Goal: Task Accomplishment & Management: Use online tool/utility

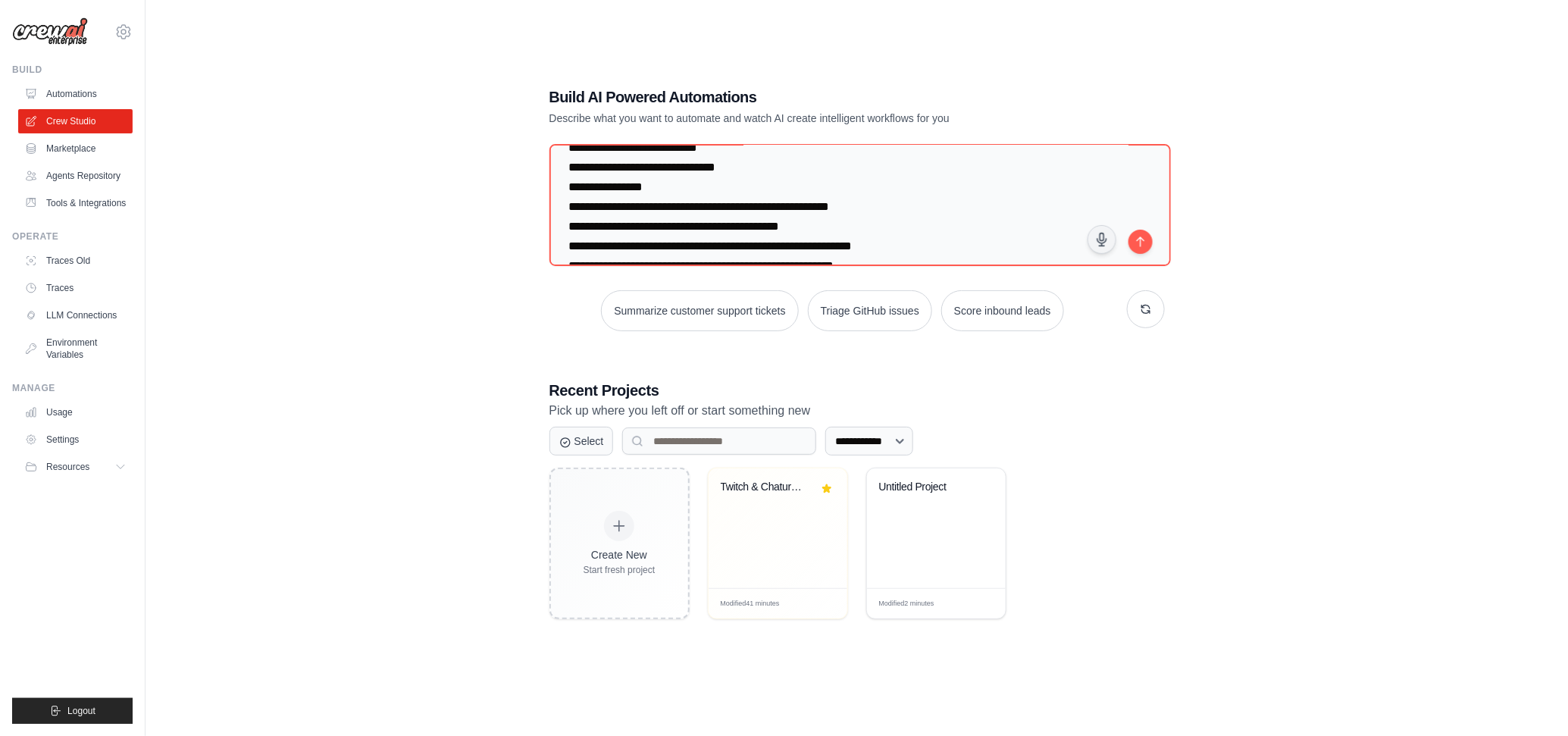
scroll to position [11425, 0]
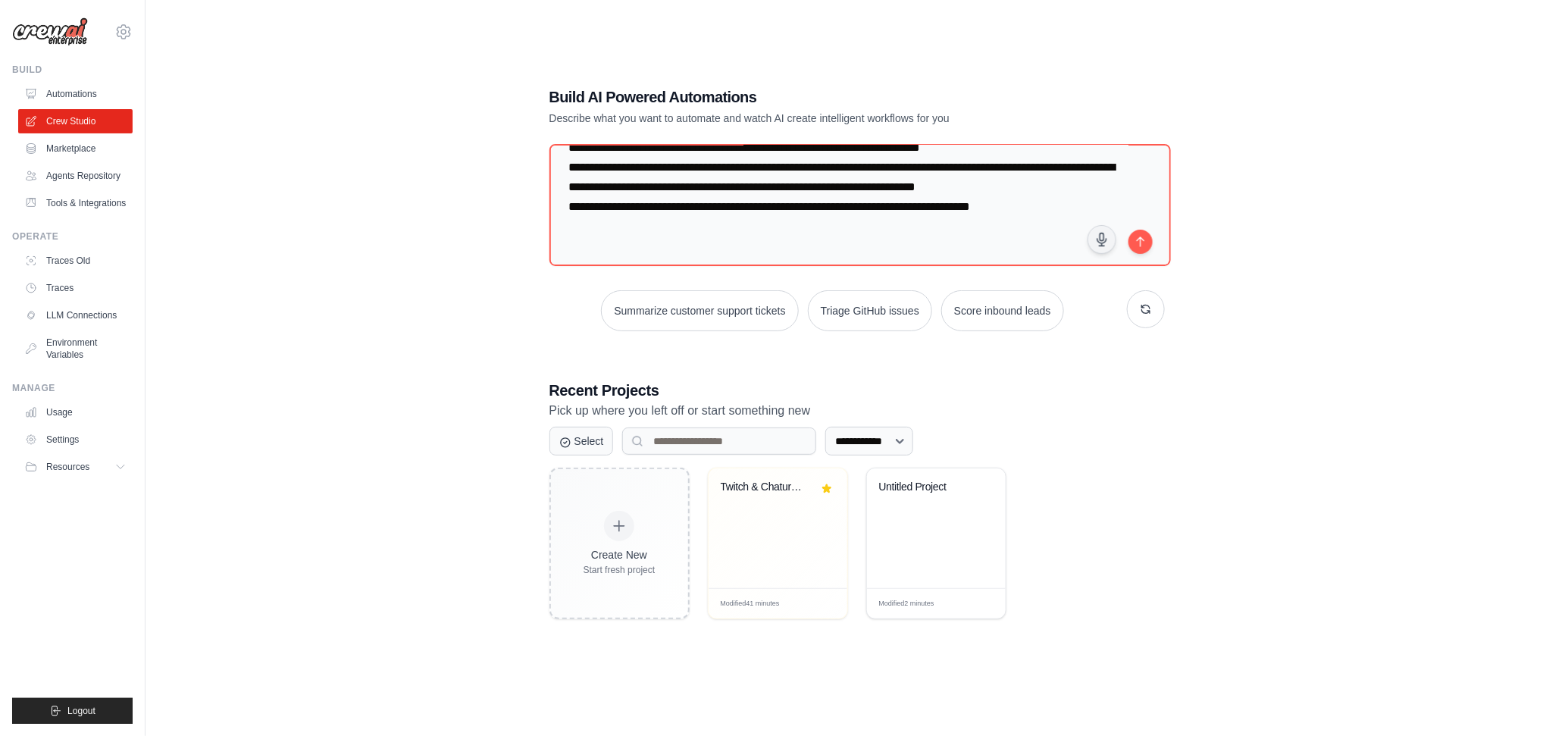
drag, startPoint x: 1048, startPoint y: 253, endPoint x: 1107, endPoint y: 403, distance: 161.2
click at [1107, 403] on div "**********" at bounding box center [857, 353] width 652 height 582
click at [837, 207] on textarea at bounding box center [861, 204] width 622 height 123
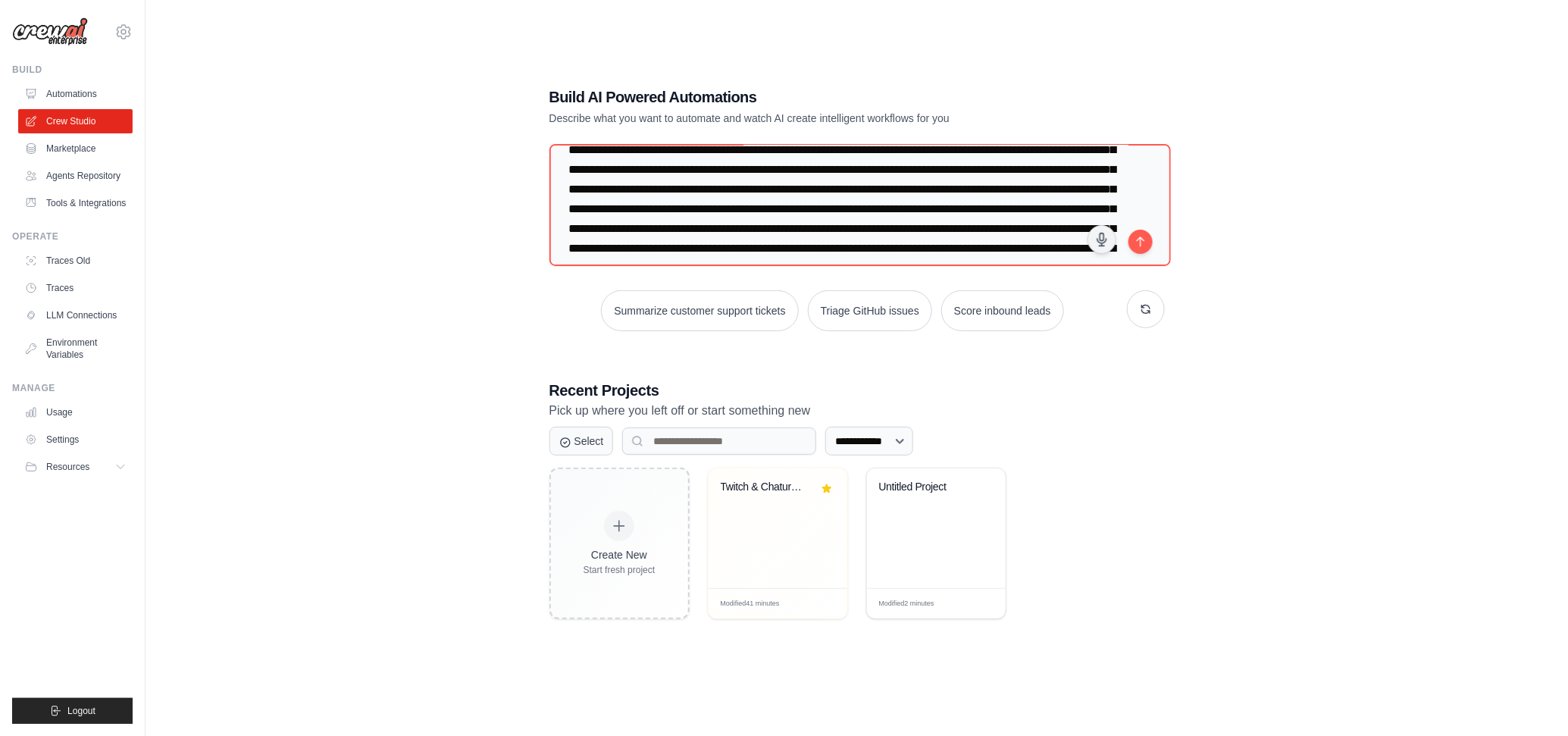
scroll to position [0, 0]
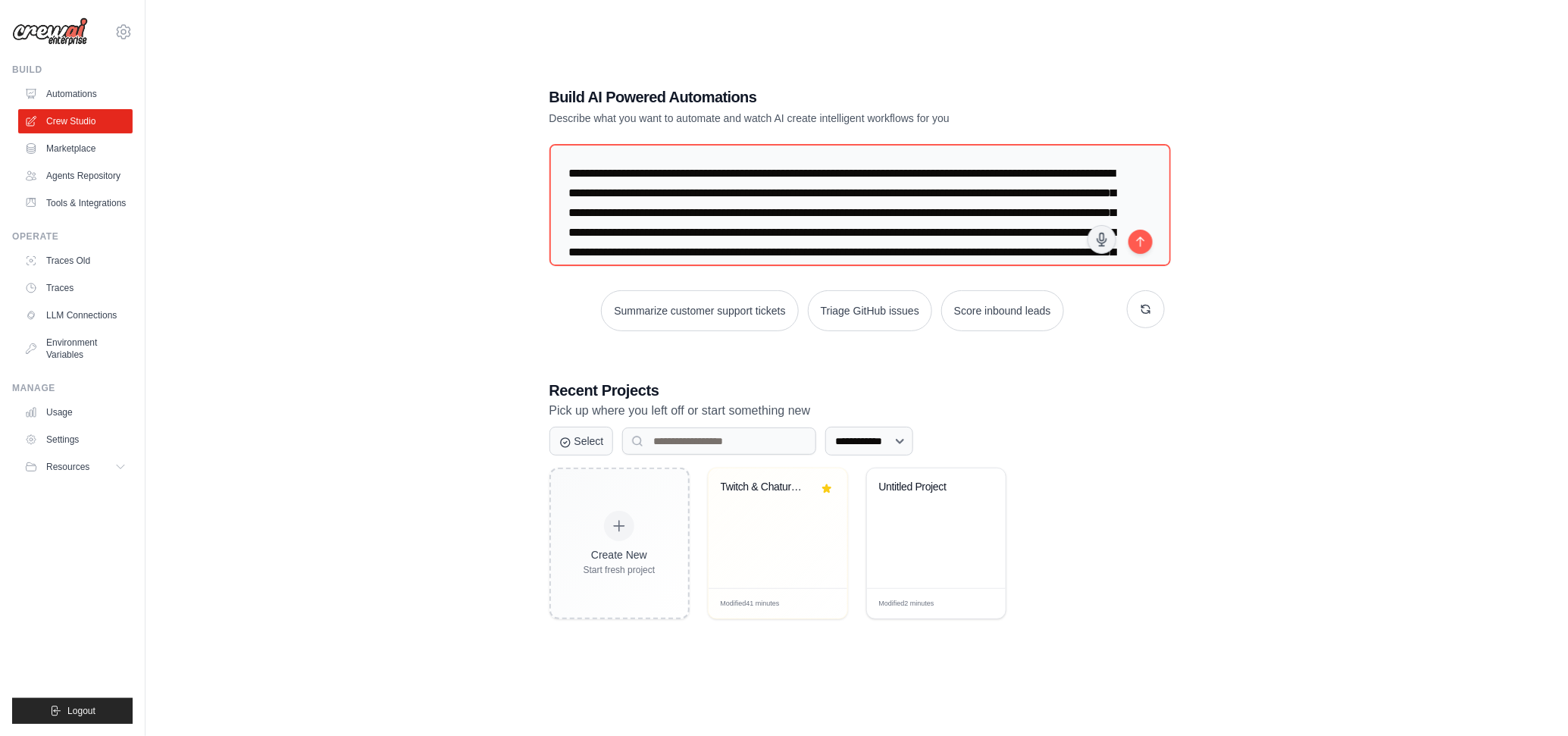
drag, startPoint x: 631, startPoint y: 208, endPoint x: 567, endPoint y: 61, distance: 160.3
click at [567, 61] on div "**********" at bounding box center [857, 353] width 1374 height 736
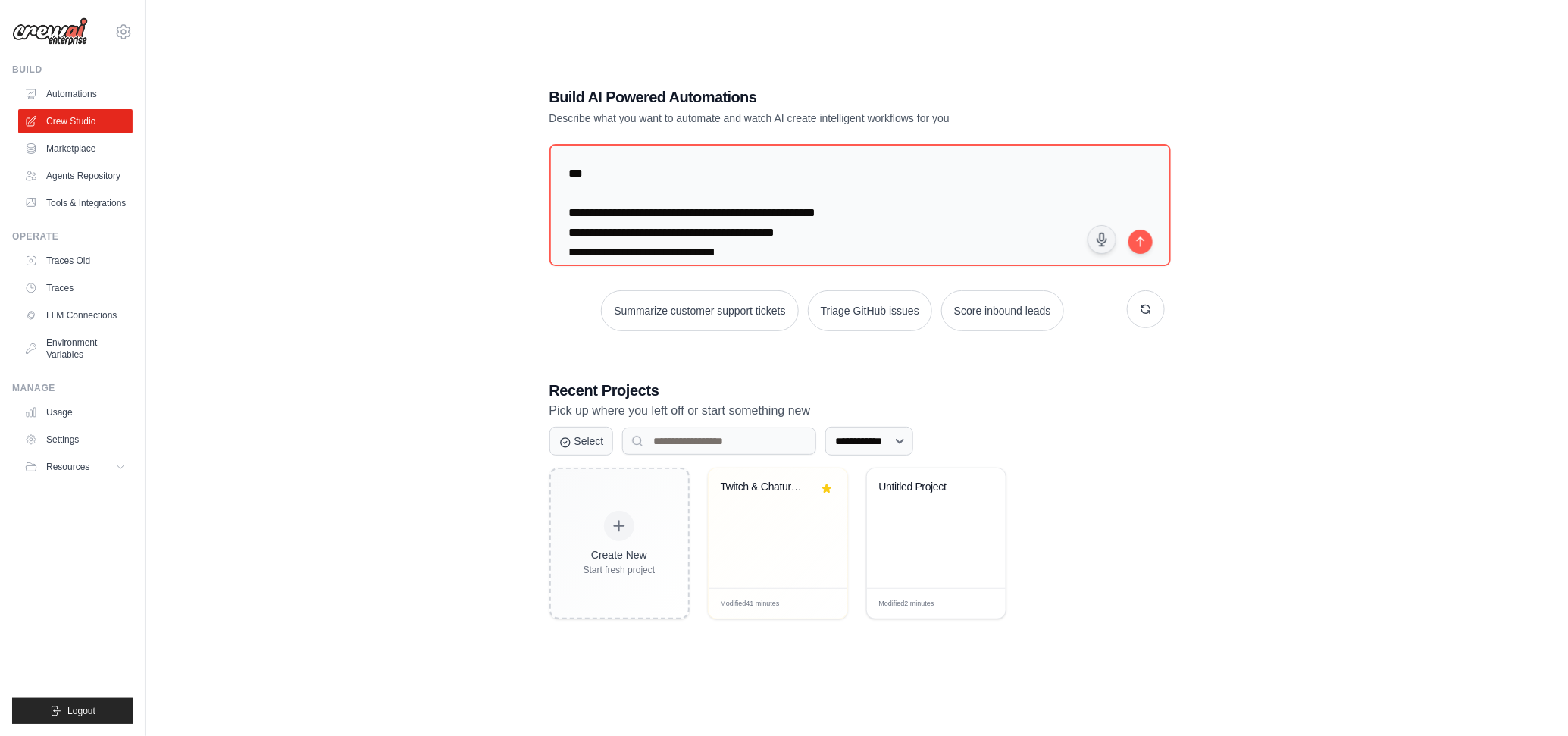
scroll to position [9248, 0]
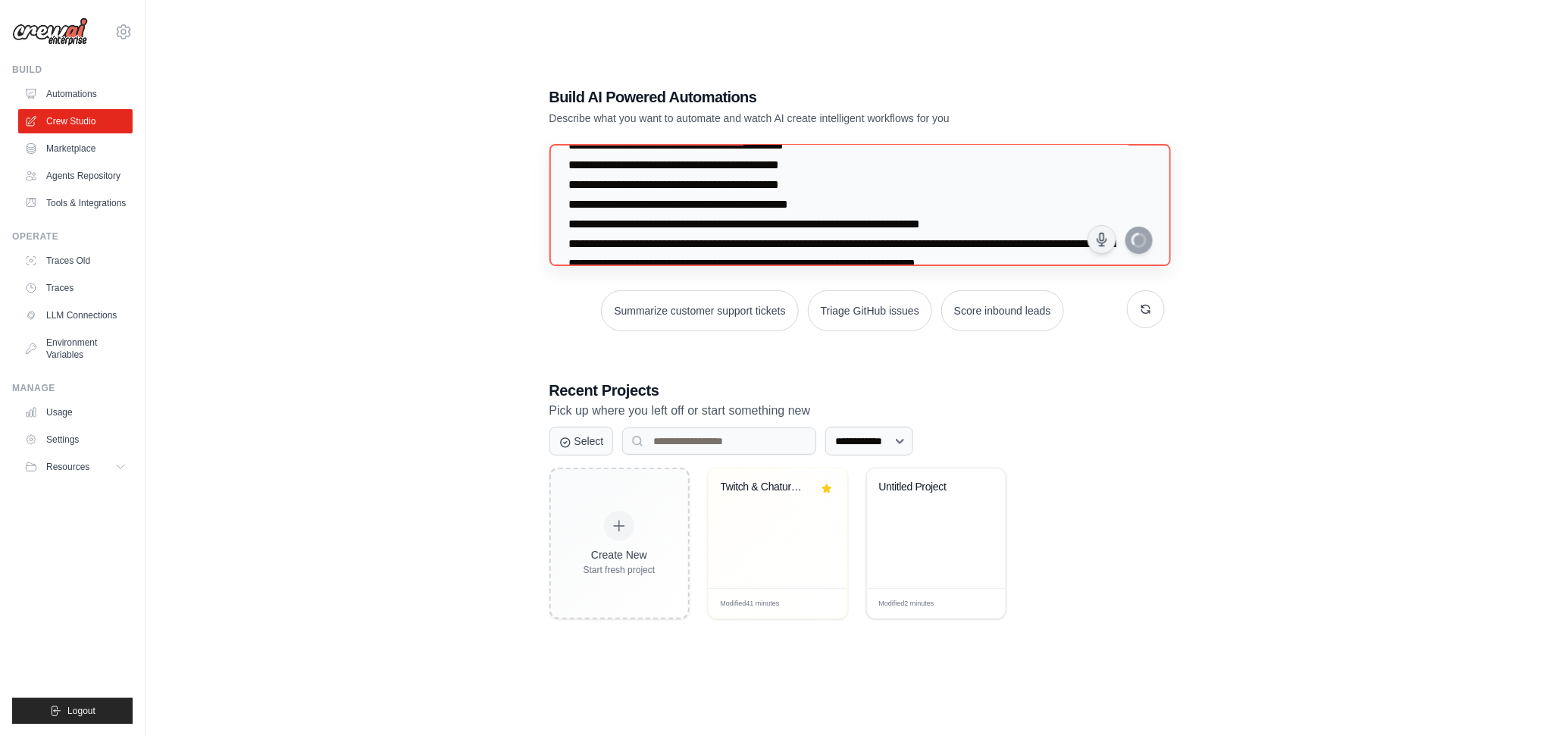
type textarea "**********"
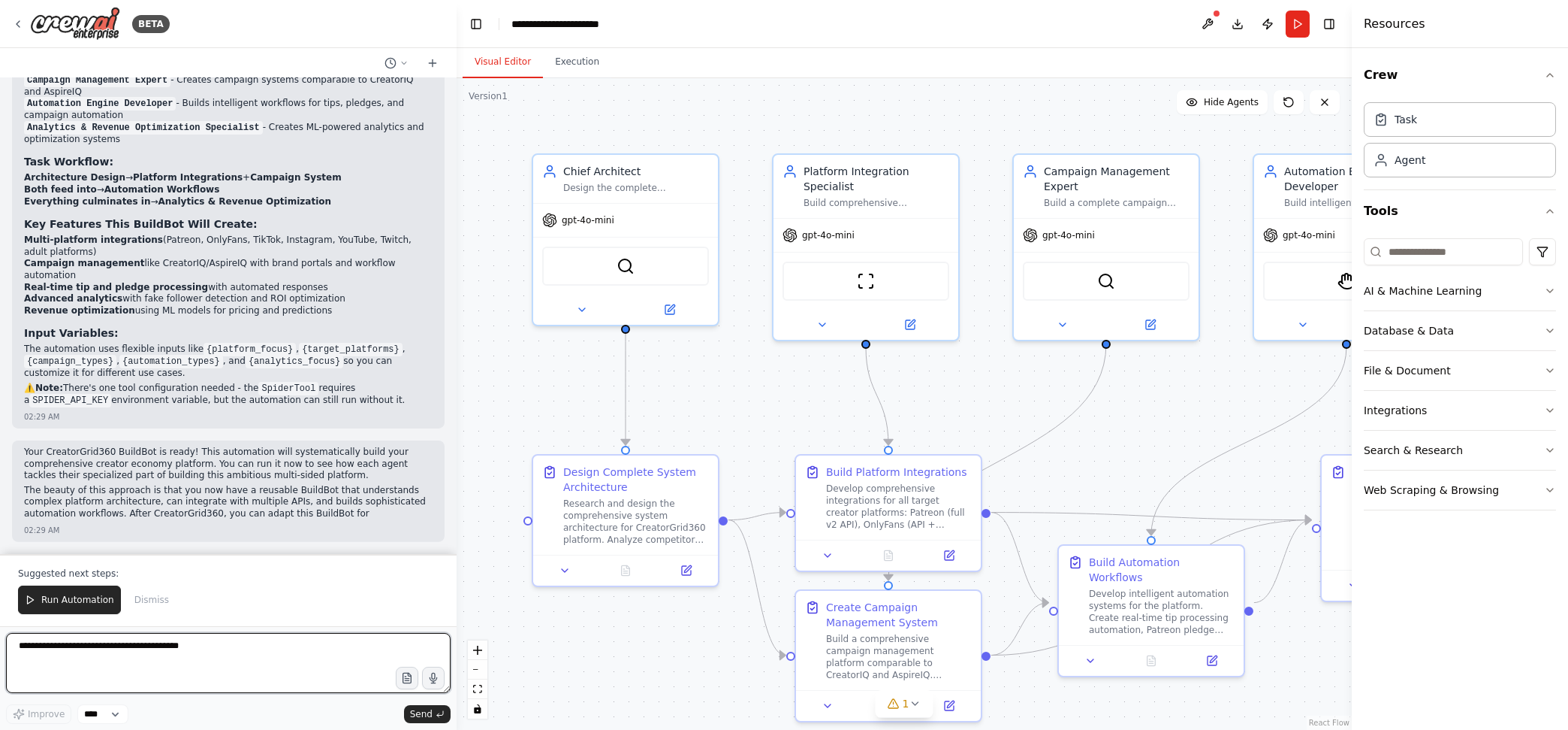
scroll to position [4178, 0]
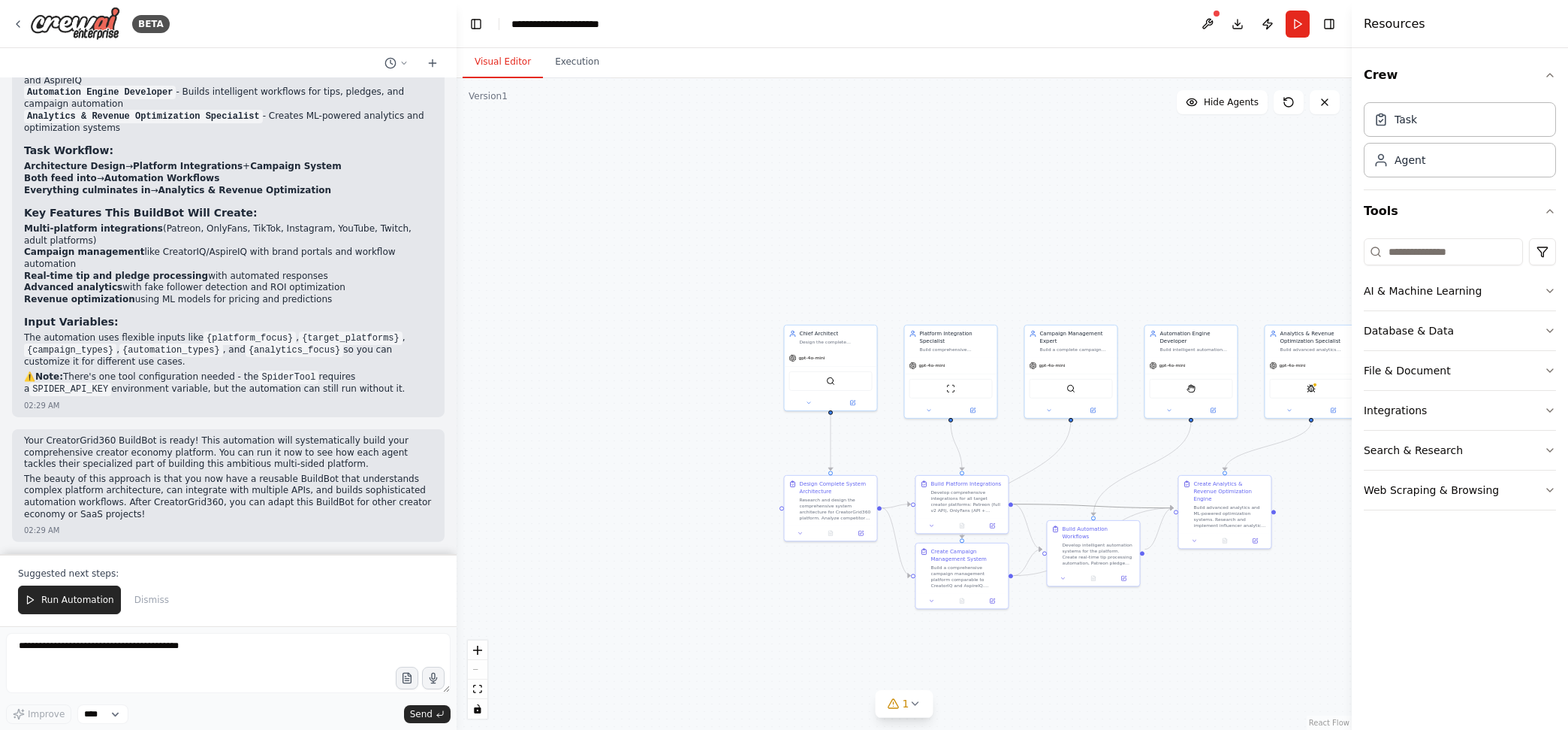
drag, startPoint x: 1125, startPoint y: 510, endPoint x: 962, endPoint y: 439, distance: 177.8
click at [962, 439] on div ".deletable-edge-delete-btn { width: 20px; height: 20px; border: 0px solid #ffff…" at bounding box center [904, 404] width 895 height 652
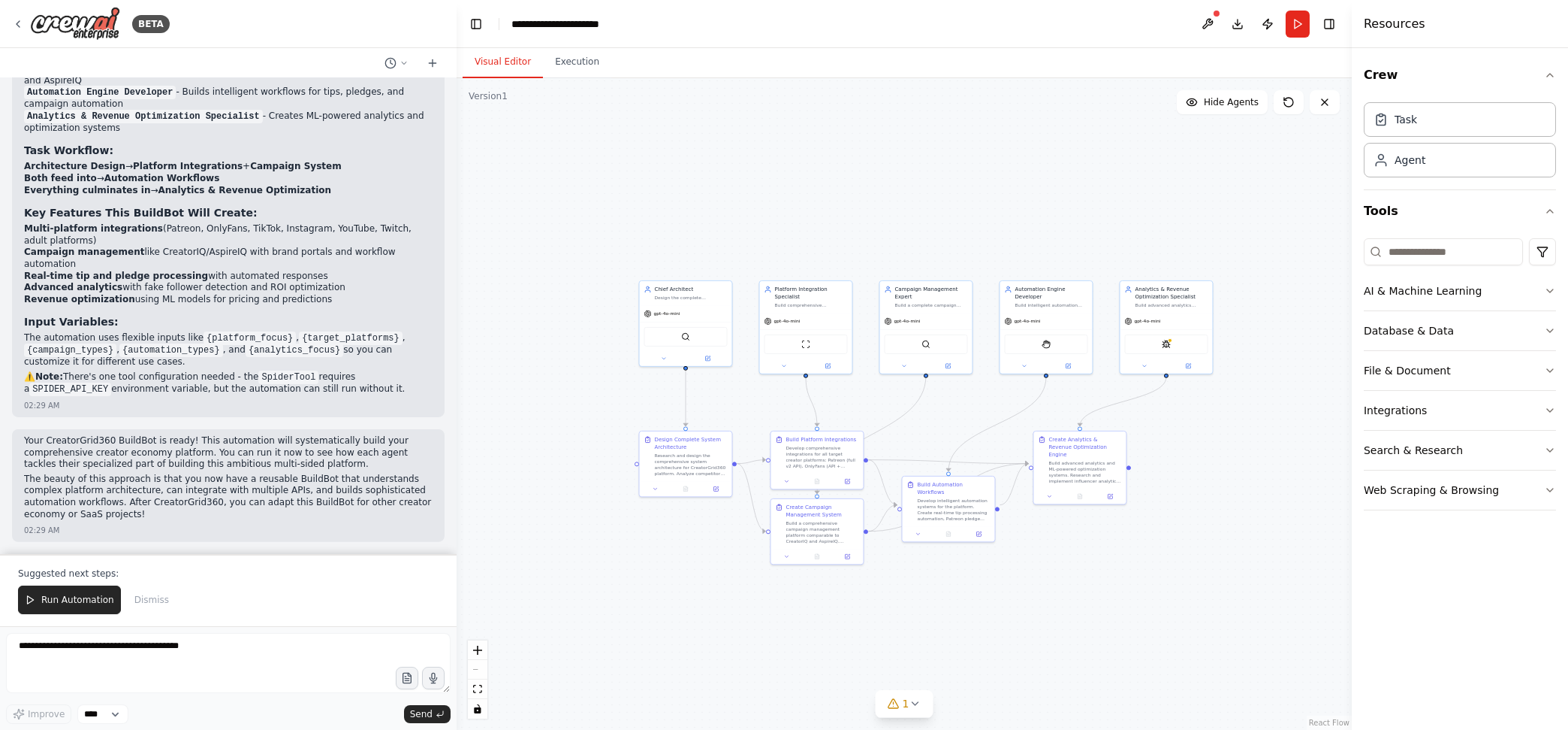
drag, startPoint x: 1070, startPoint y: 269, endPoint x: 959, endPoint y: 235, distance: 116.1
click at [959, 235] on div ".deletable-edge-delete-btn { width: 20px; height: 20px; border: 0px solid #ffff…" at bounding box center [904, 404] width 895 height 652
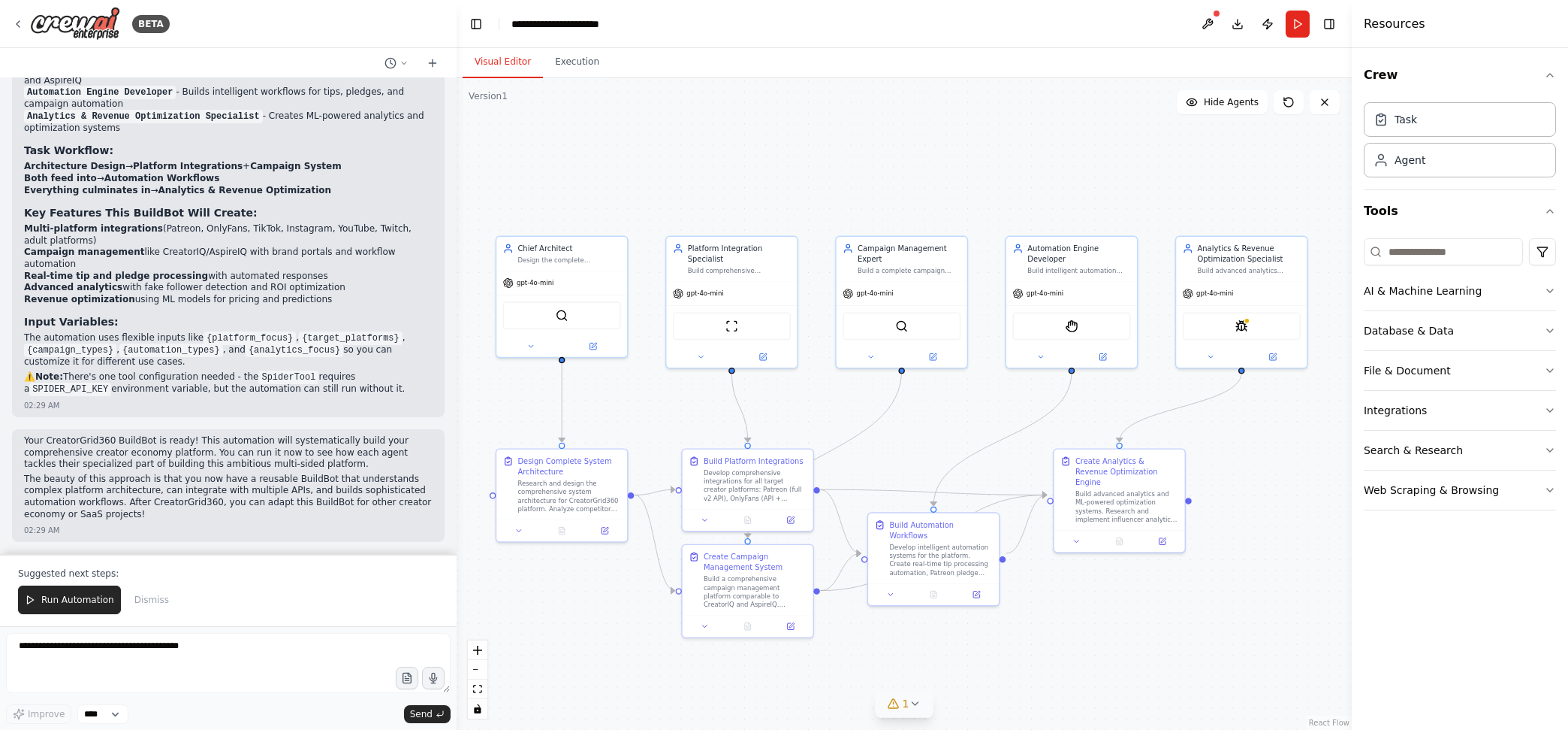
click at [921, 707] on button "1" at bounding box center [904, 704] width 58 height 28
click at [1254, 325] on div "SpiderTool" at bounding box center [1241, 324] width 118 height 28
click at [1211, 354] on icon at bounding box center [1210, 354] width 8 height 8
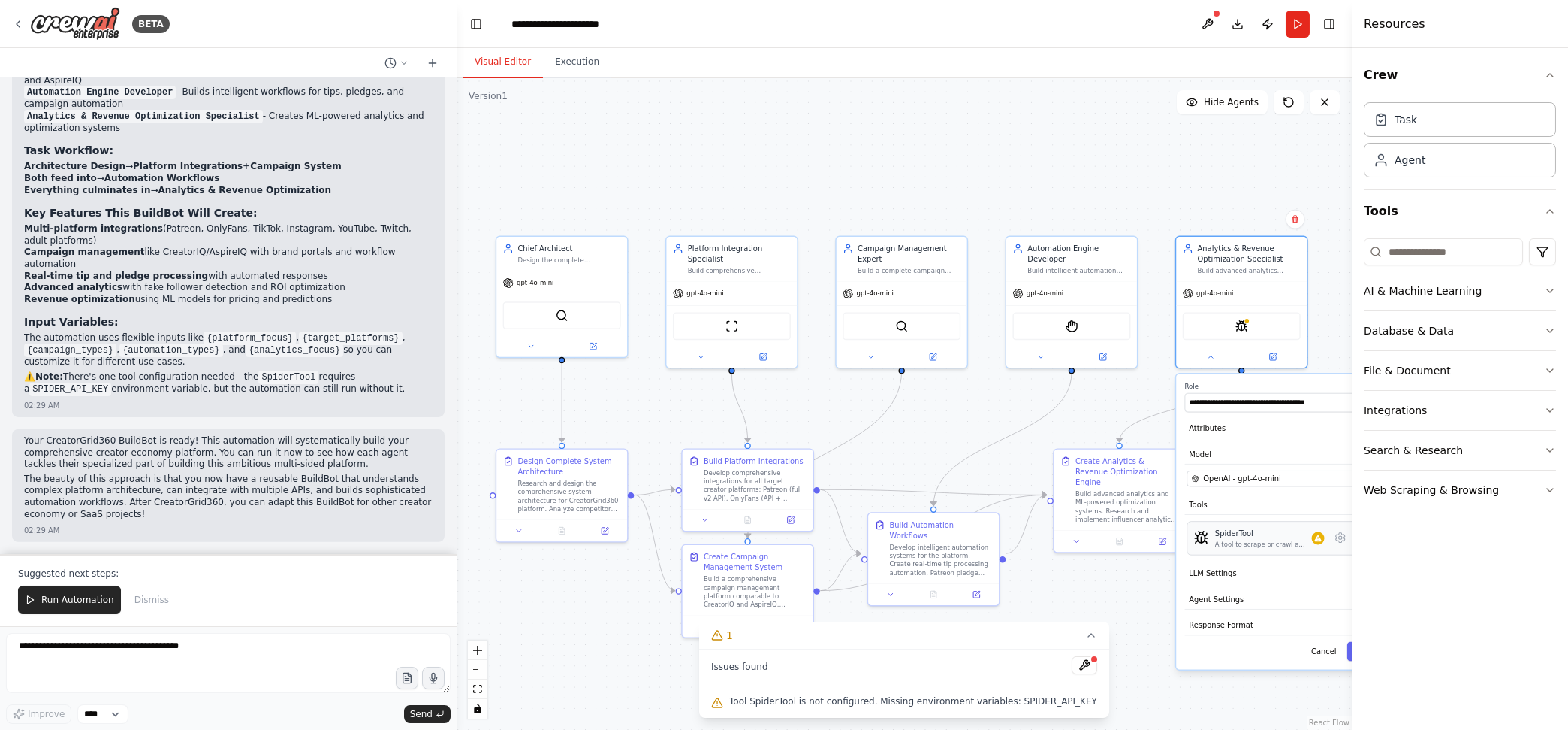
click at [1292, 541] on div "A tool to scrape or crawl a website and return LLM-ready content." at bounding box center [1264, 543] width 97 height 8
click at [574, 61] on button "Execution" at bounding box center [577, 62] width 68 height 32
click at [505, 55] on button "Visual Editor" at bounding box center [503, 62] width 80 height 32
click at [1340, 543] on button at bounding box center [1340, 536] width 19 height 19
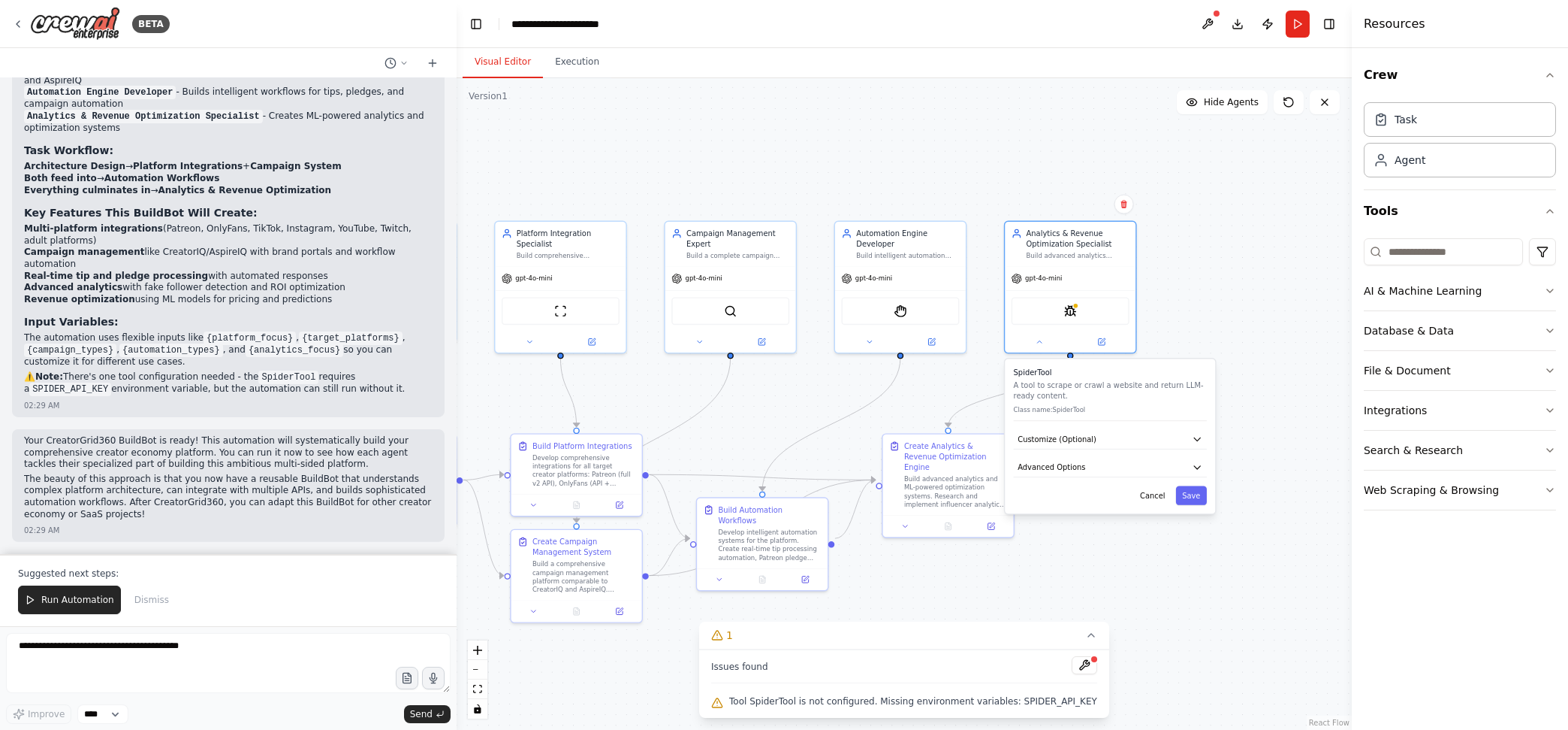
drag, startPoint x: 1247, startPoint y: 587, endPoint x: 1076, endPoint y: 572, distance: 171.7
click at [1076, 572] on div ".deletable-edge-delete-btn { width: 20px; height: 20px; border: 0px solid #ffff…" at bounding box center [904, 404] width 895 height 652
click at [1196, 467] on icon "button" at bounding box center [1197, 468] width 11 height 11
click at [1101, 532] on input "text" at bounding box center [1110, 529] width 175 height 19
paste input "**********"
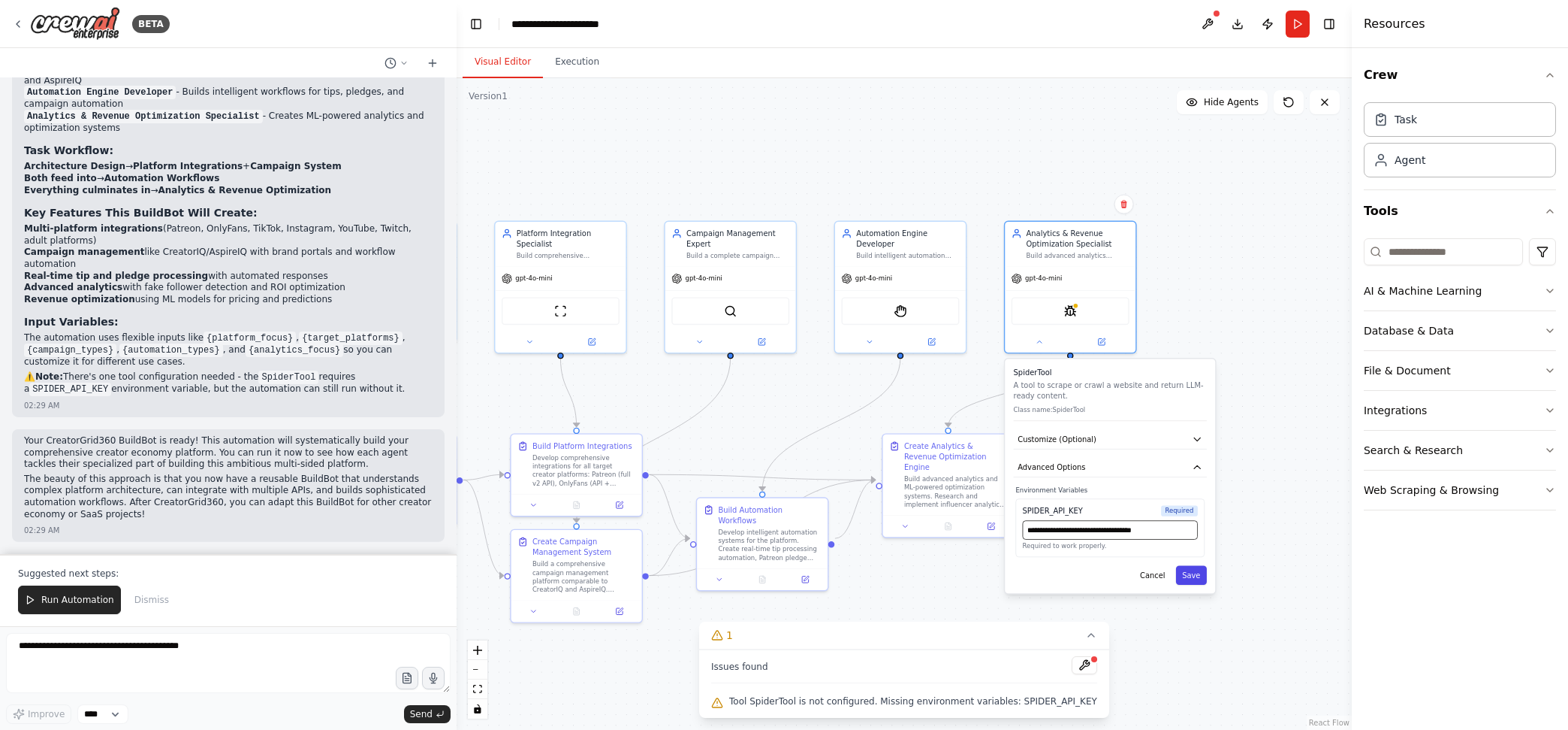
type input "**********"
click at [1186, 576] on button "Save" at bounding box center [1192, 574] width 31 height 19
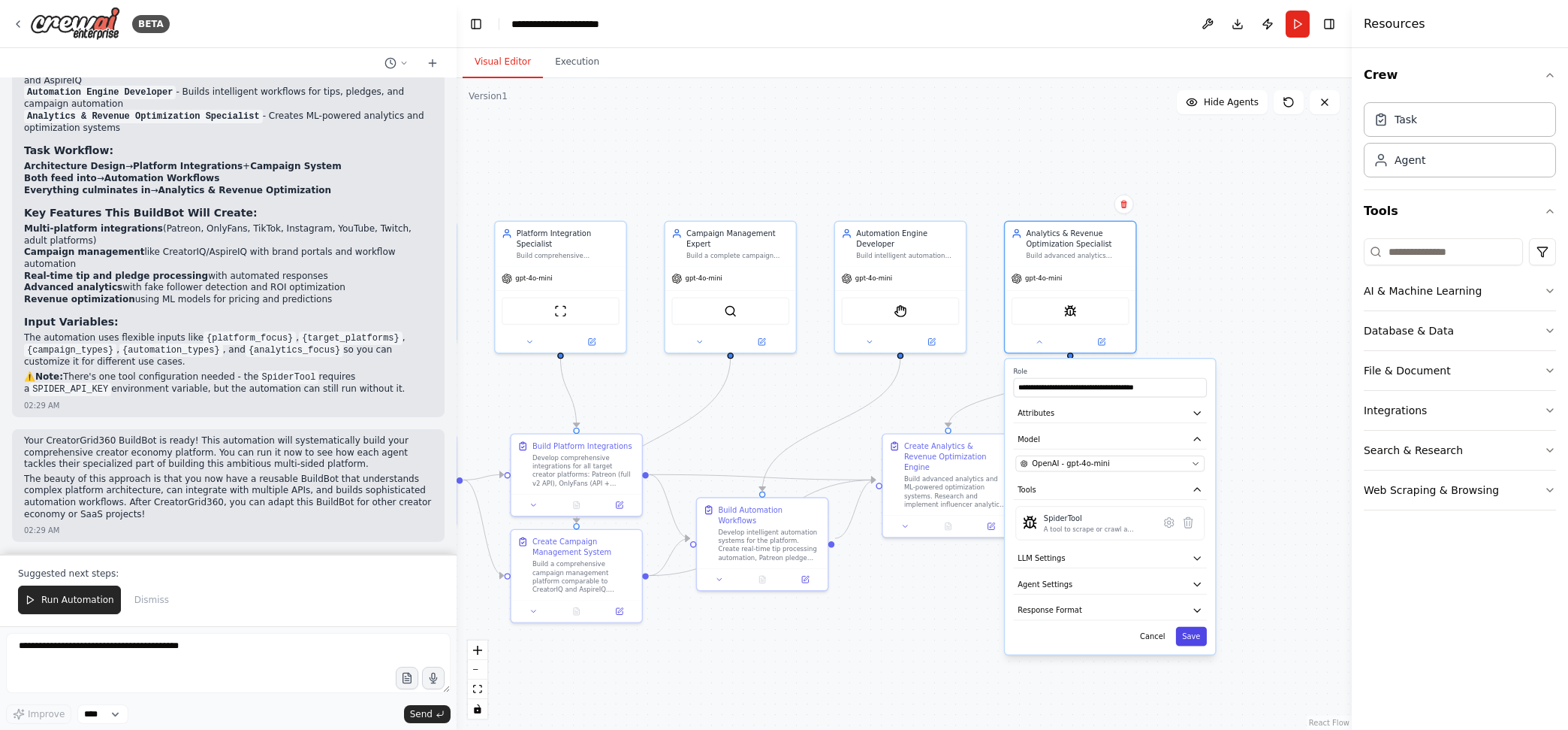
click at [1192, 640] on button "Save" at bounding box center [1192, 635] width 31 height 19
click at [1041, 351] on div "**********" at bounding box center [1071, 287] width 133 height 133
click at [1039, 341] on icon at bounding box center [1038, 339] width 8 height 8
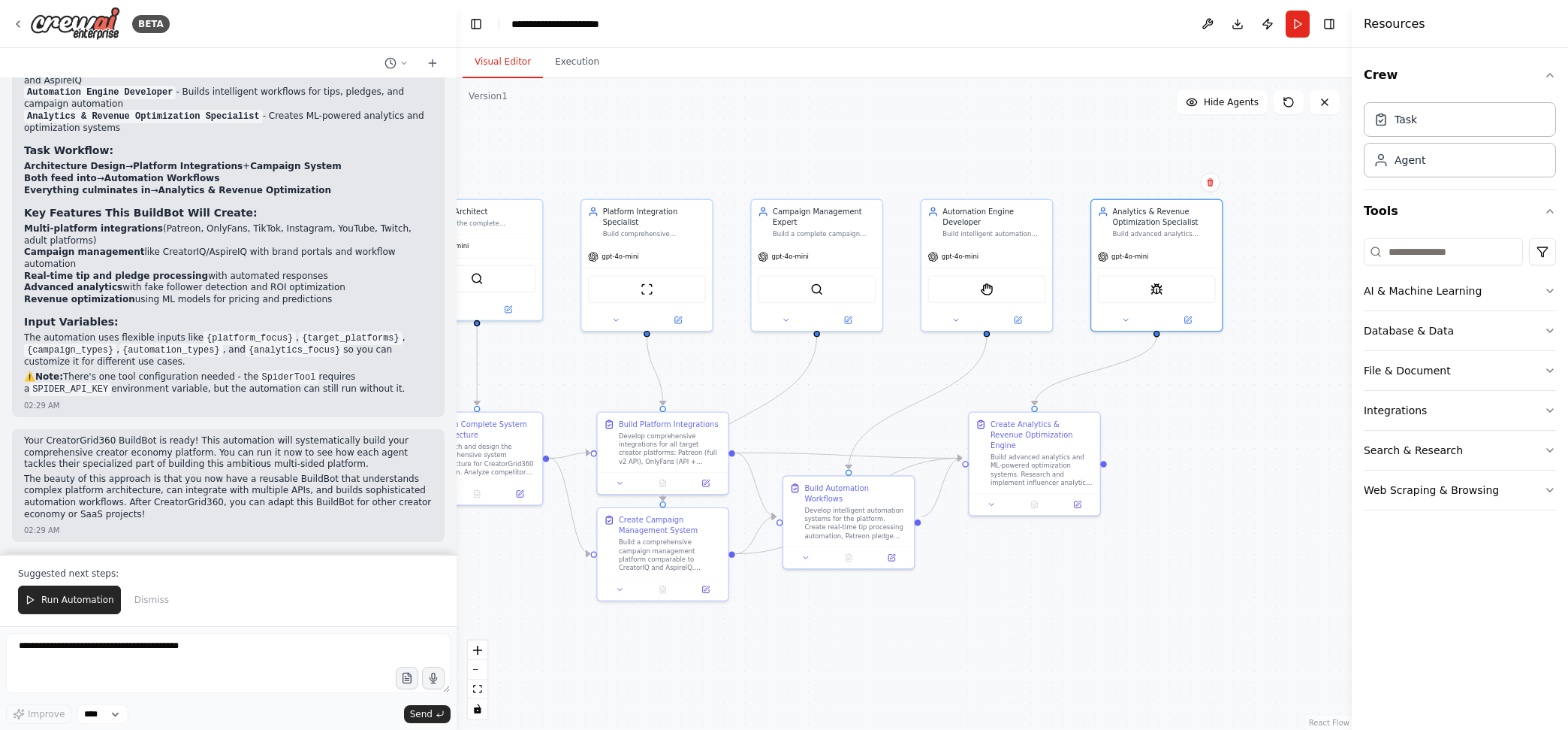
drag, startPoint x: 1188, startPoint y: 433, endPoint x: 1275, endPoint y: 412, distance: 89.5
click at [1275, 412] on div ".deletable-edge-delete-btn { width: 20px; height: 20px; border: 0px solid #ffff…" at bounding box center [904, 404] width 895 height 652
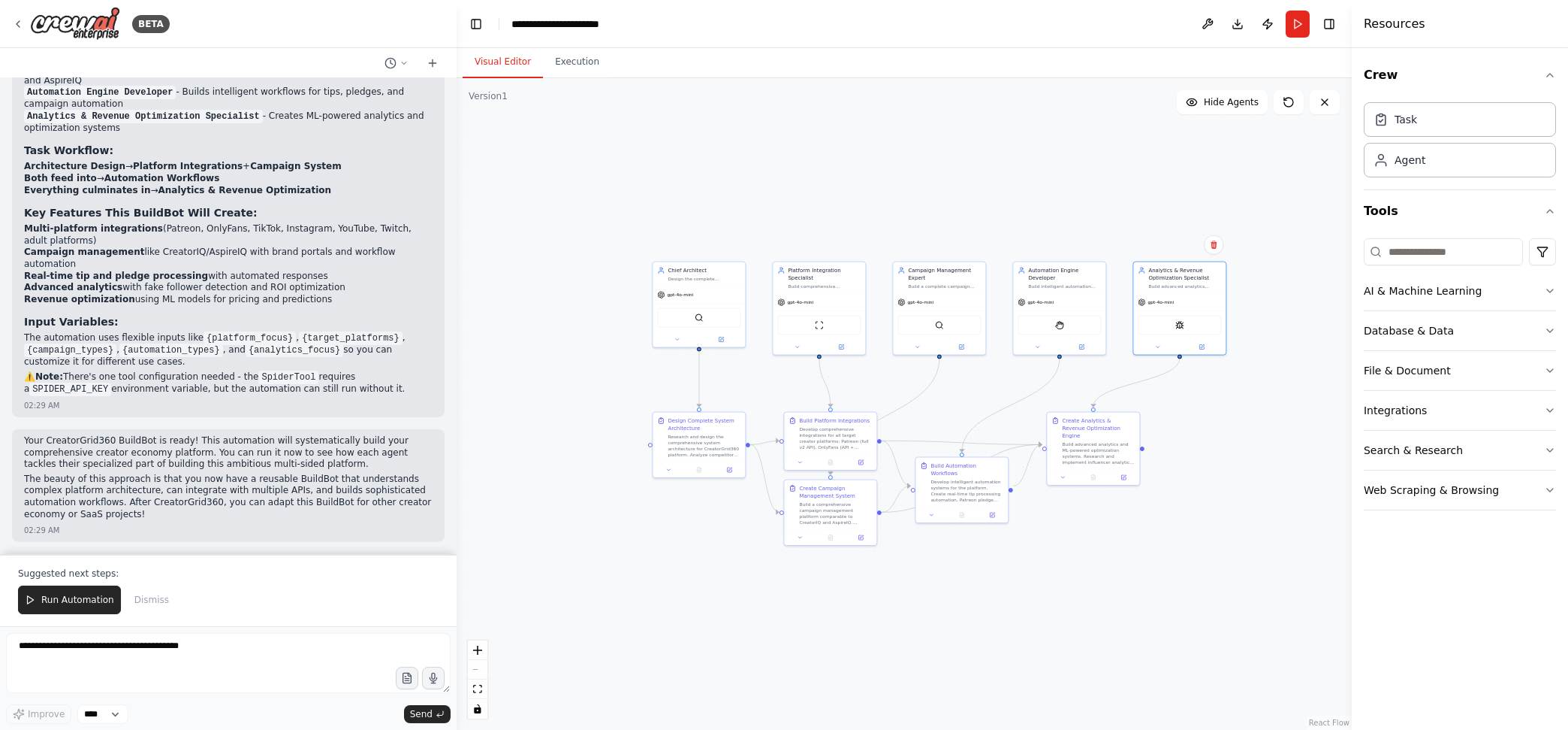
click at [97, 590] on button "Run Automation" at bounding box center [69, 600] width 103 height 29
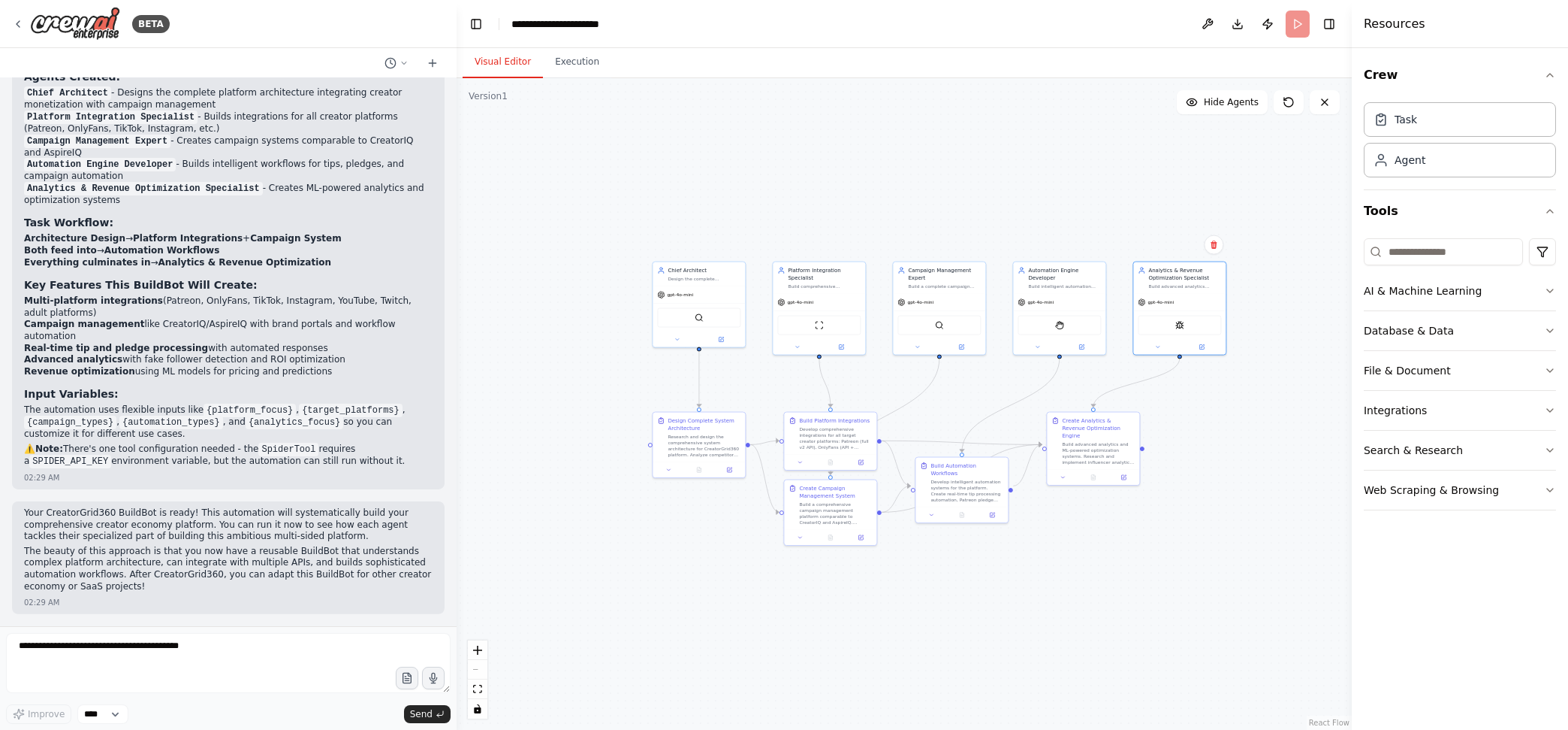
scroll to position [4106, 0]
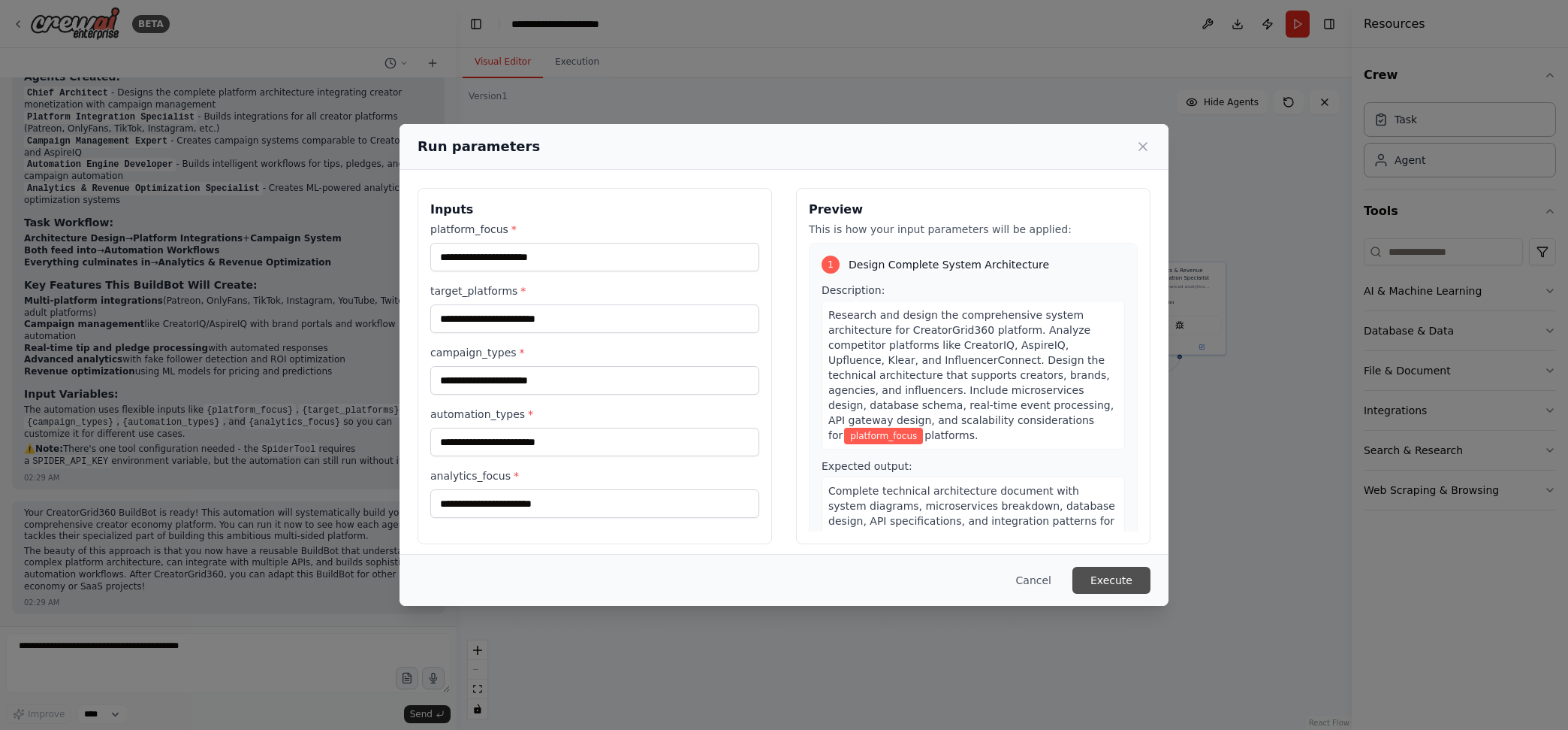
click at [1109, 576] on button "Execute" at bounding box center [1111, 580] width 78 height 27
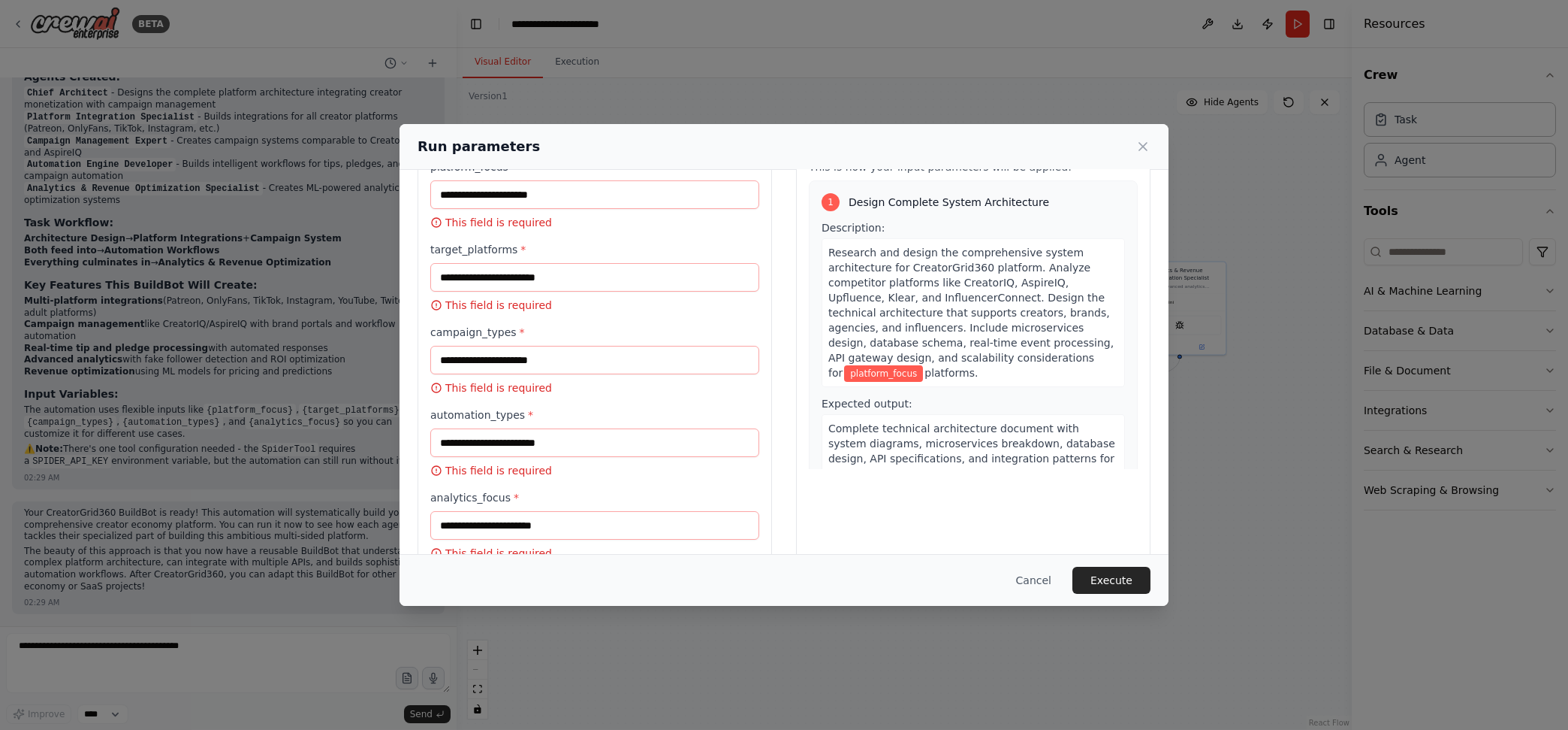
scroll to position [0, 0]
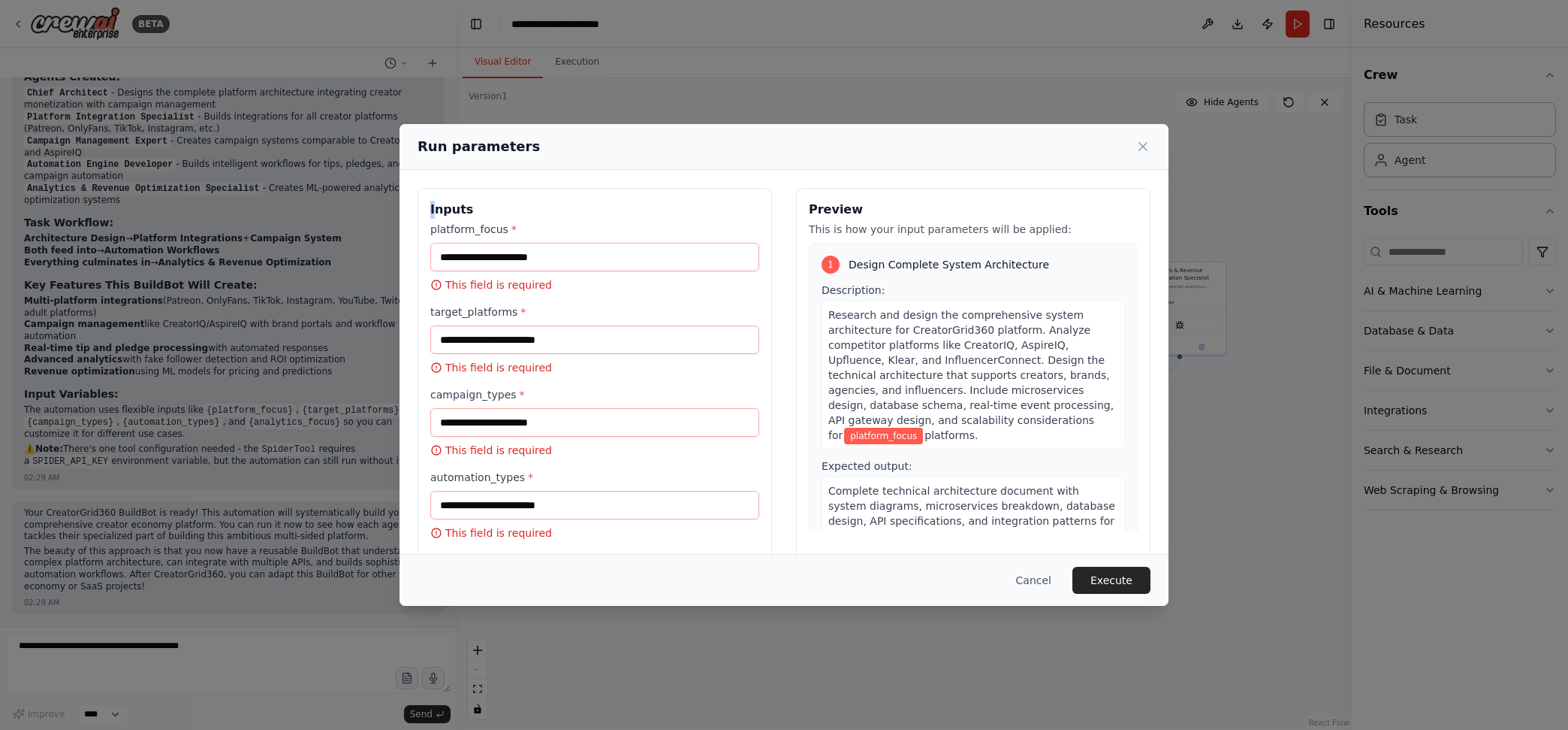
click at [431, 206] on h3 "Inputs" at bounding box center [594, 210] width 329 height 18
click at [431, 206] on h3 "Inputs" at bounding box center [594, 210] width 329 height 18
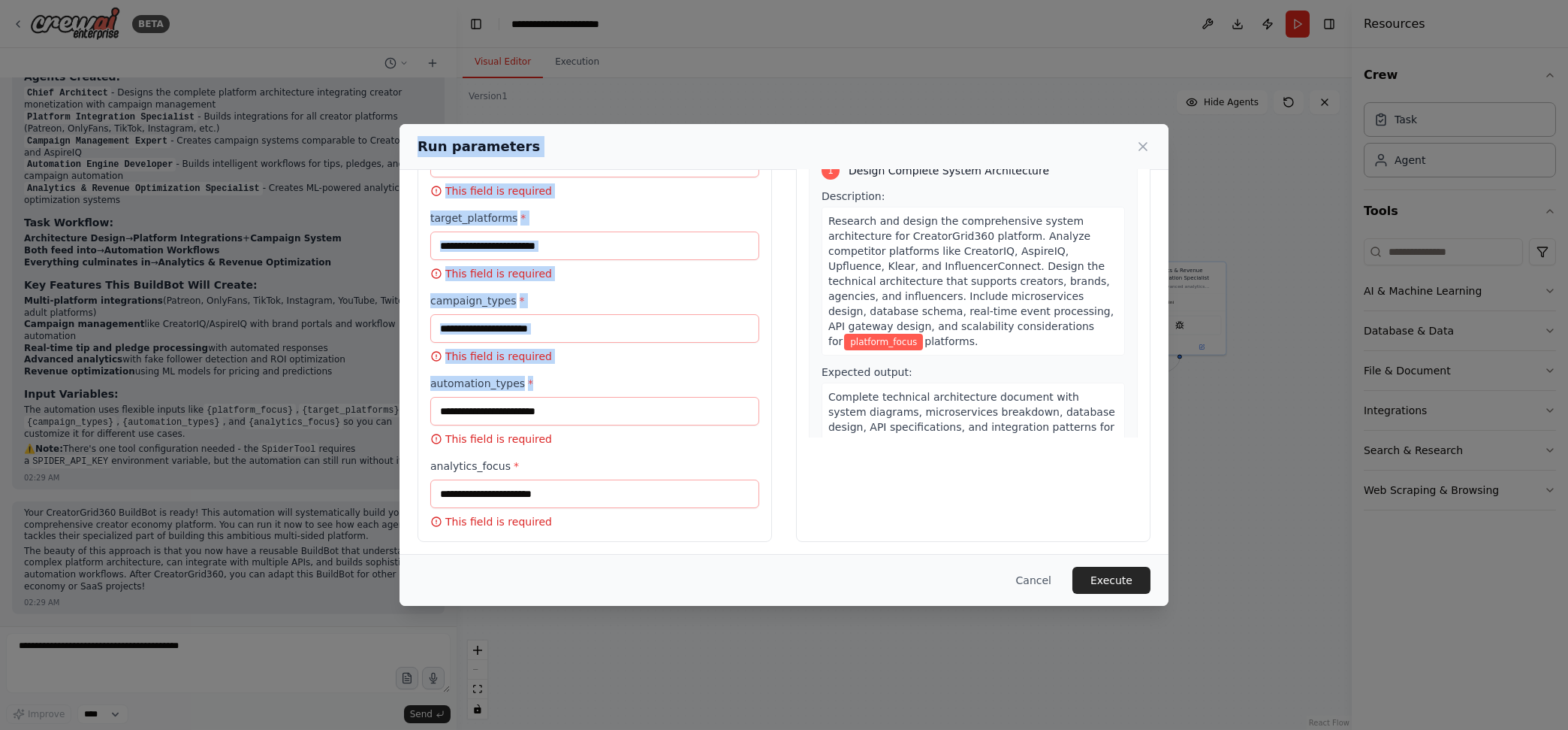
scroll to position [100, 0]
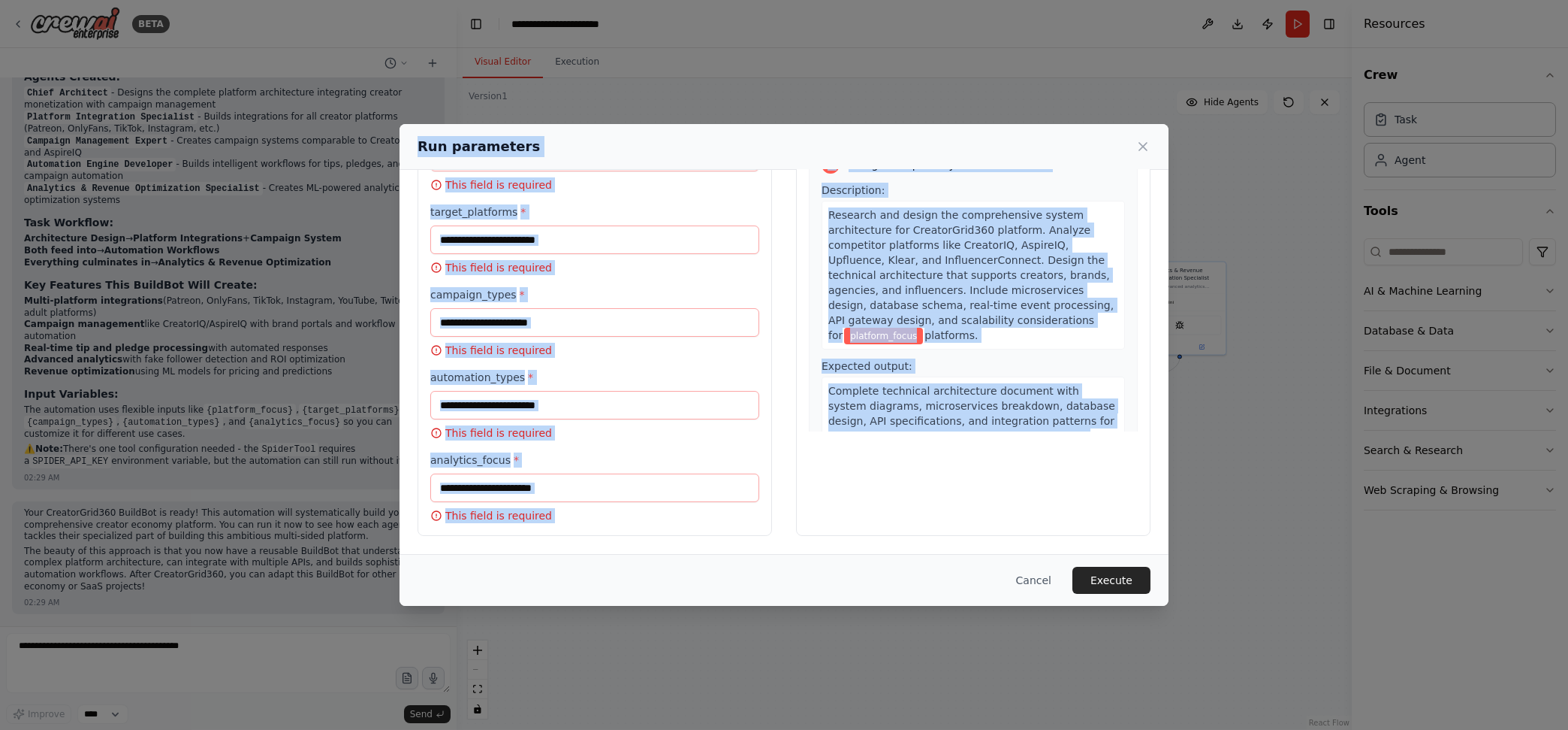
drag, startPoint x: 418, startPoint y: 152, endPoint x: 1039, endPoint y: 490, distance: 707.0
click at [1038, 491] on div "Run parameters Inputs platform_focus * This field is required target_platforms …" at bounding box center [784, 365] width 769 height 482
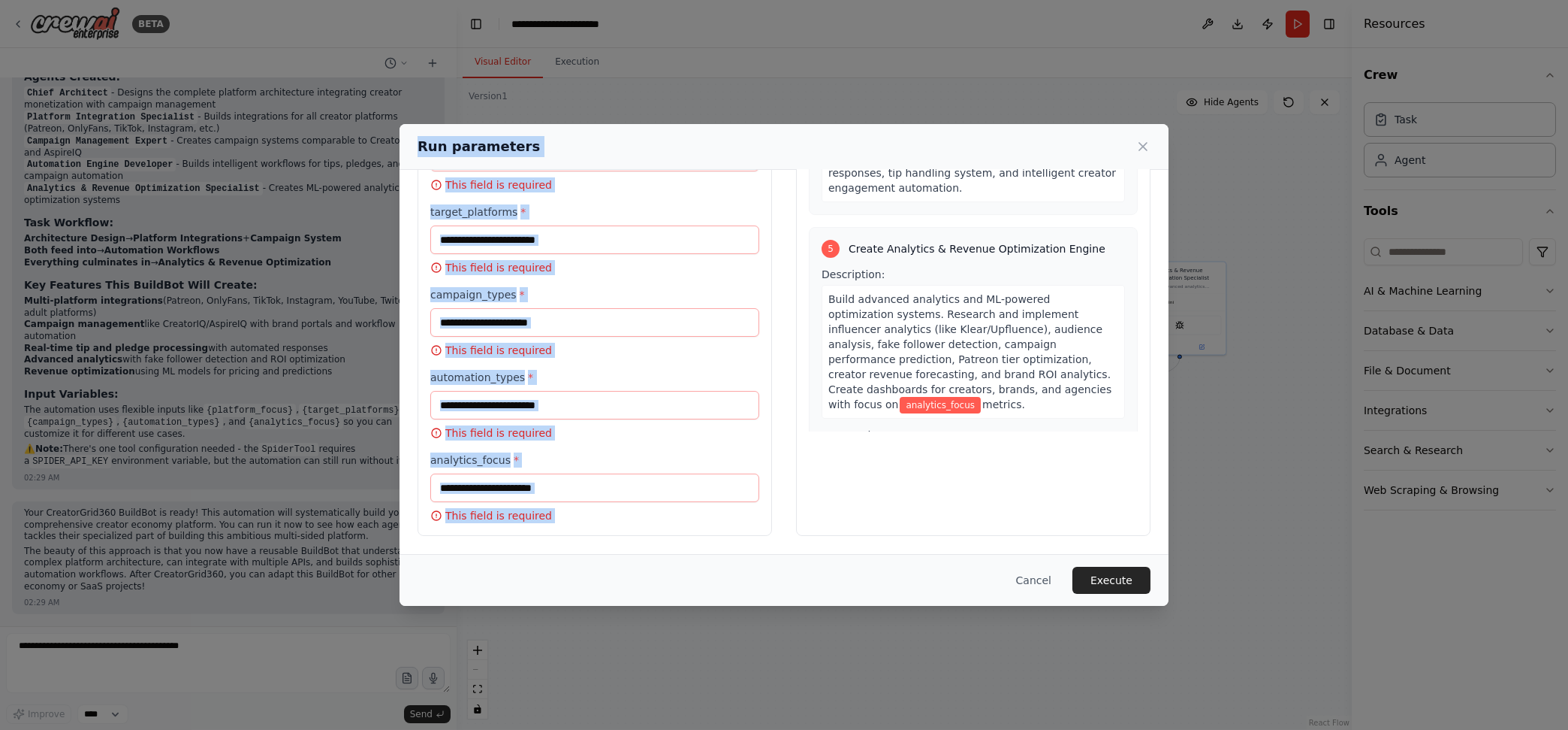
scroll to position [1332, 0]
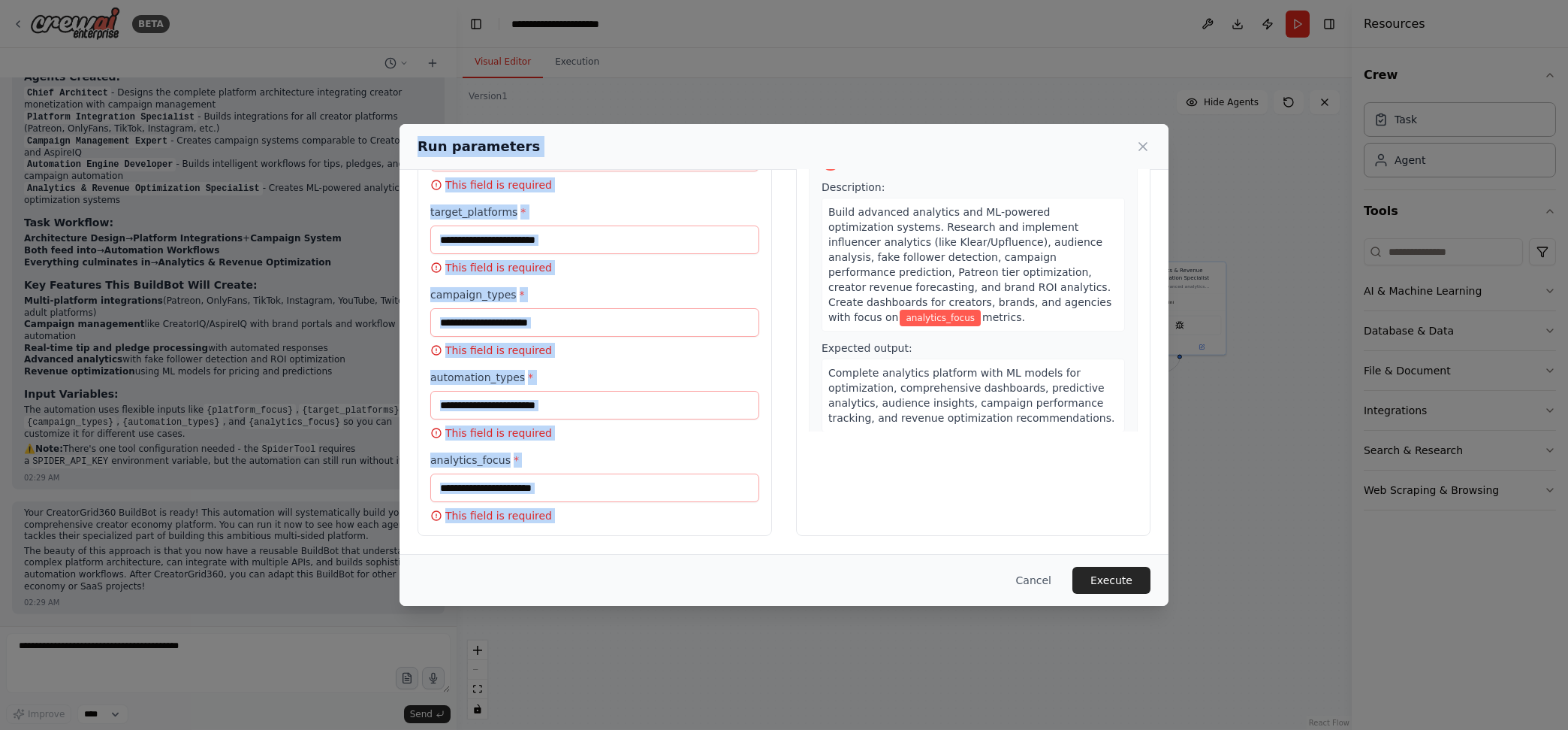
click at [636, 455] on label "analytics_focus *" at bounding box center [594, 460] width 329 height 15
click at [636, 473] on input "analytics_focus *" at bounding box center [594, 488] width 329 height 29
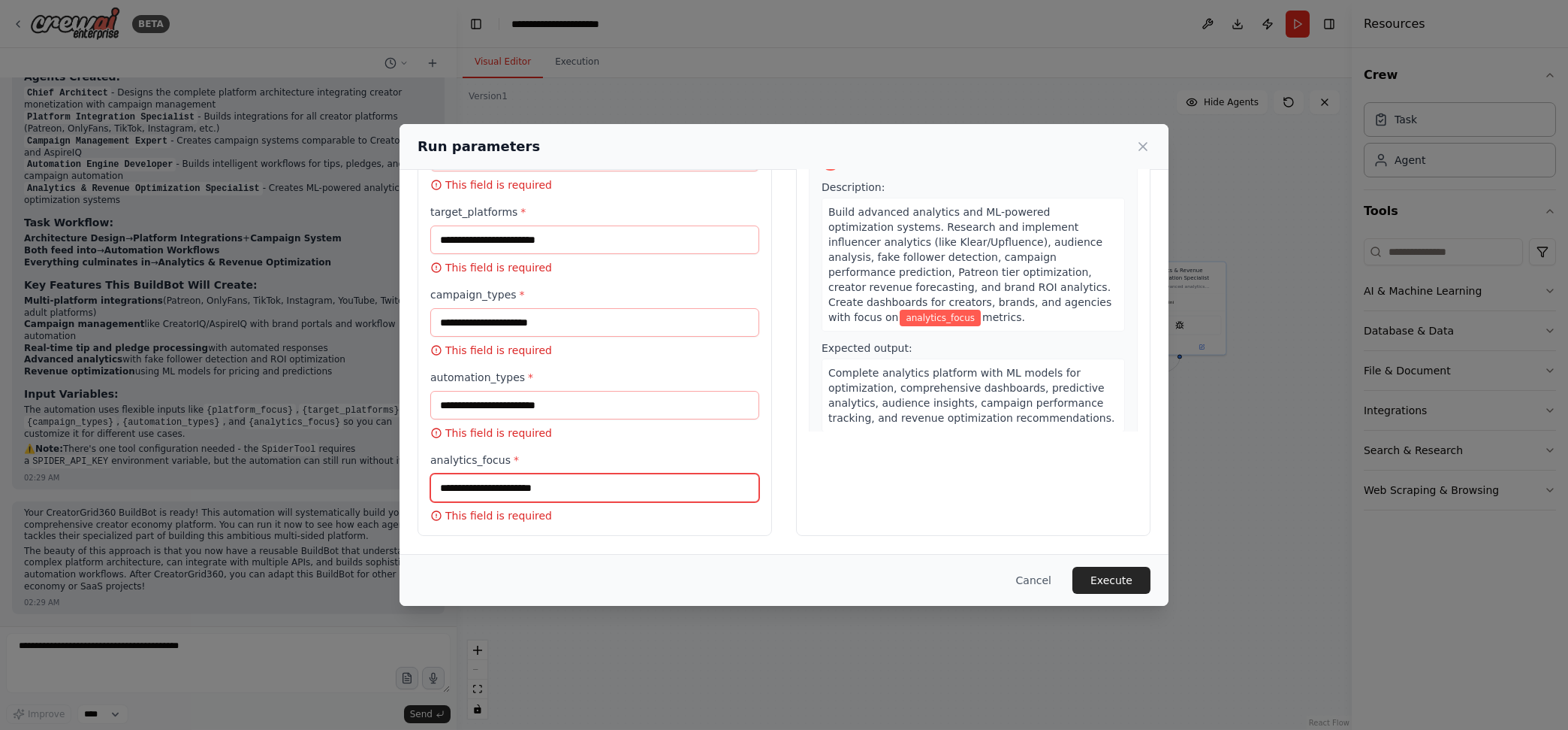
scroll to position [0, 0]
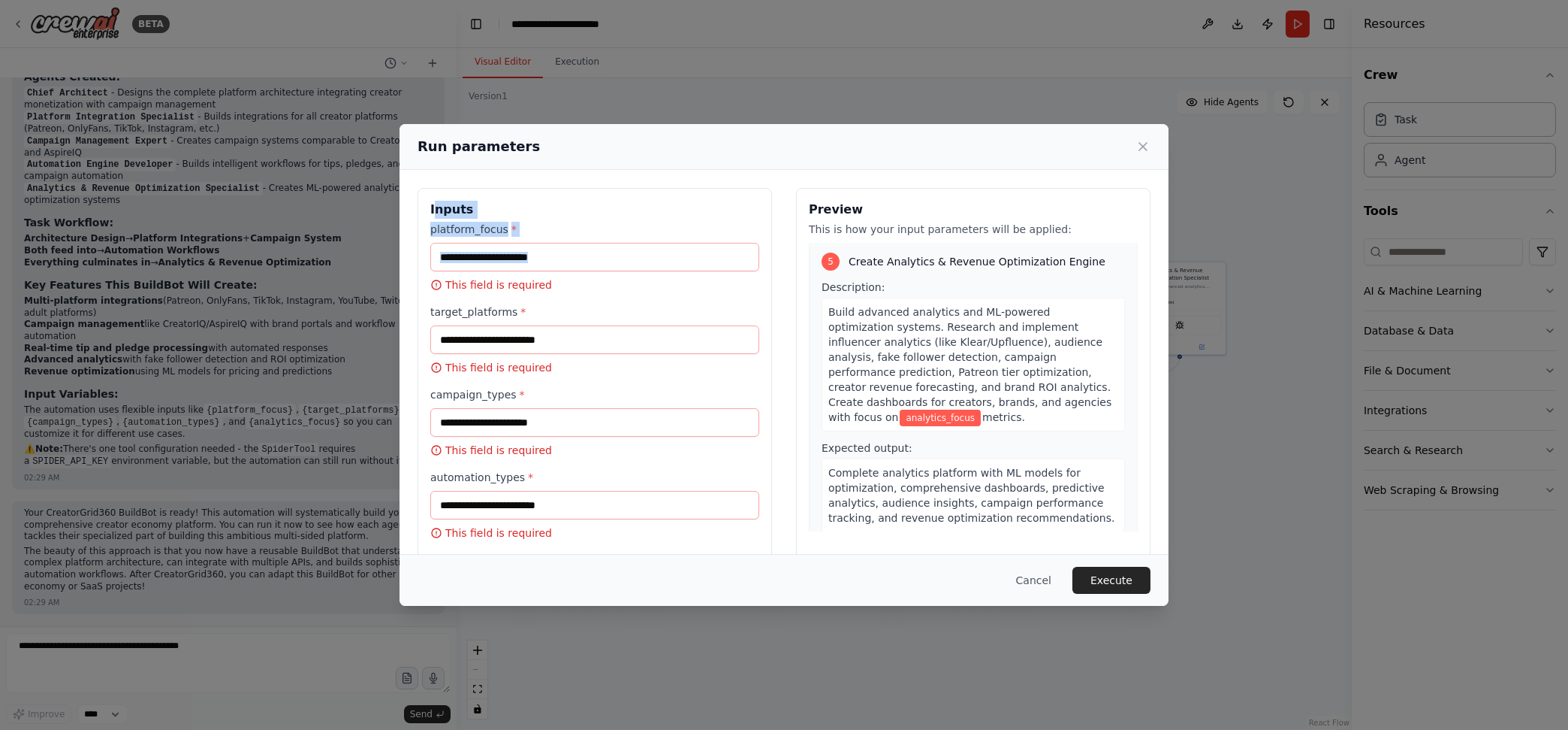
drag, startPoint x: 431, startPoint y: 205, endPoint x: 490, endPoint y: 231, distance: 64.5
click at [584, 276] on div "Inputs platform_focus * This field is required target_platforms * This field is…" at bounding box center [595, 411] width 355 height 448
click at [490, 231] on label "platform_focus *" at bounding box center [594, 229] width 329 height 15
click at [490, 242] on input "platform_focus *" at bounding box center [594, 257] width 329 height 29
click at [512, 211] on h3 "Inputs" at bounding box center [594, 210] width 329 height 18
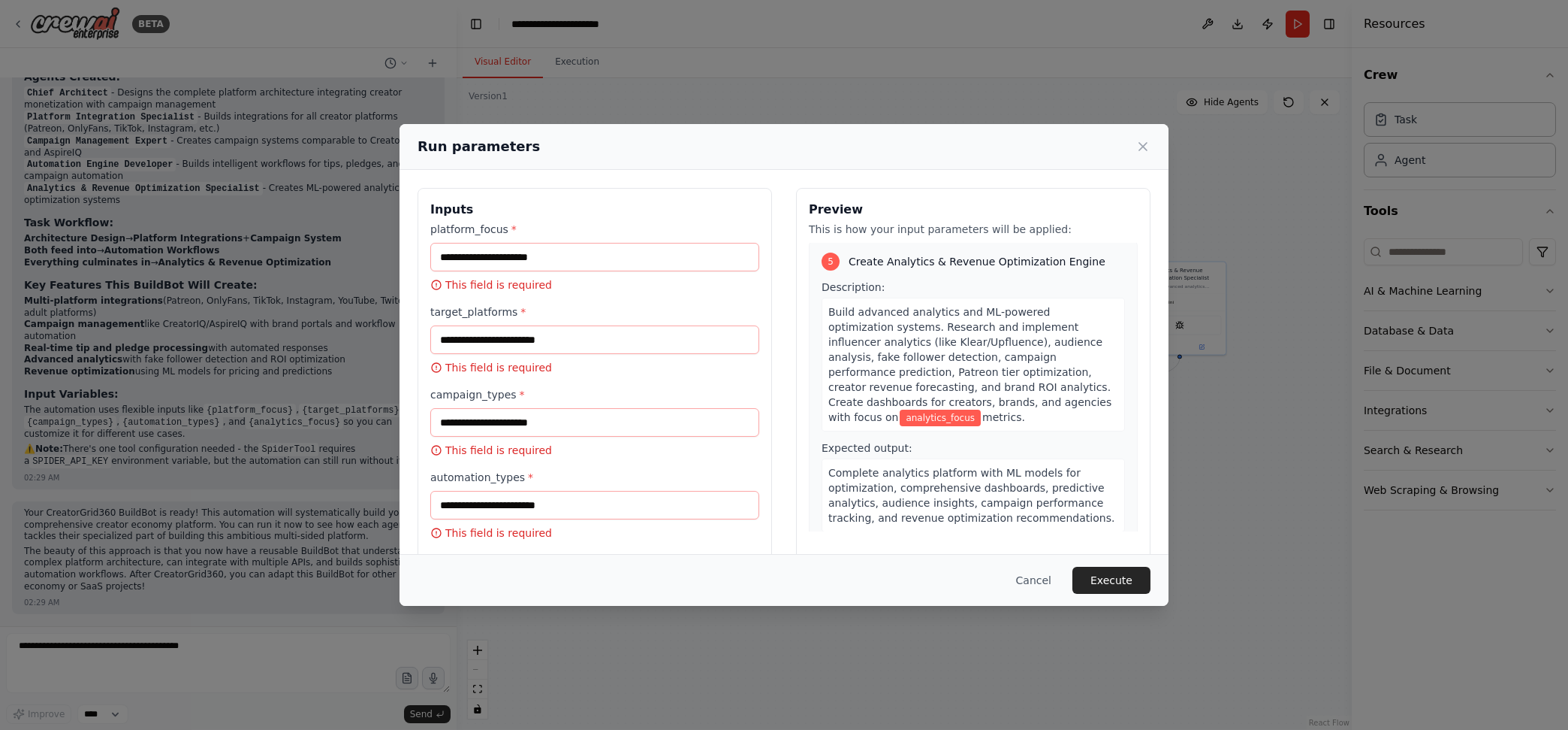
click at [303, 299] on div "Run parameters Inputs platform_focus * This field is required target_platforms …" at bounding box center [784, 365] width 1568 height 730
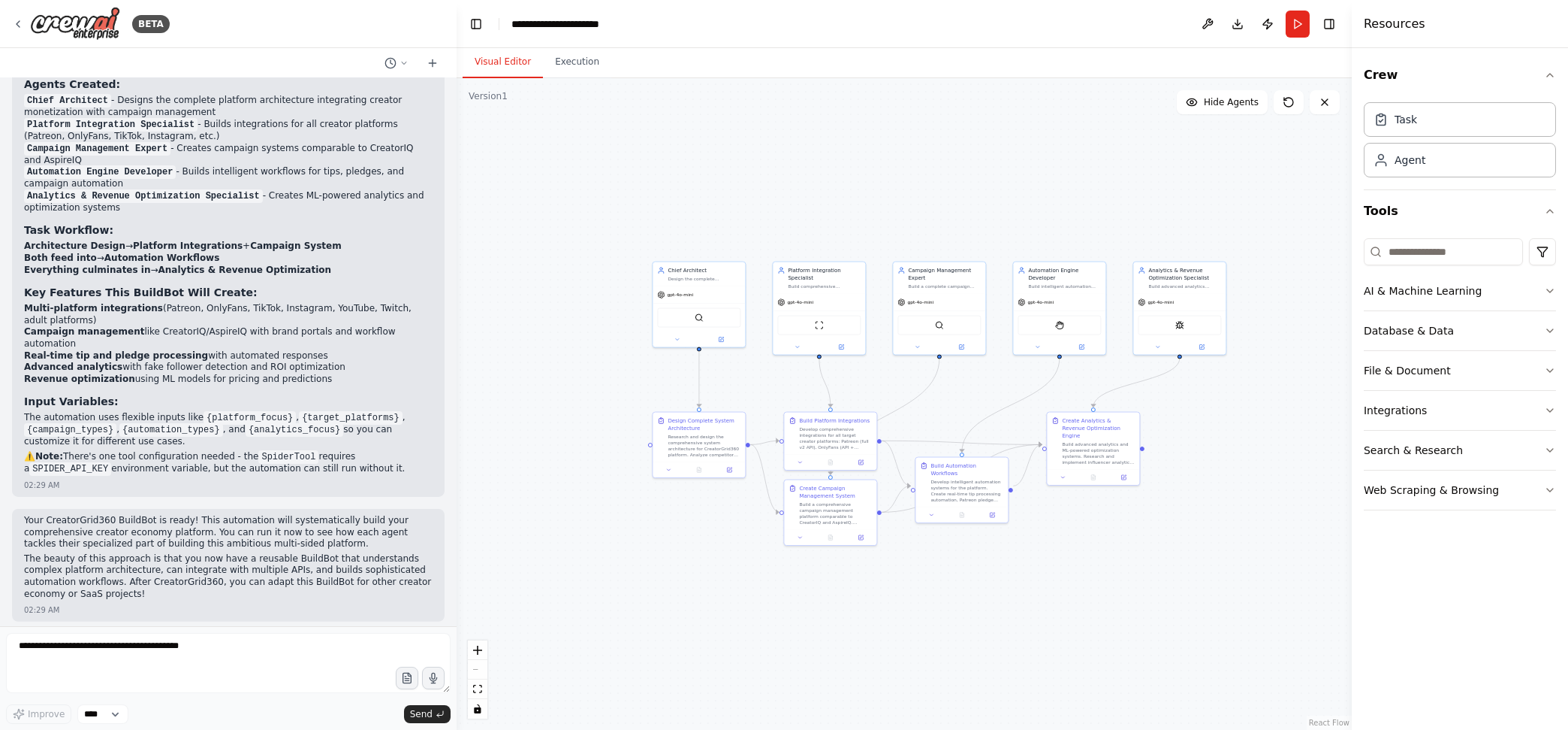
scroll to position [4106, 0]
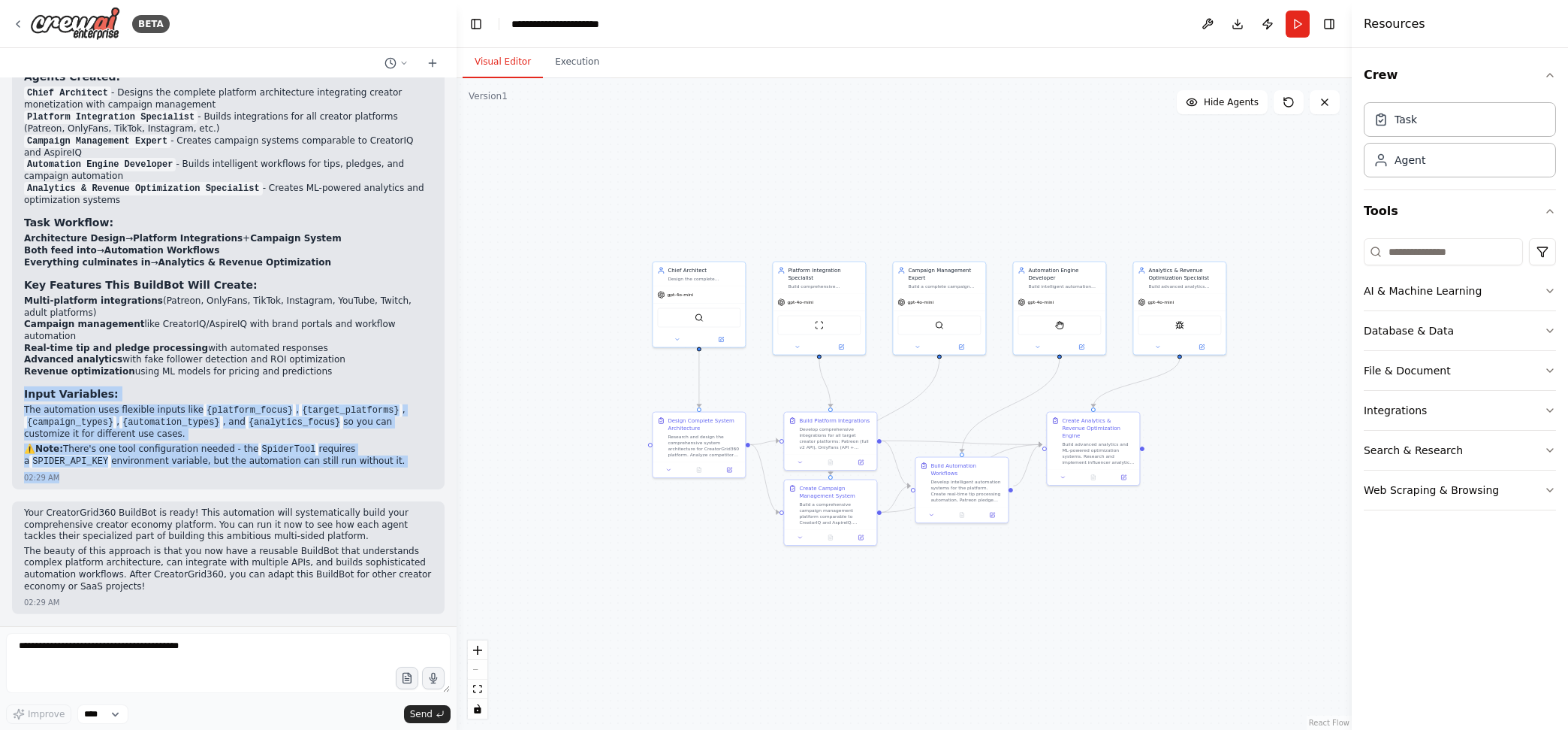
drag, startPoint x: 102, startPoint y: 479, endPoint x: 23, endPoint y: 383, distance: 124.3
click at [23, 383] on div "Perfect! I've successfully created your CreatorGrid360 BuildBot automation with…" at bounding box center [228, 252] width 432 height 473
copy div "Input Variables: The automation uses flexible inputs like {platform_focus} , {t…"
click at [1298, 23] on button "Run" at bounding box center [1298, 24] width 24 height 27
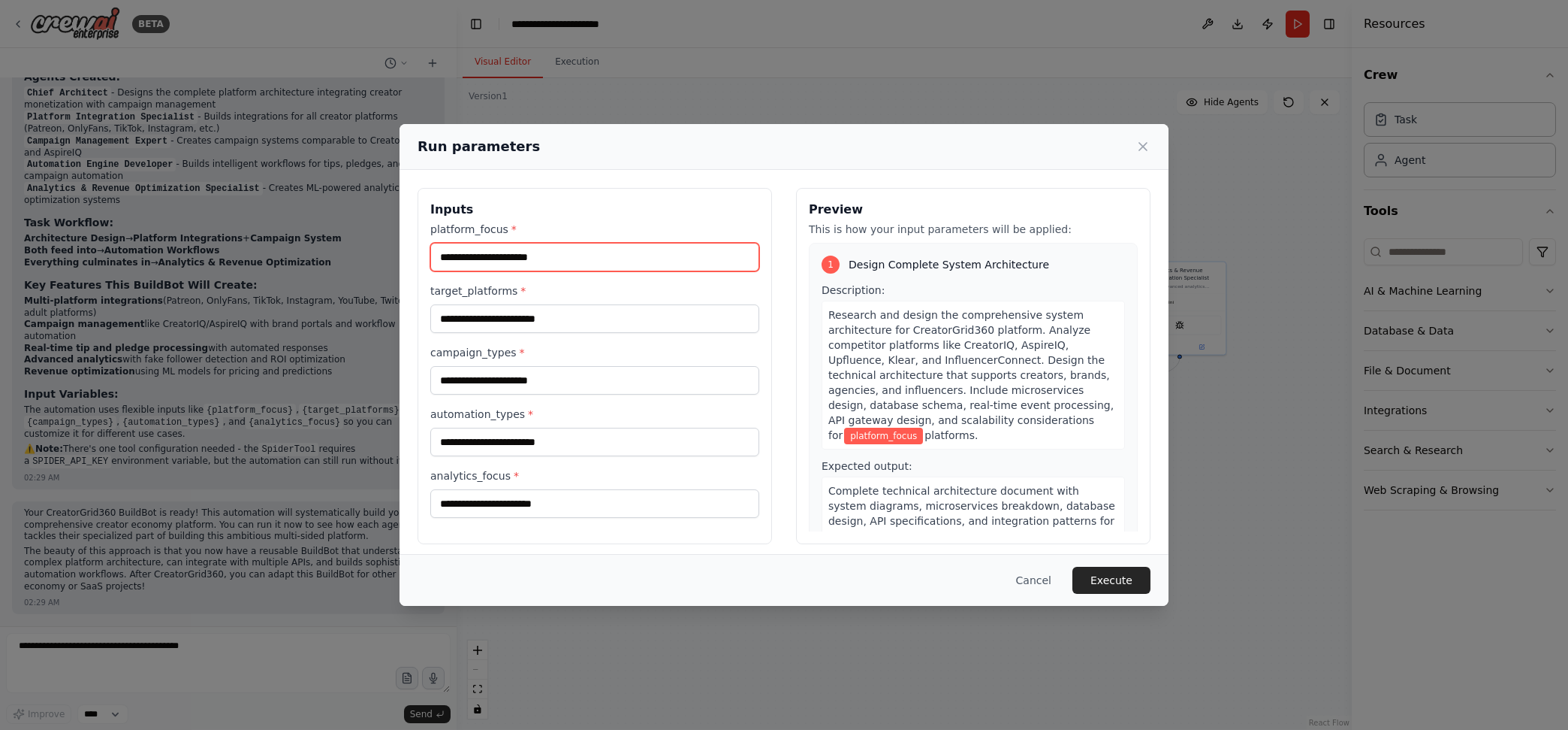
click at [616, 259] on input "platform_focus *" at bounding box center [594, 257] width 329 height 29
paste input "**********"
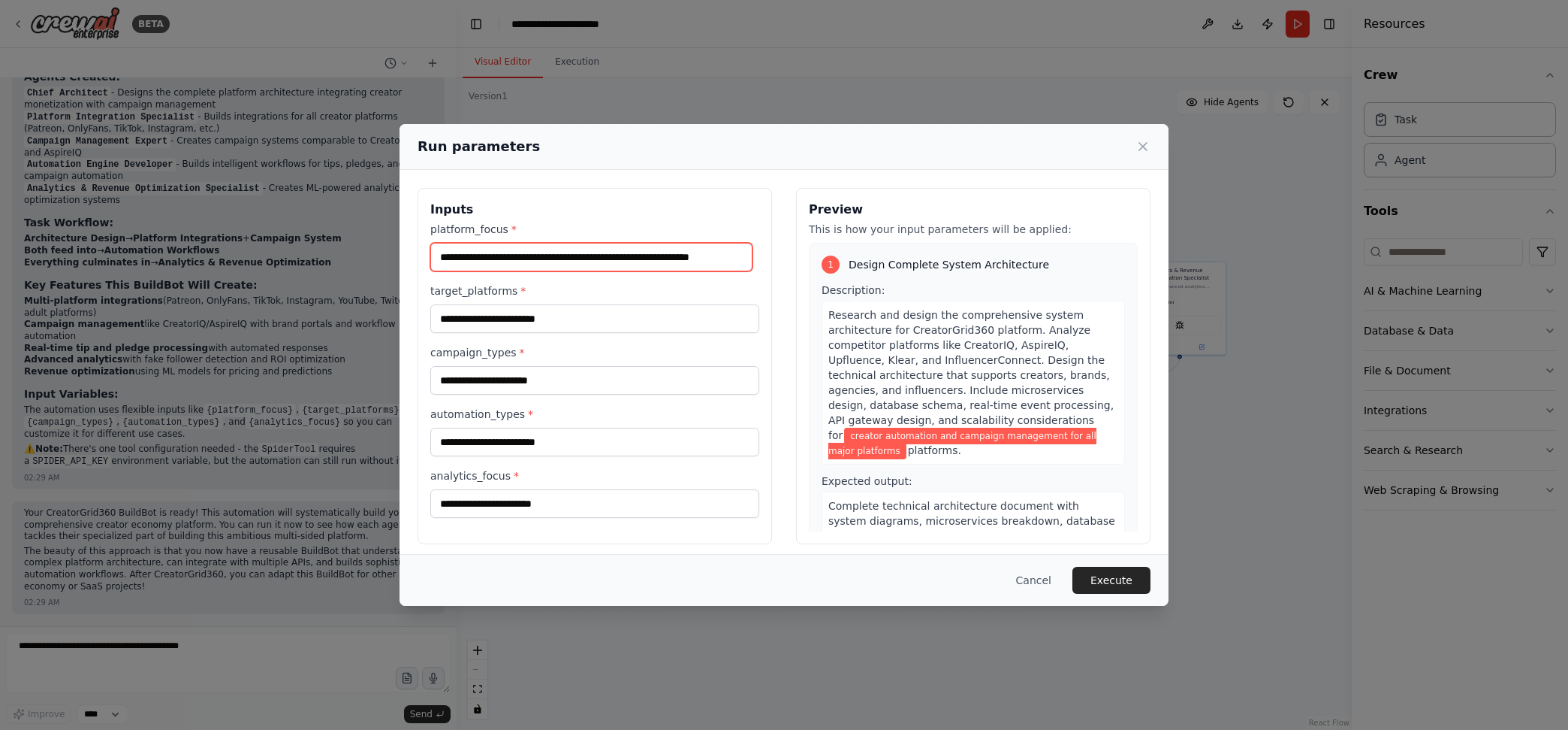
type input "**********"
click at [632, 322] on input "target_platforms *" at bounding box center [594, 319] width 329 height 29
paste input "**********"
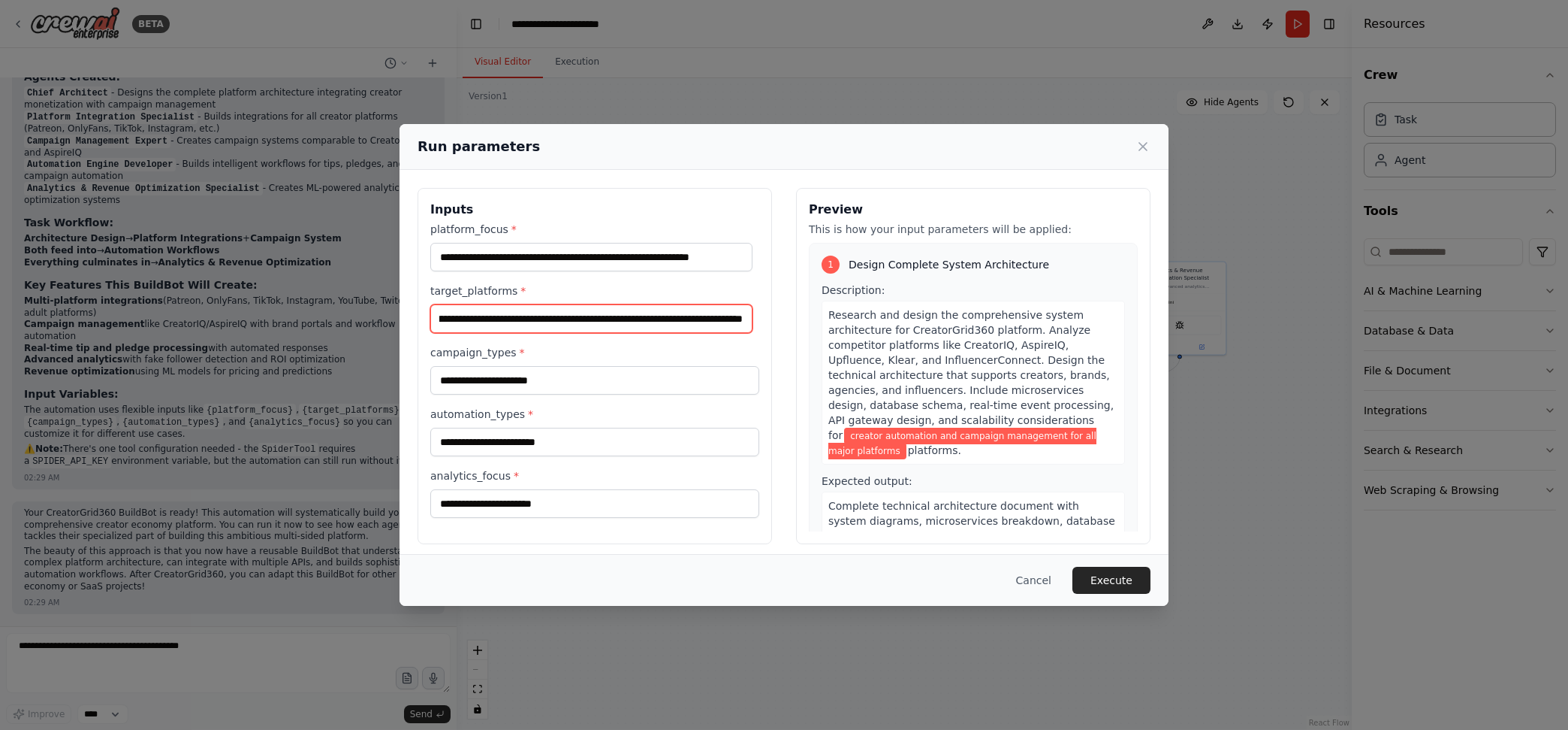
type input "**********"
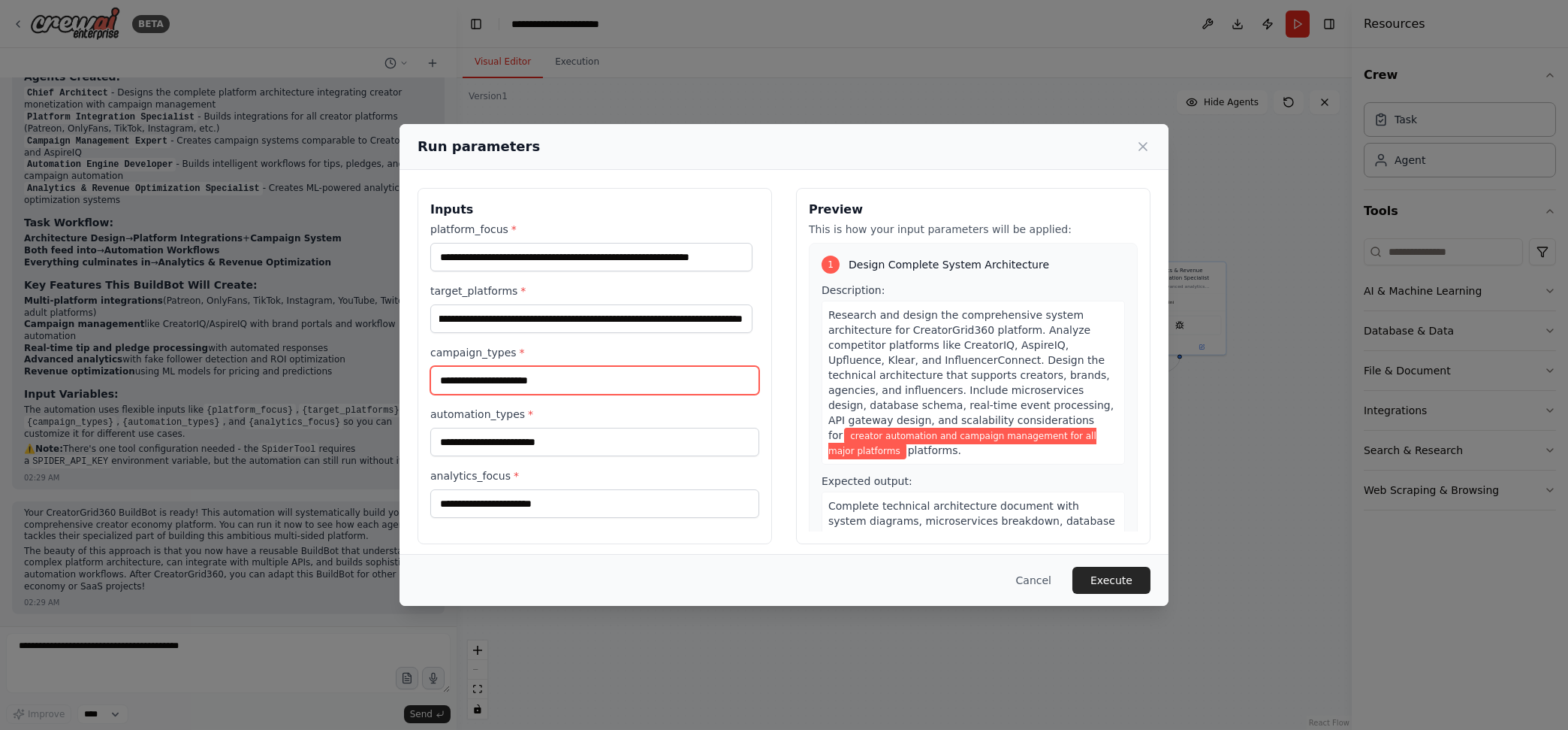
scroll to position [0, 0]
click at [657, 386] on input "campaign_types *" at bounding box center [594, 380] width 329 height 29
click at [603, 386] on input "campaign_types *" at bounding box center [594, 380] width 329 height 29
paste input "**********"
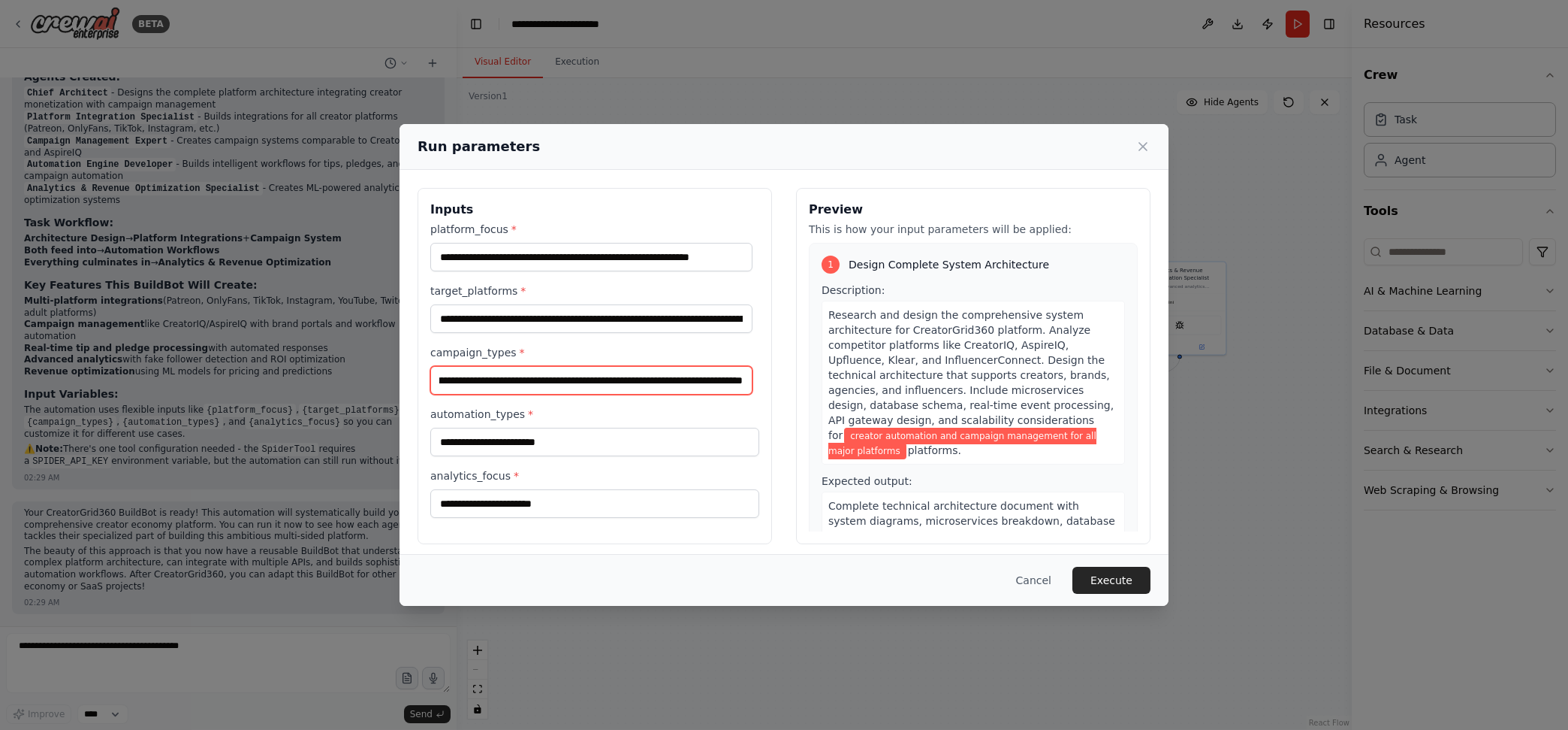
type input "**********"
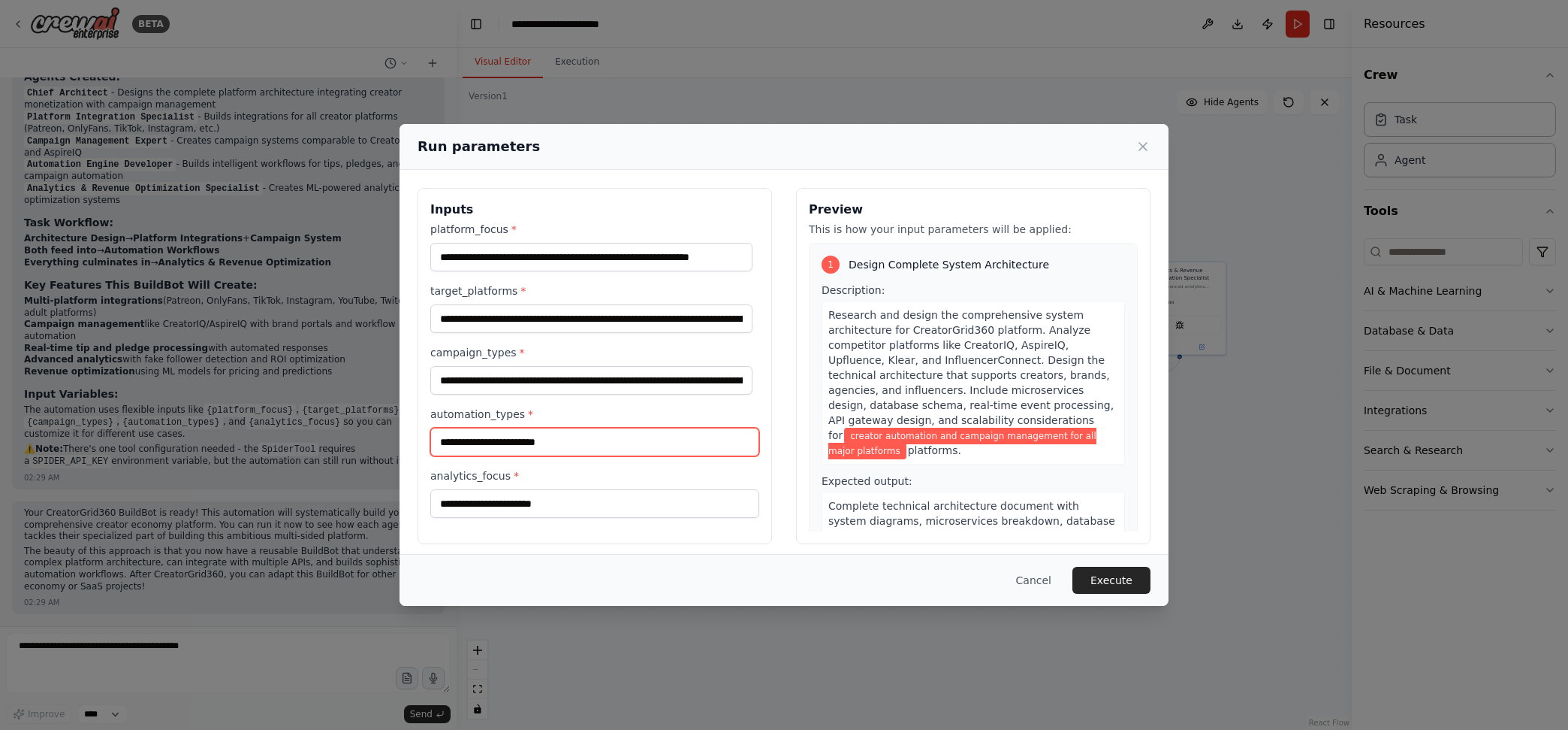
click at [575, 446] on input "automation_types *" at bounding box center [594, 442] width 329 height 29
paste input "**********"
type input "**********"
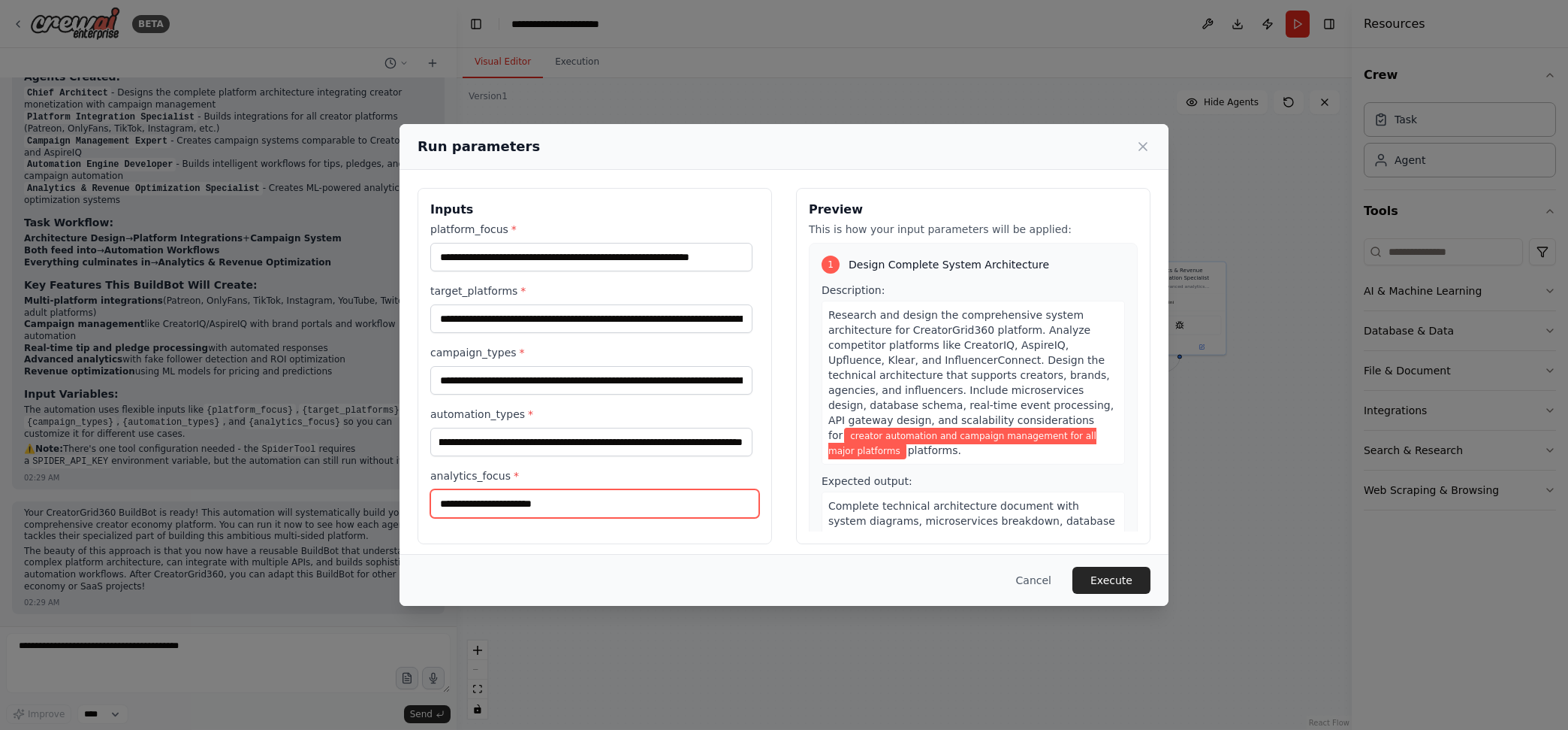
scroll to position [0, 0]
click at [639, 505] on input "analytics_focus *" at bounding box center [594, 504] width 329 height 29
click at [605, 505] on input "analytics_focus *" at bounding box center [594, 504] width 329 height 29
paste input "**********"
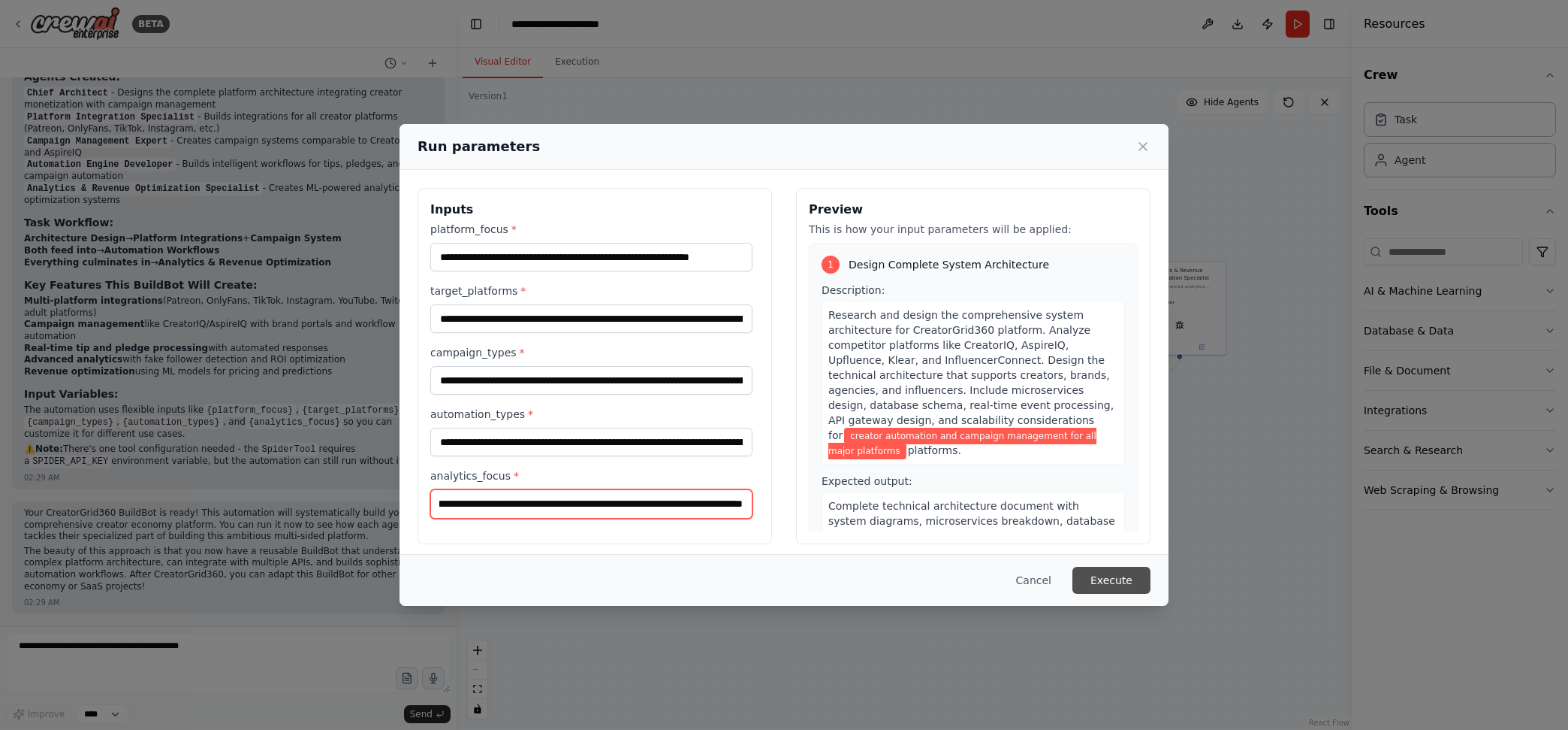
type input "**********"
click at [1120, 578] on button "Execute" at bounding box center [1111, 580] width 78 height 27
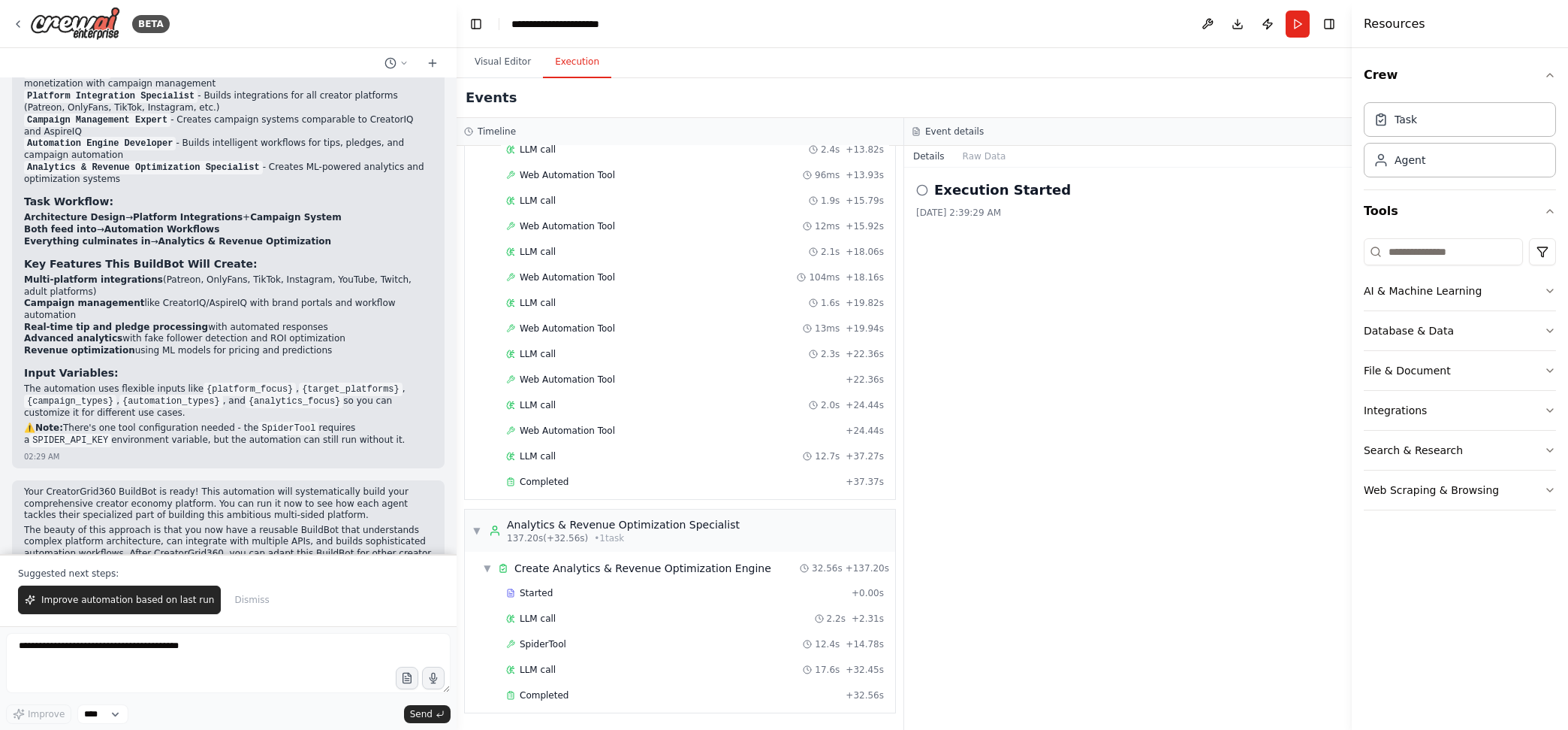
scroll to position [4177, 0]
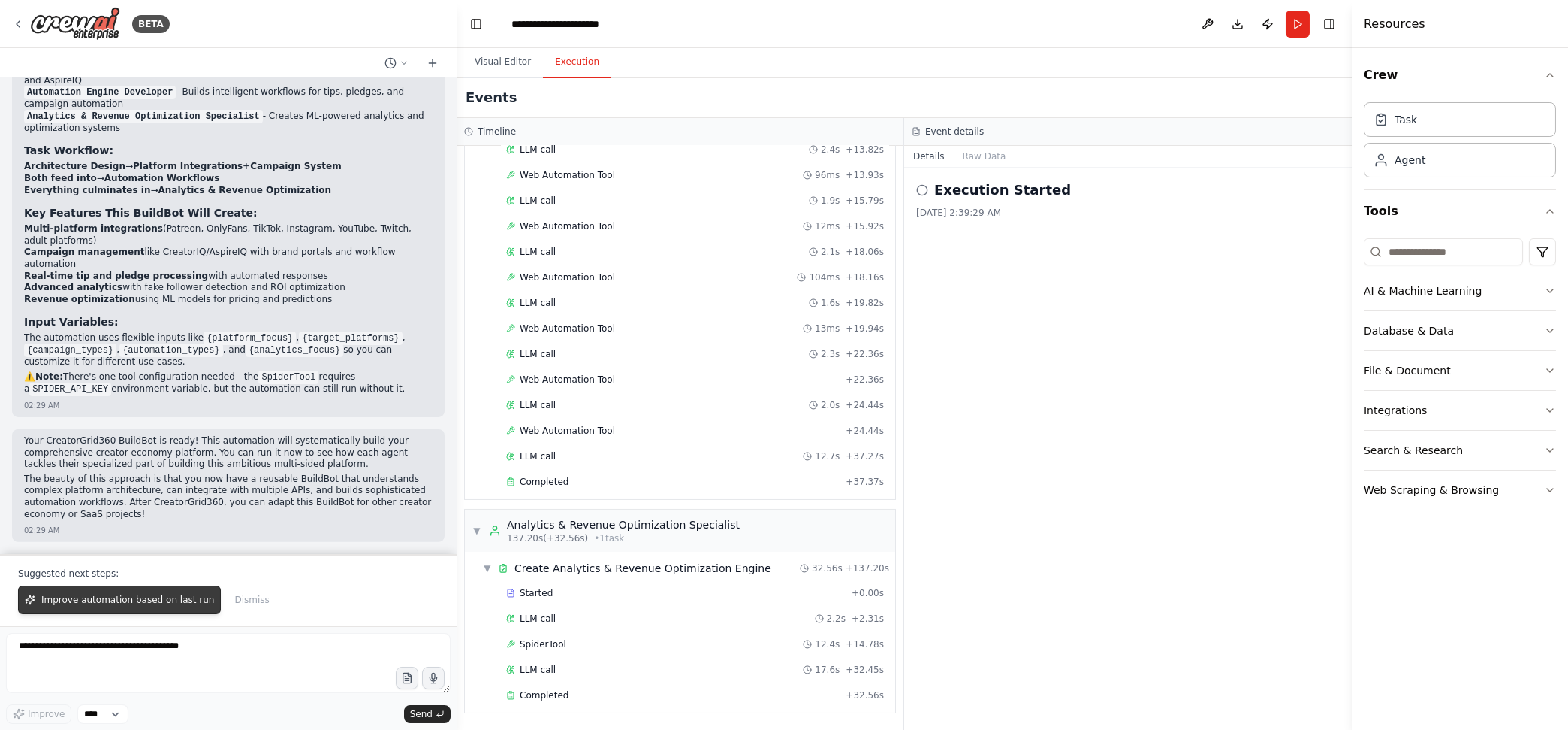
click at [89, 601] on span "Improve automation based on last run" at bounding box center [128, 599] width 173 height 12
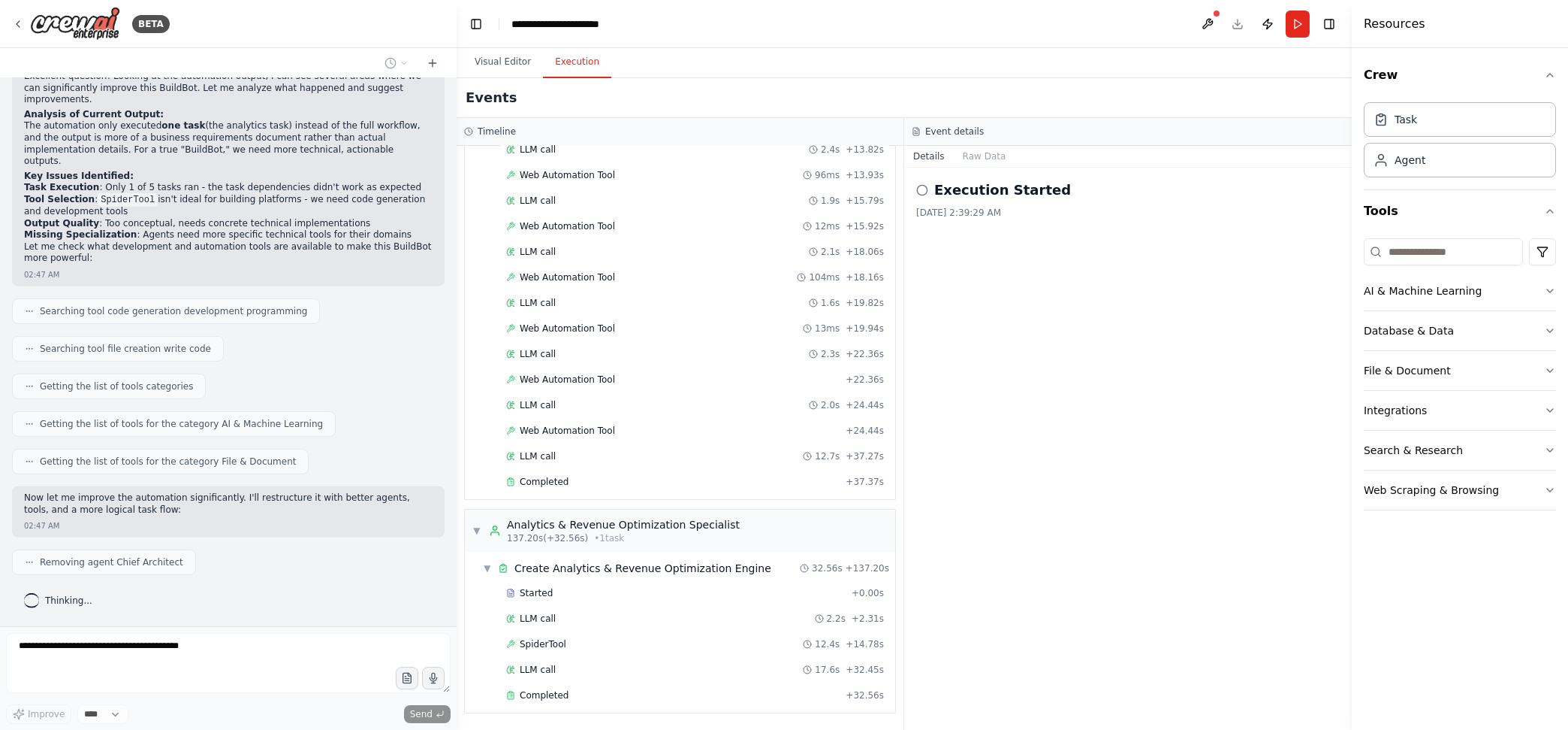
scroll to position [4722, 0]
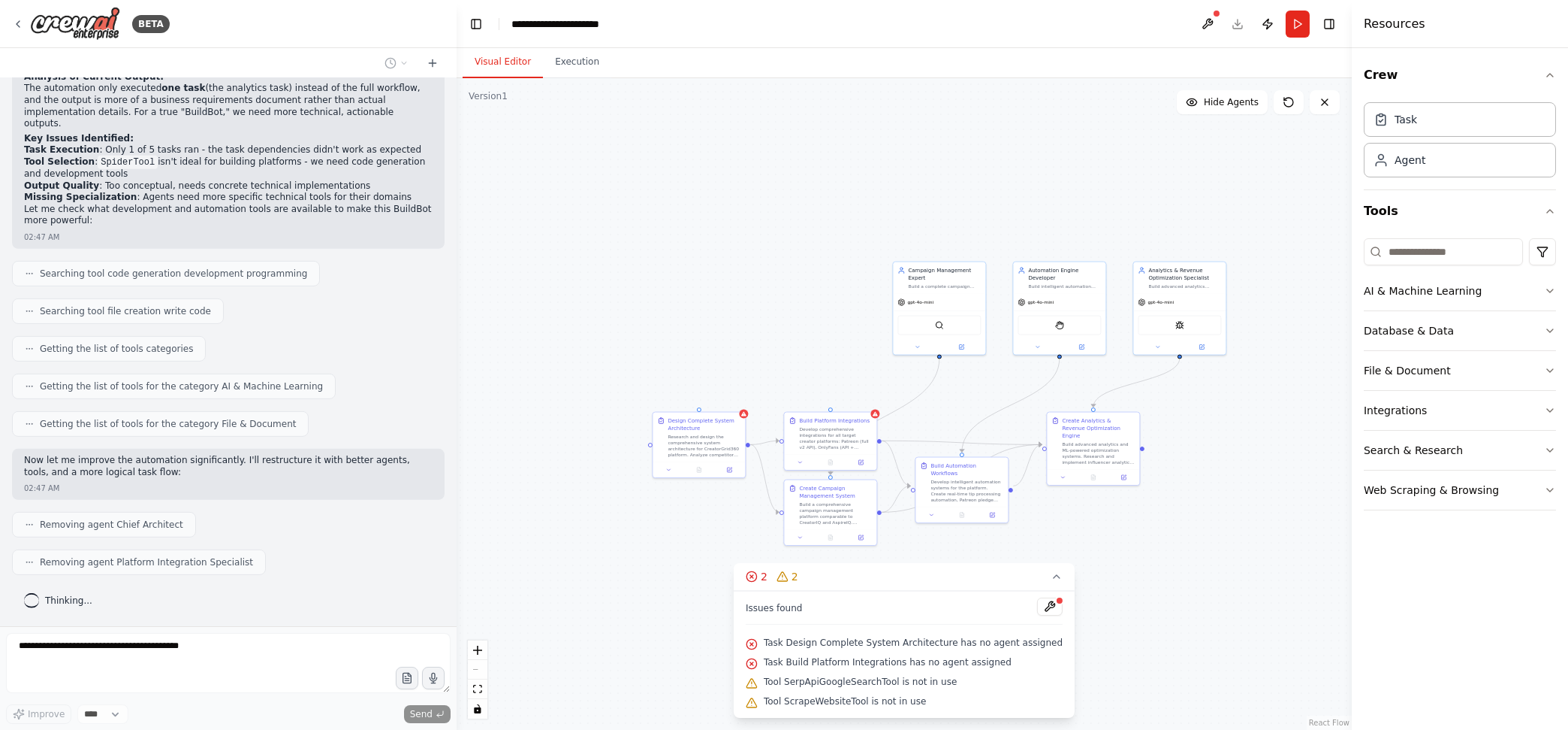
click at [507, 61] on button "Visual Editor" at bounding box center [503, 62] width 80 height 32
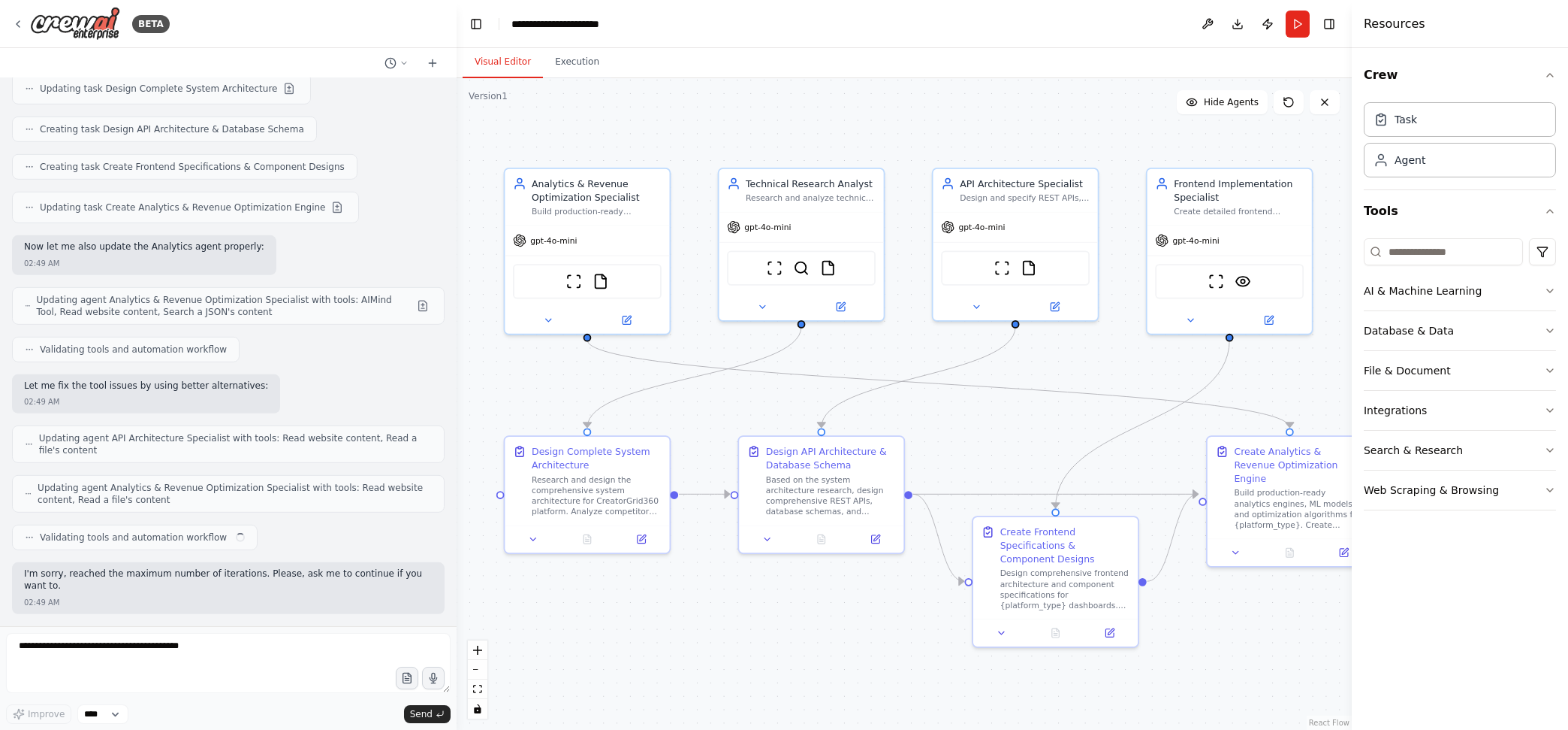
scroll to position [5981, 0]
click at [152, 648] on textarea at bounding box center [229, 662] width 445 height 60
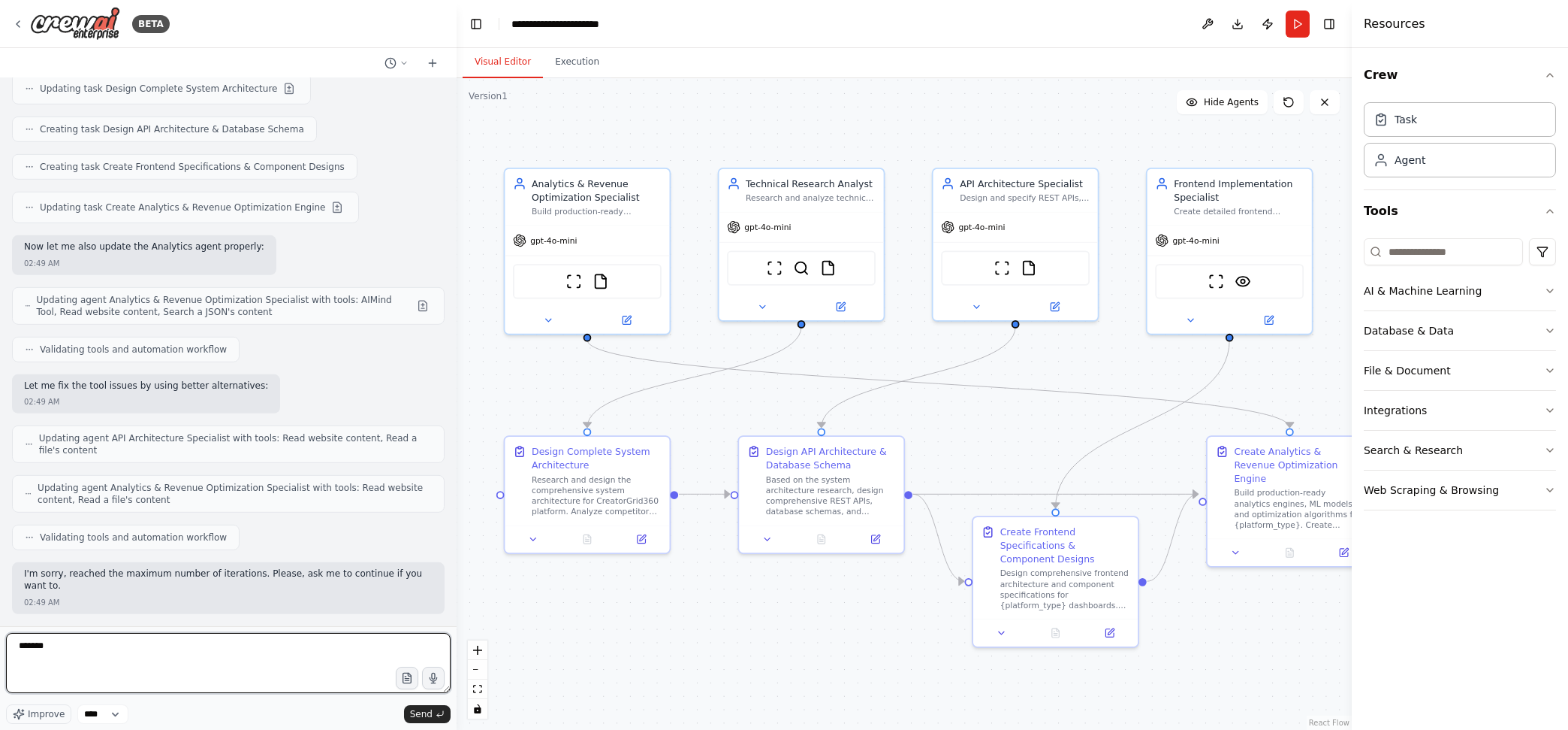
type textarea "********"
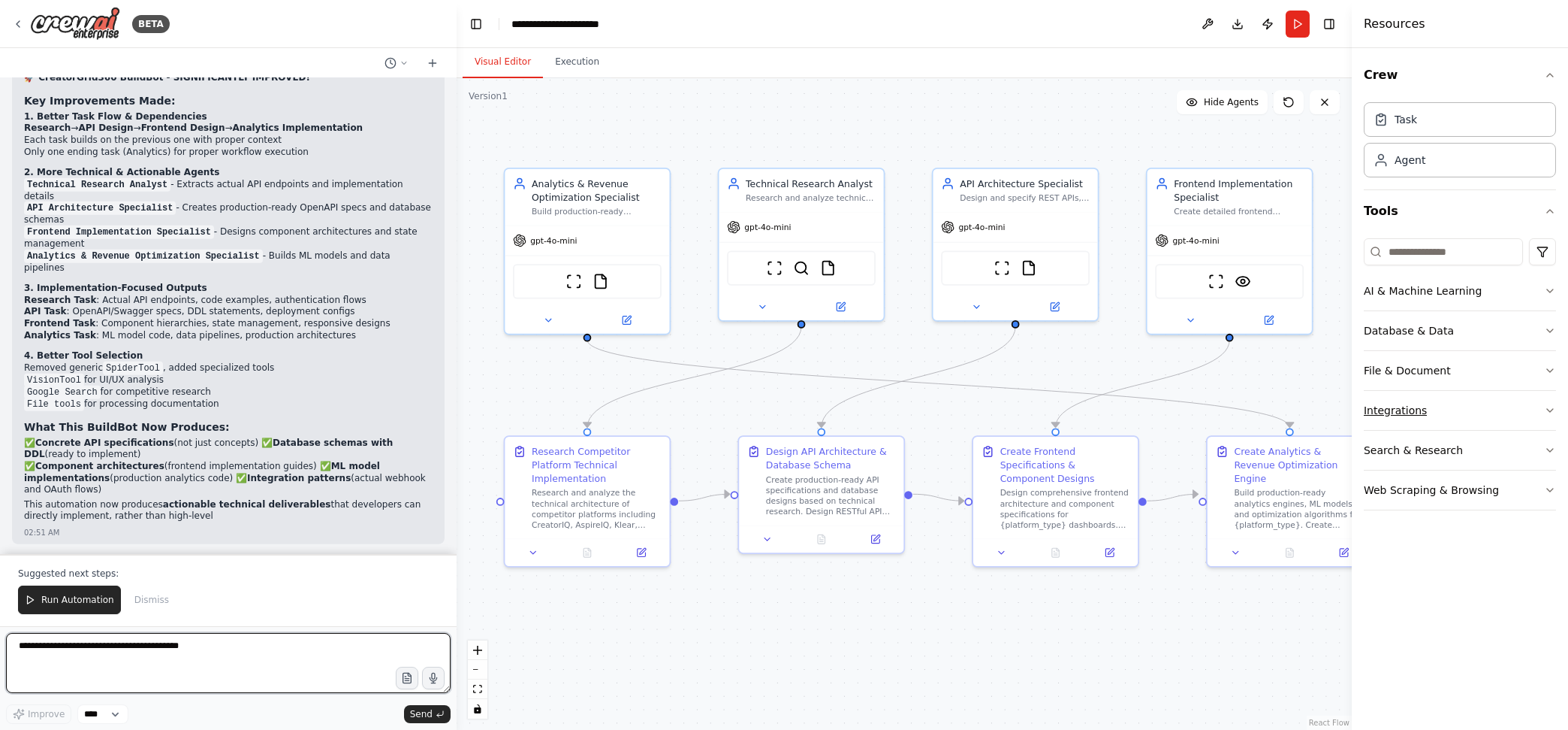
scroll to position [7542, 0]
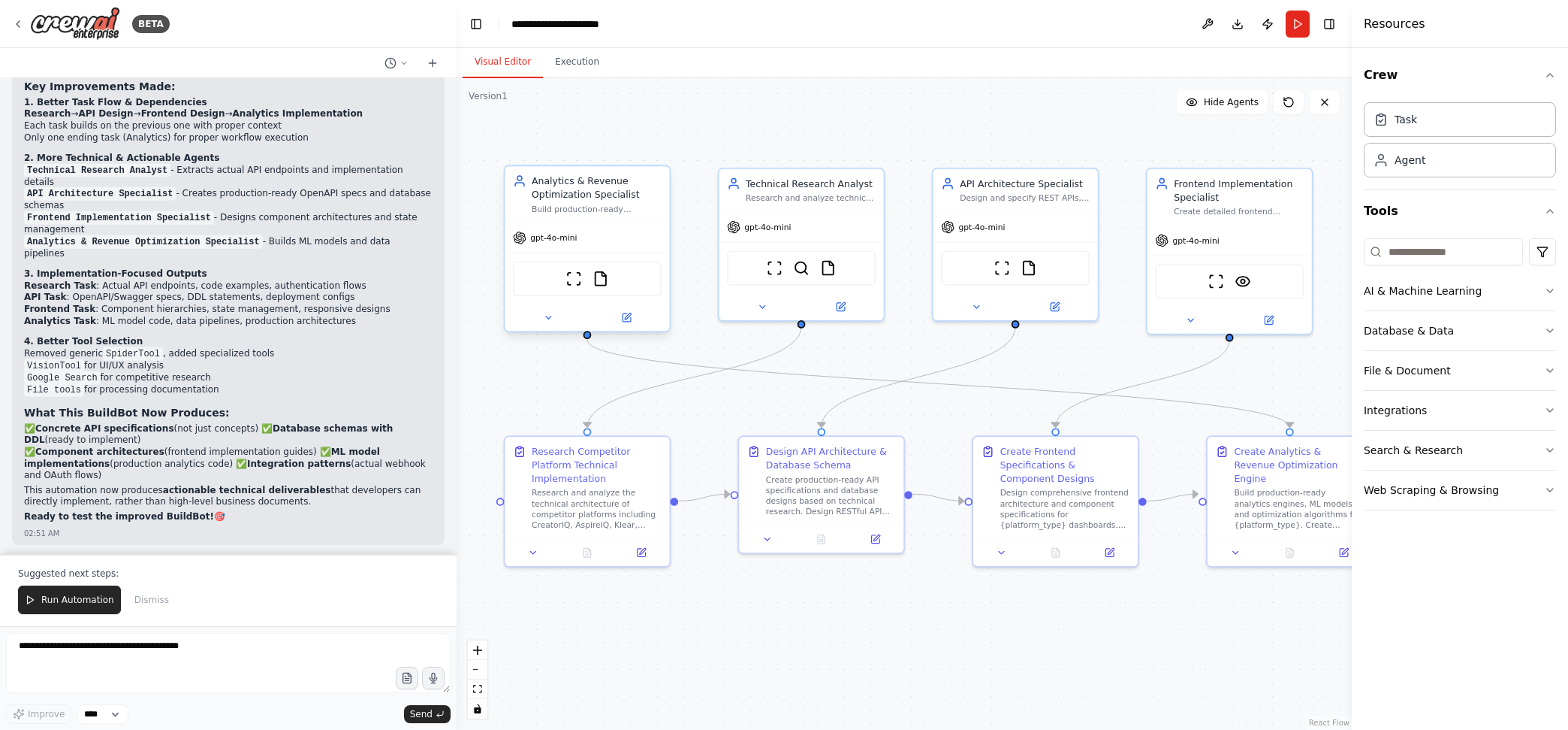
click at [571, 246] on div "gpt-4o-mini" at bounding box center [586, 238] width 165 height 30
click at [545, 316] on icon at bounding box center [548, 317] width 11 height 11
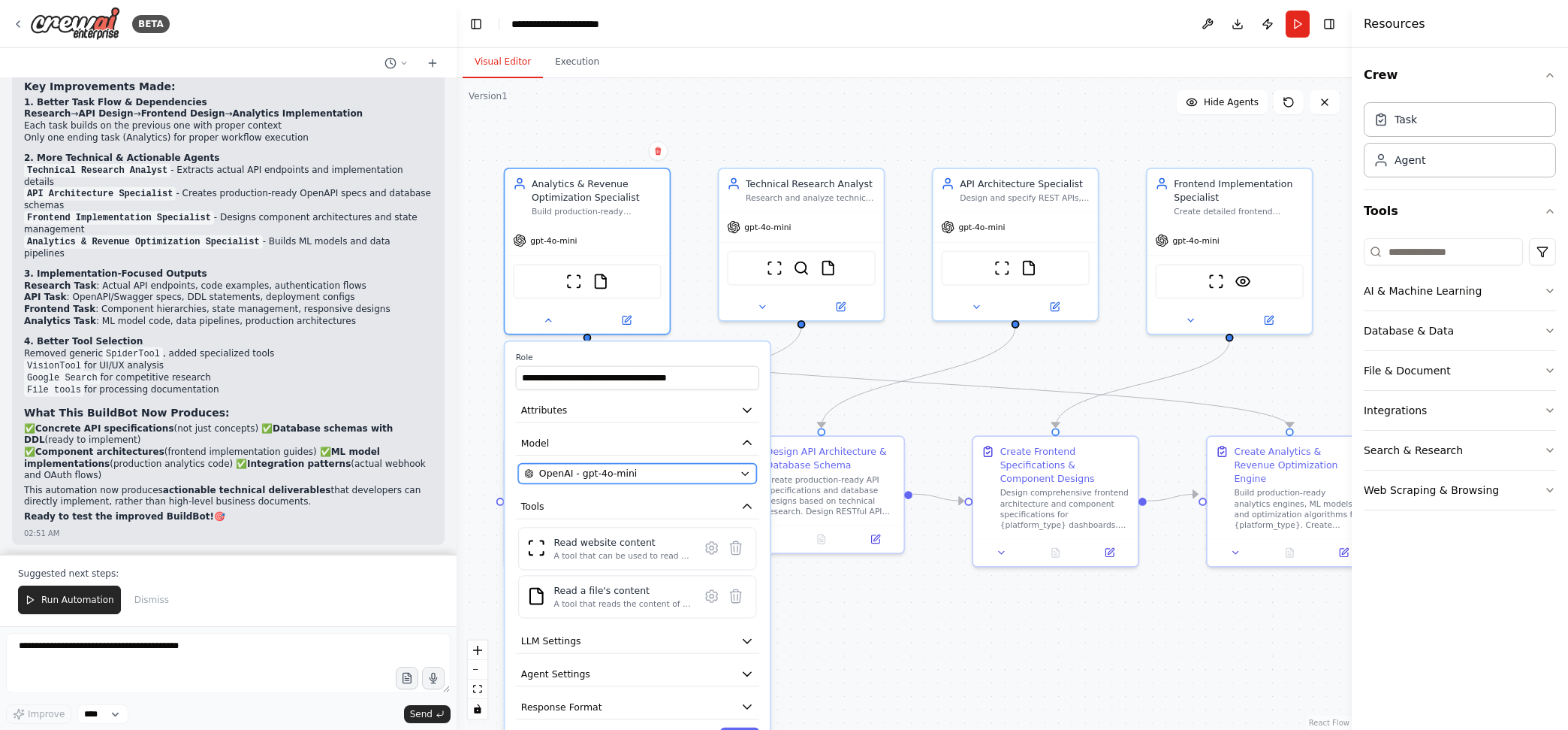
click at [630, 471] on div "OpenAI - gpt-4o-mini" at bounding box center [629, 473] width 210 height 14
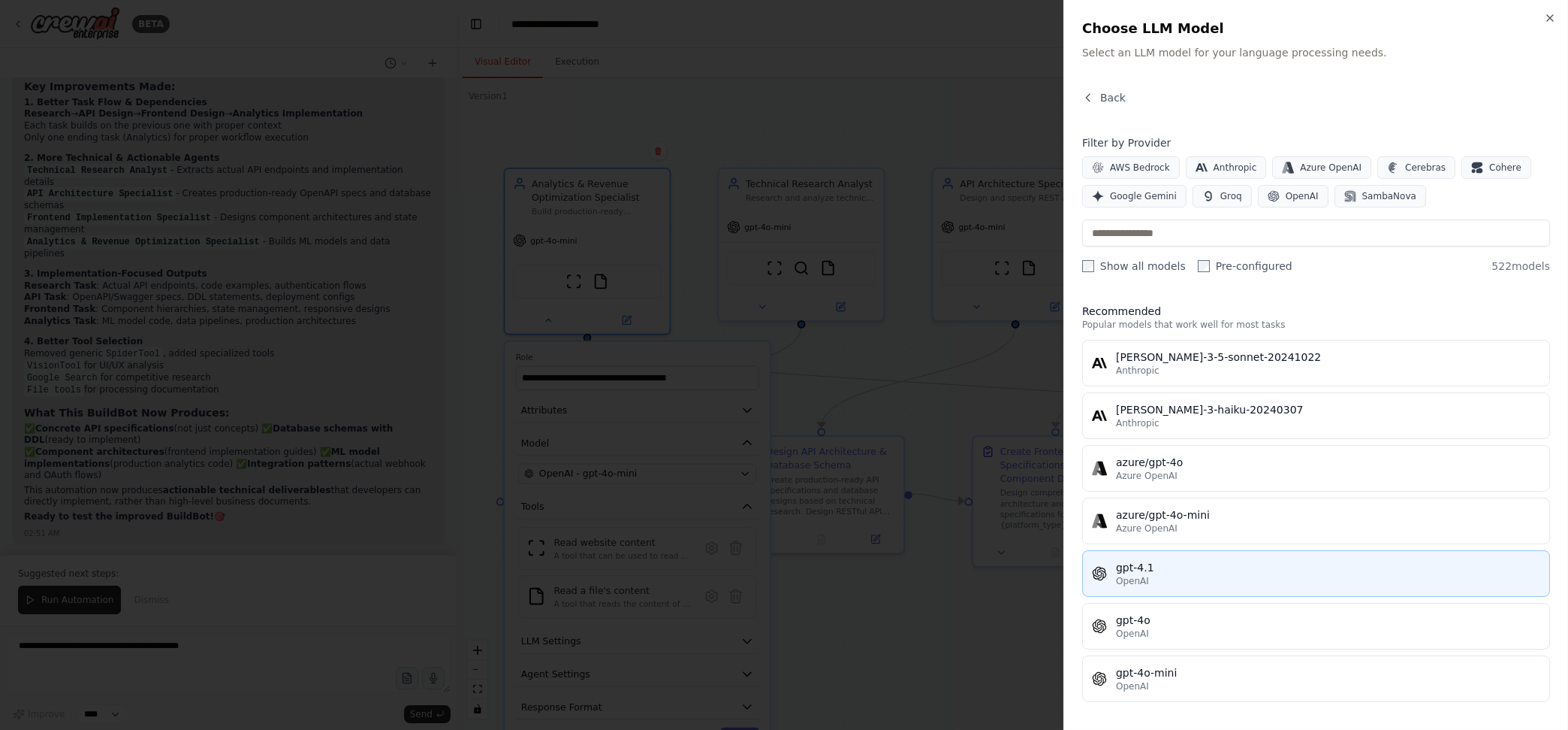
click at [1181, 561] on div "gpt-4.1" at bounding box center [1328, 567] width 424 height 15
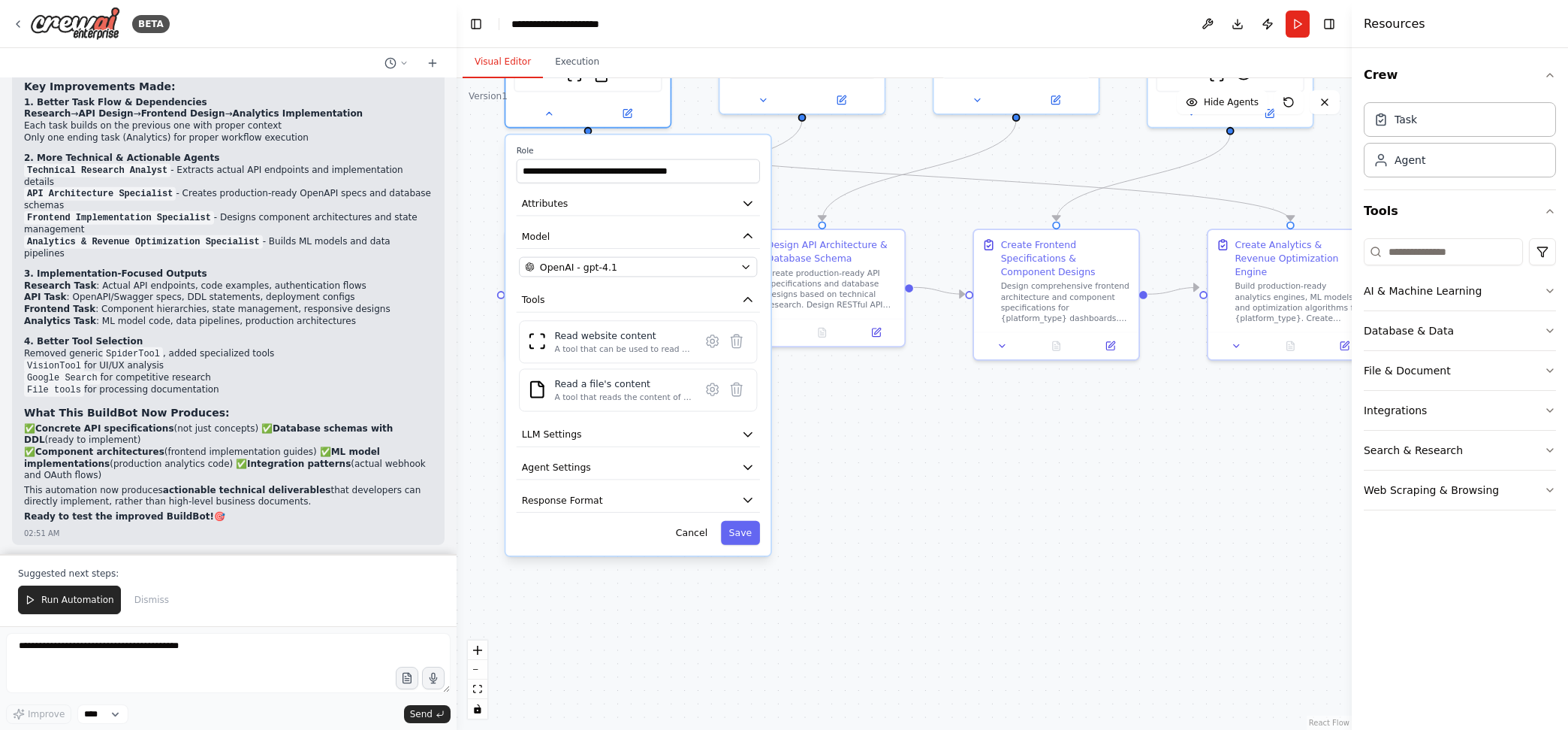
drag, startPoint x: 935, startPoint y: 425, endPoint x: 936, endPoint y: 219, distance: 206.0
click at [936, 219] on div ".deletable-edge-delete-btn { width: 20px; height: 20px; border: 0px solid #ffff…" at bounding box center [904, 404] width 895 height 652
click at [746, 533] on button "Save" at bounding box center [740, 533] width 39 height 24
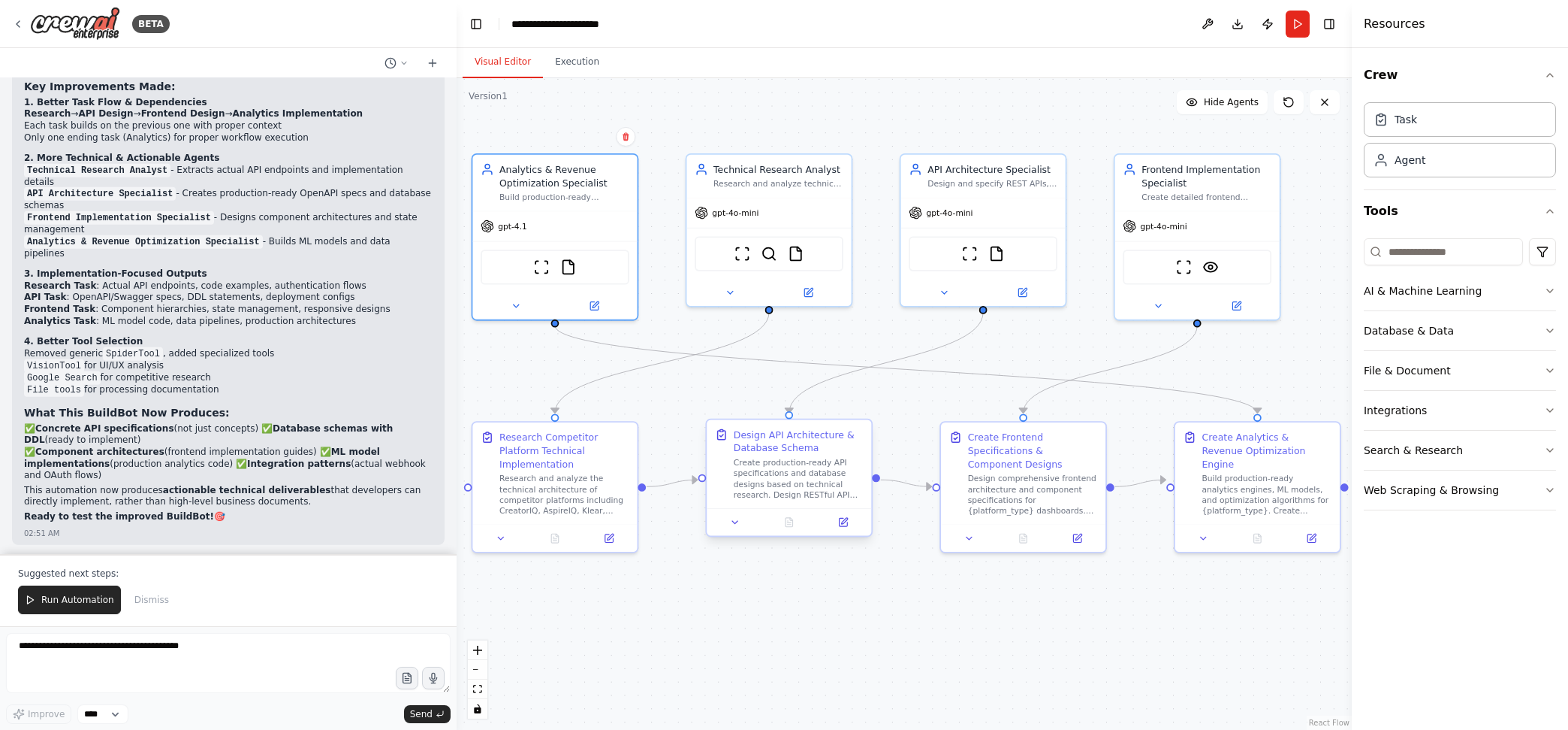
drag, startPoint x: 927, startPoint y: 452, endPoint x: 843, endPoint y: 466, distance: 85.2
click at [893, 643] on div ".deletable-edge-delete-btn { width: 20px; height: 20px; border: 0px solid #ffff…" at bounding box center [904, 404] width 895 height 652
click at [730, 287] on icon at bounding box center [730, 287] width 5 height 3
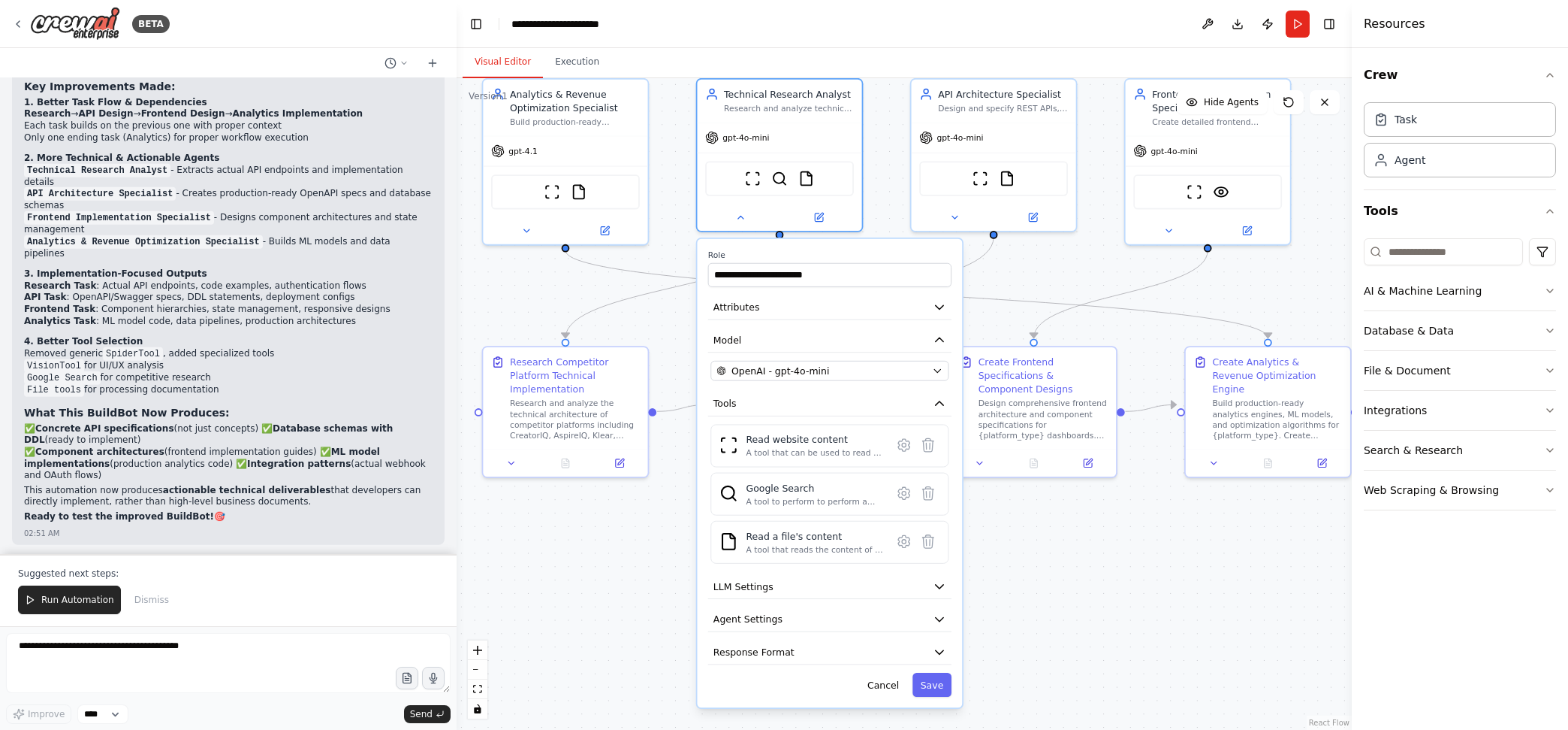
drag, startPoint x: 1015, startPoint y: 630, endPoint x: 1029, endPoint y: 538, distance: 93.1
click at [1029, 538] on div ".deletable-edge-delete-btn { width: 20px; height: 20px; border: 0px solid #ffff…" at bounding box center [904, 404] width 895 height 652
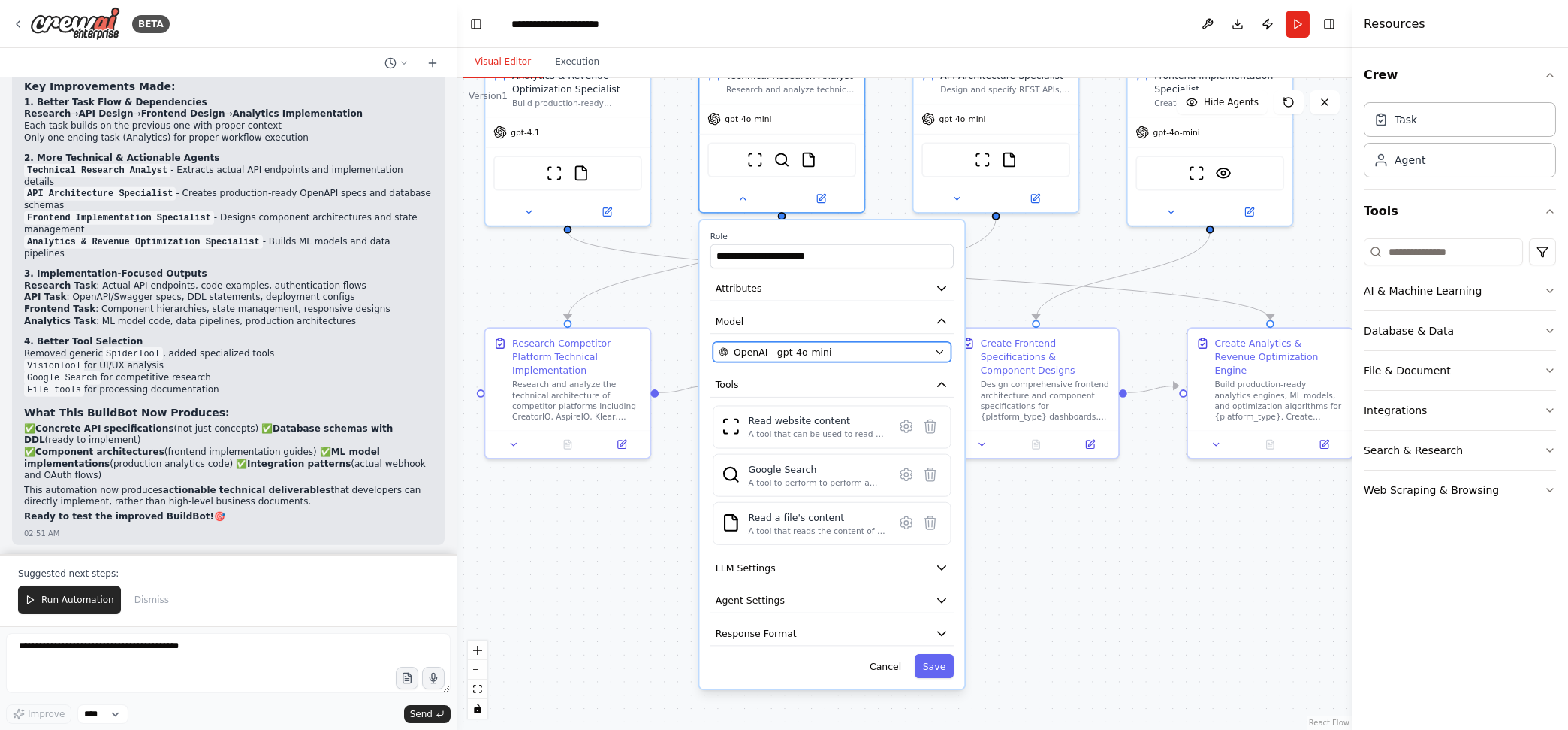
click at [876, 351] on div "OpenAI - gpt-4o-mini" at bounding box center [823, 351] width 210 height 14
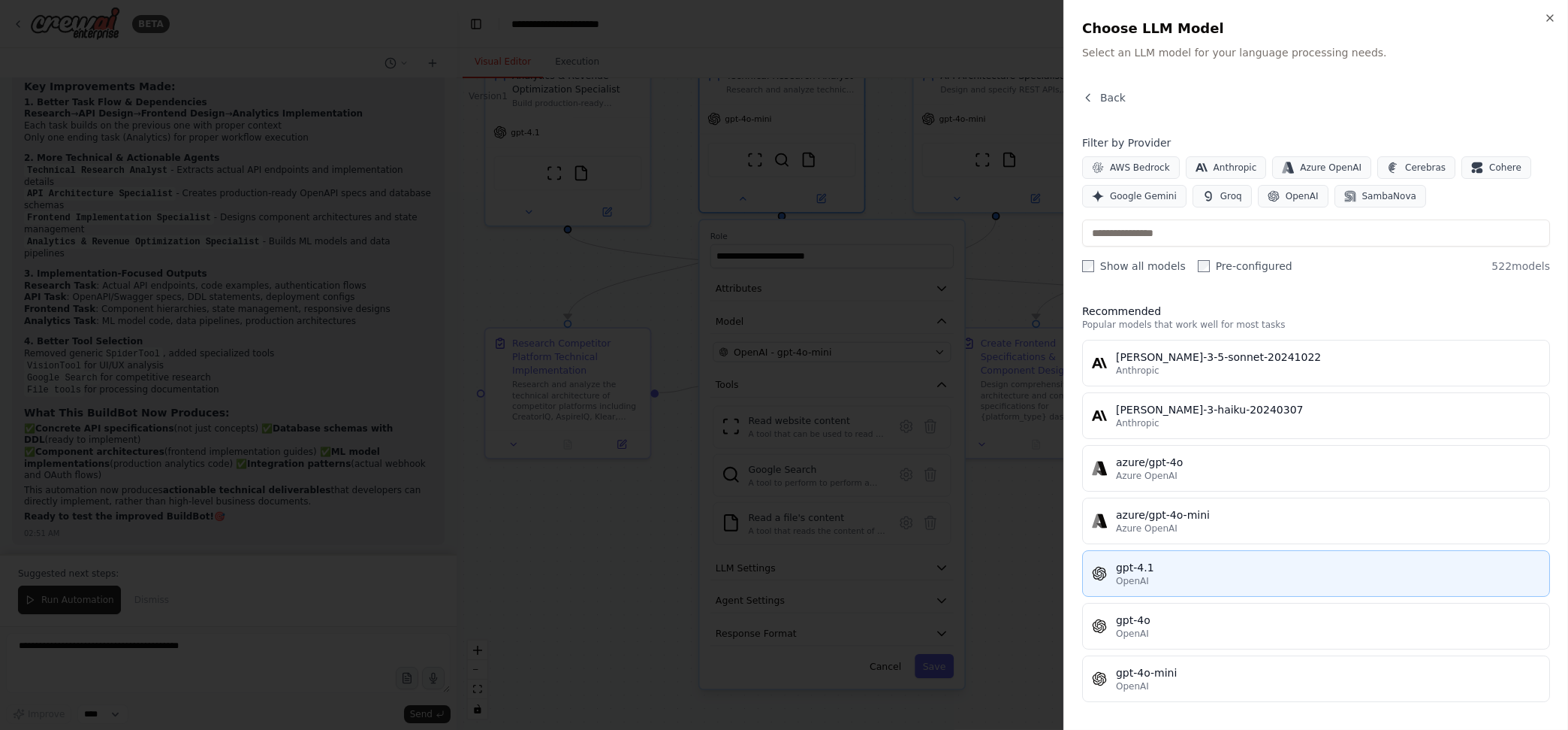
click at [1180, 570] on div "gpt-4.1" at bounding box center [1328, 567] width 424 height 15
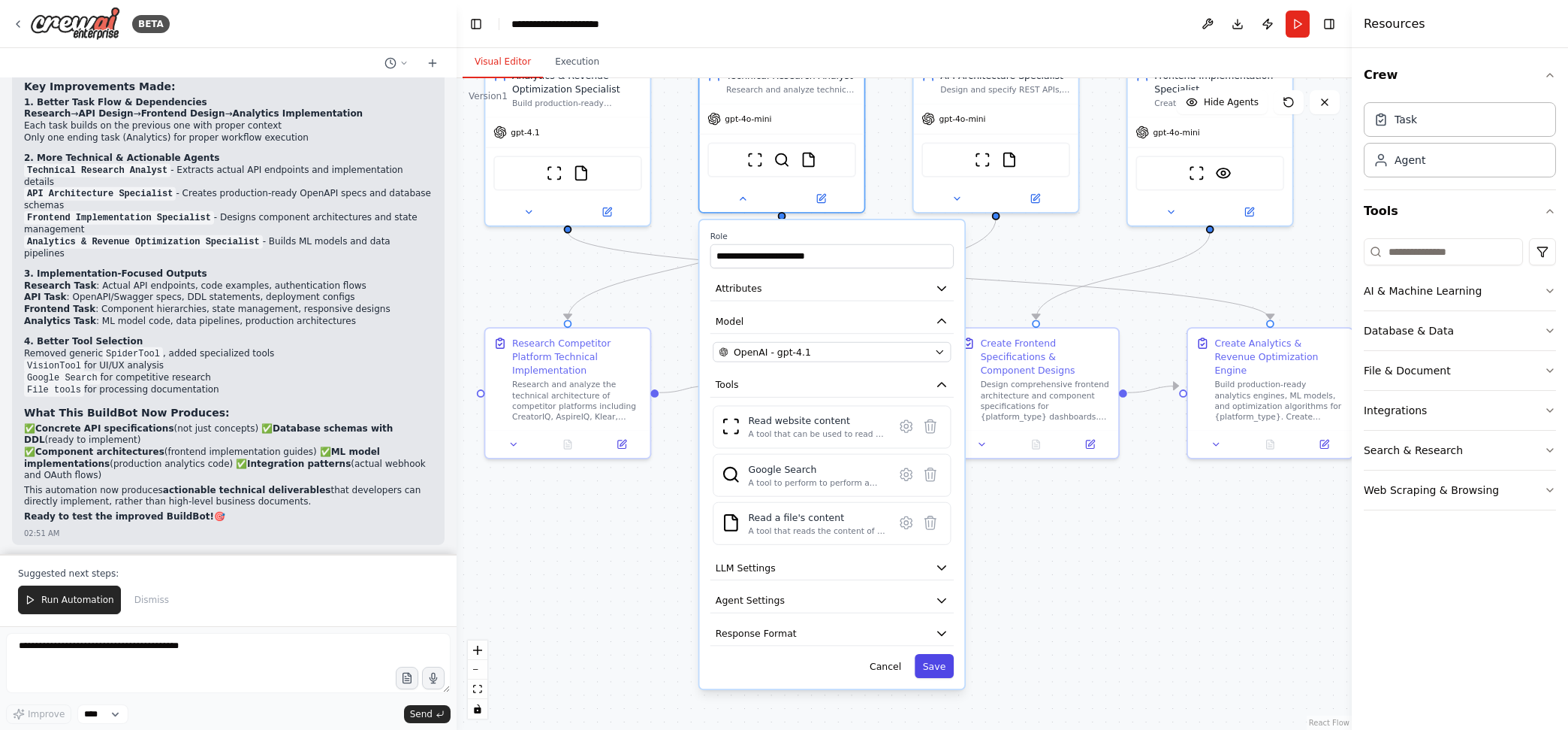
click at [937, 659] on button "Save" at bounding box center [934, 665] width 39 height 24
click at [936, 669] on button "Save" at bounding box center [934, 665] width 39 height 24
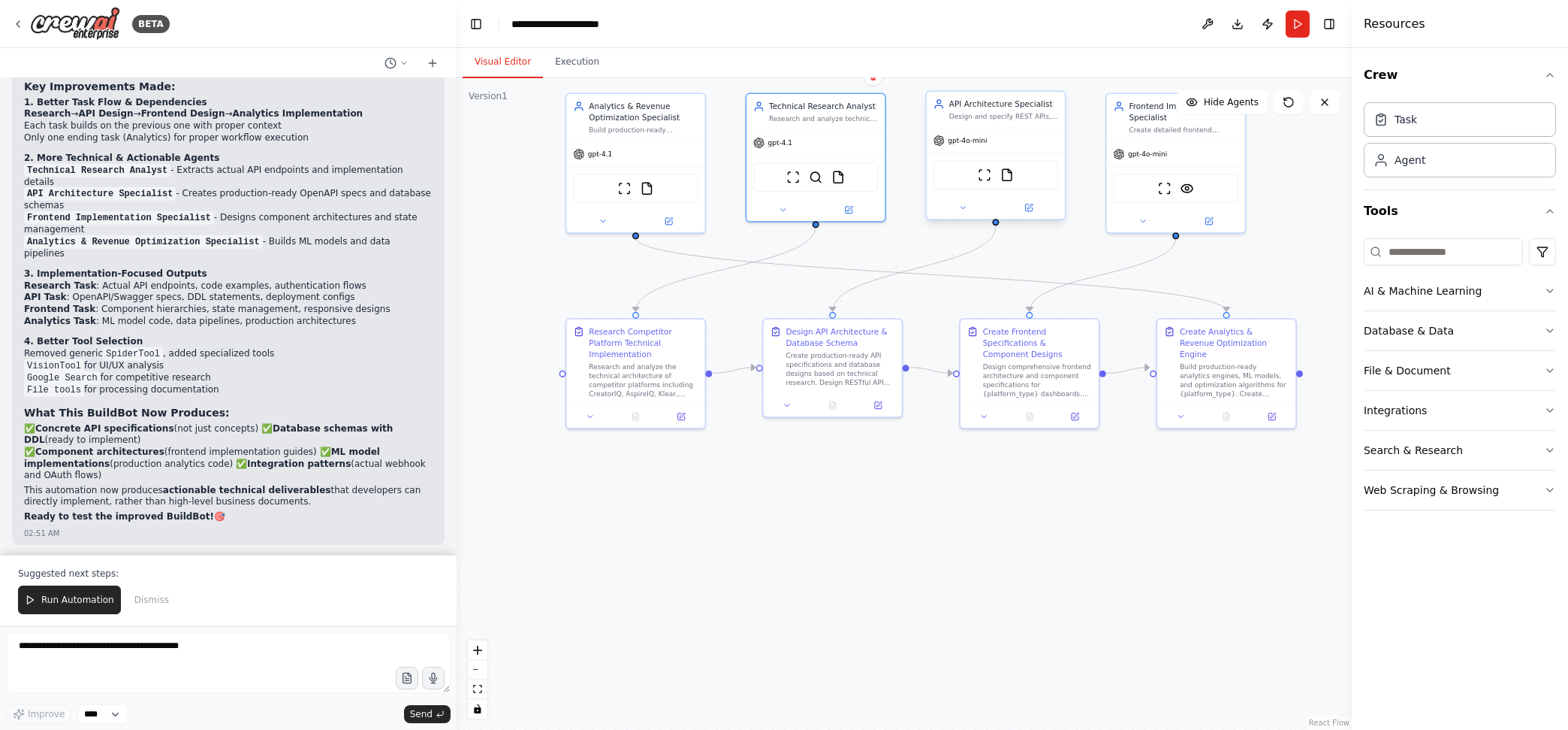
click at [987, 145] on div "gpt-4o-mini" at bounding box center [995, 141] width 138 height 25
click at [965, 205] on button at bounding box center [963, 207] width 64 height 14
click at [961, 206] on icon at bounding box center [963, 207] width 9 height 9
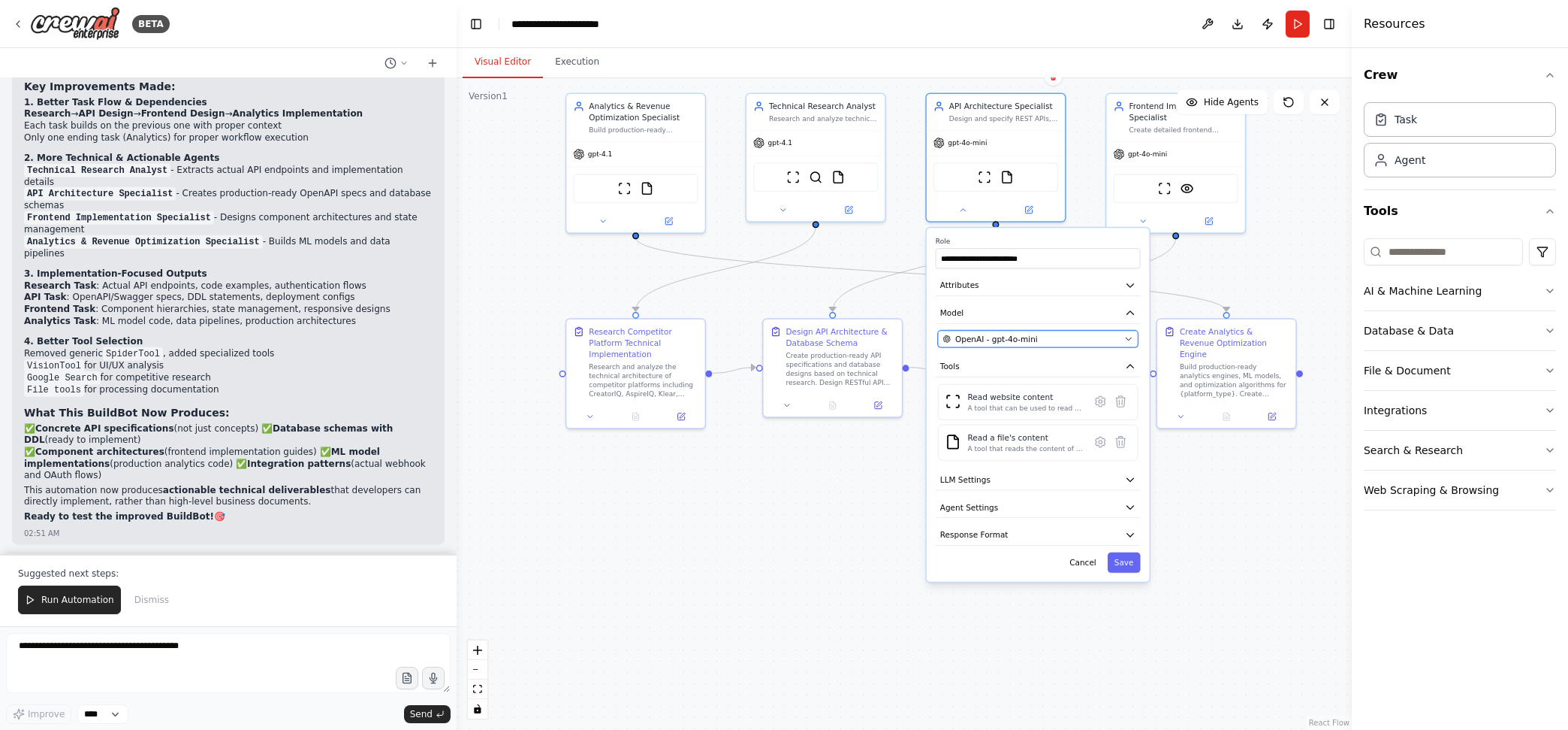
click at [1050, 333] on div "OpenAI - gpt-4o-mini" at bounding box center [1031, 338] width 177 height 12
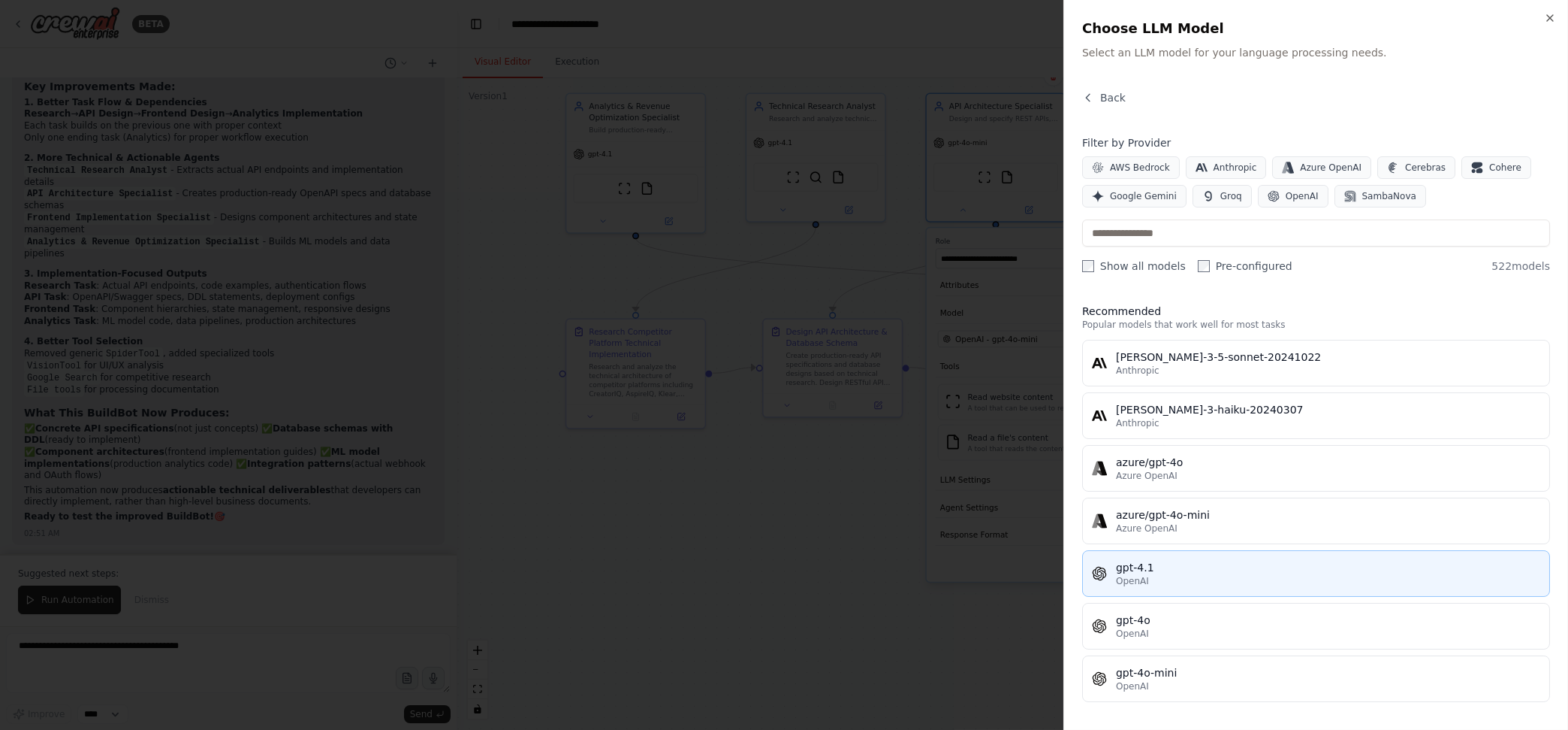
click at [1169, 585] on div "OpenAI" at bounding box center [1328, 580] width 424 height 12
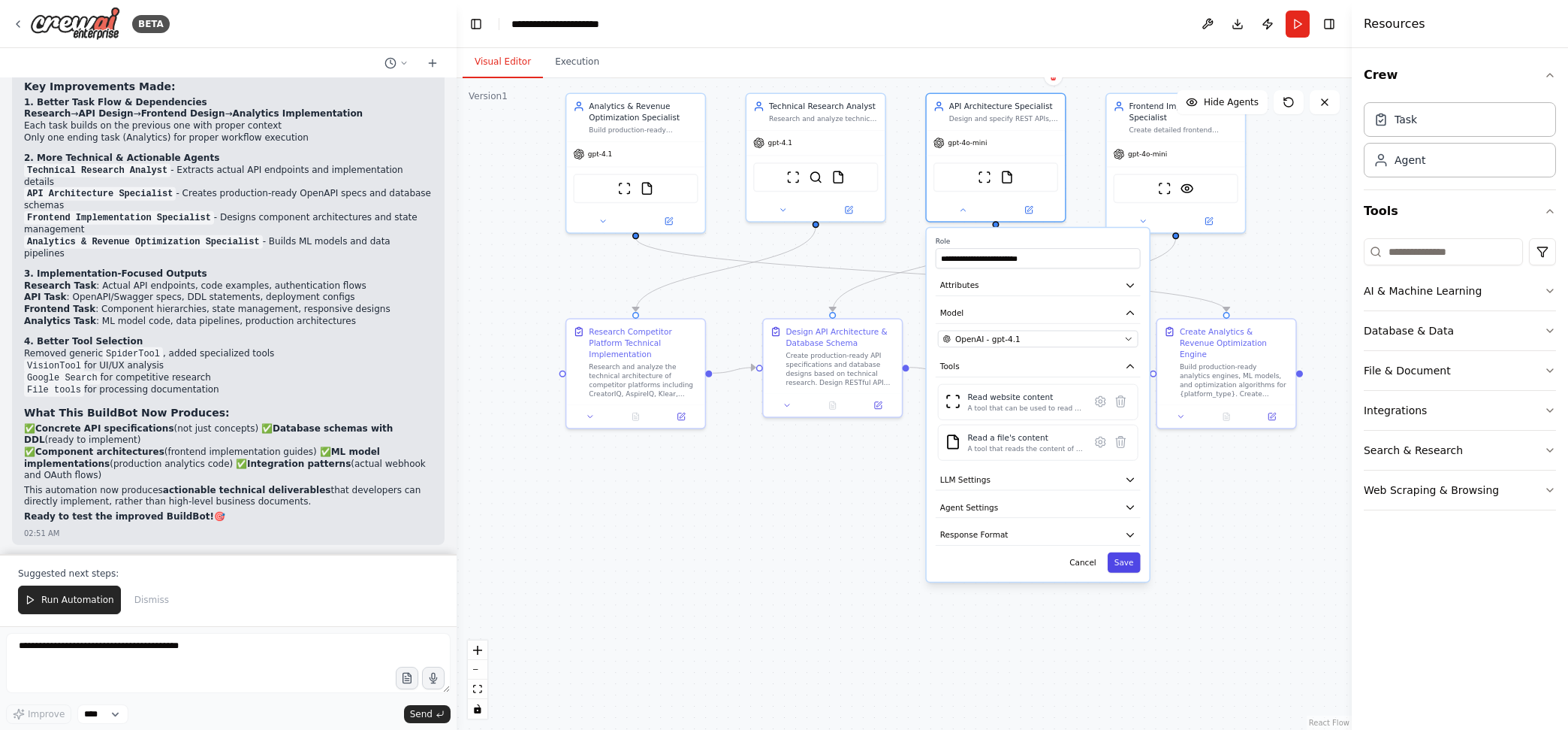
click at [1133, 563] on button "Save" at bounding box center [1124, 562] width 33 height 21
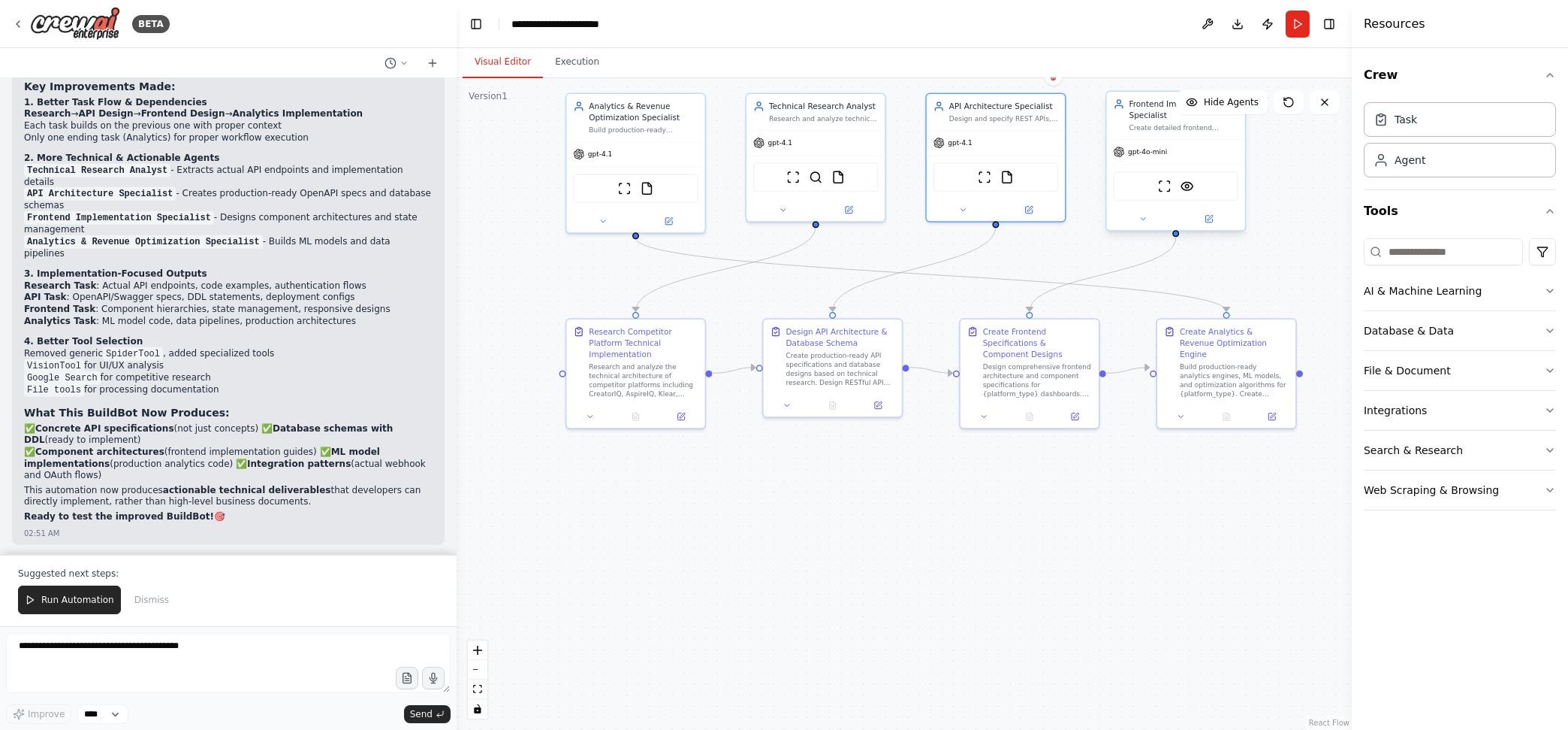
click at [1183, 162] on div "gpt-4o-mini" at bounding box center [1175, 152] width 138 height 25
click at [1144, 219] on icon at bounding box center [1143, 219] width 9 height 9
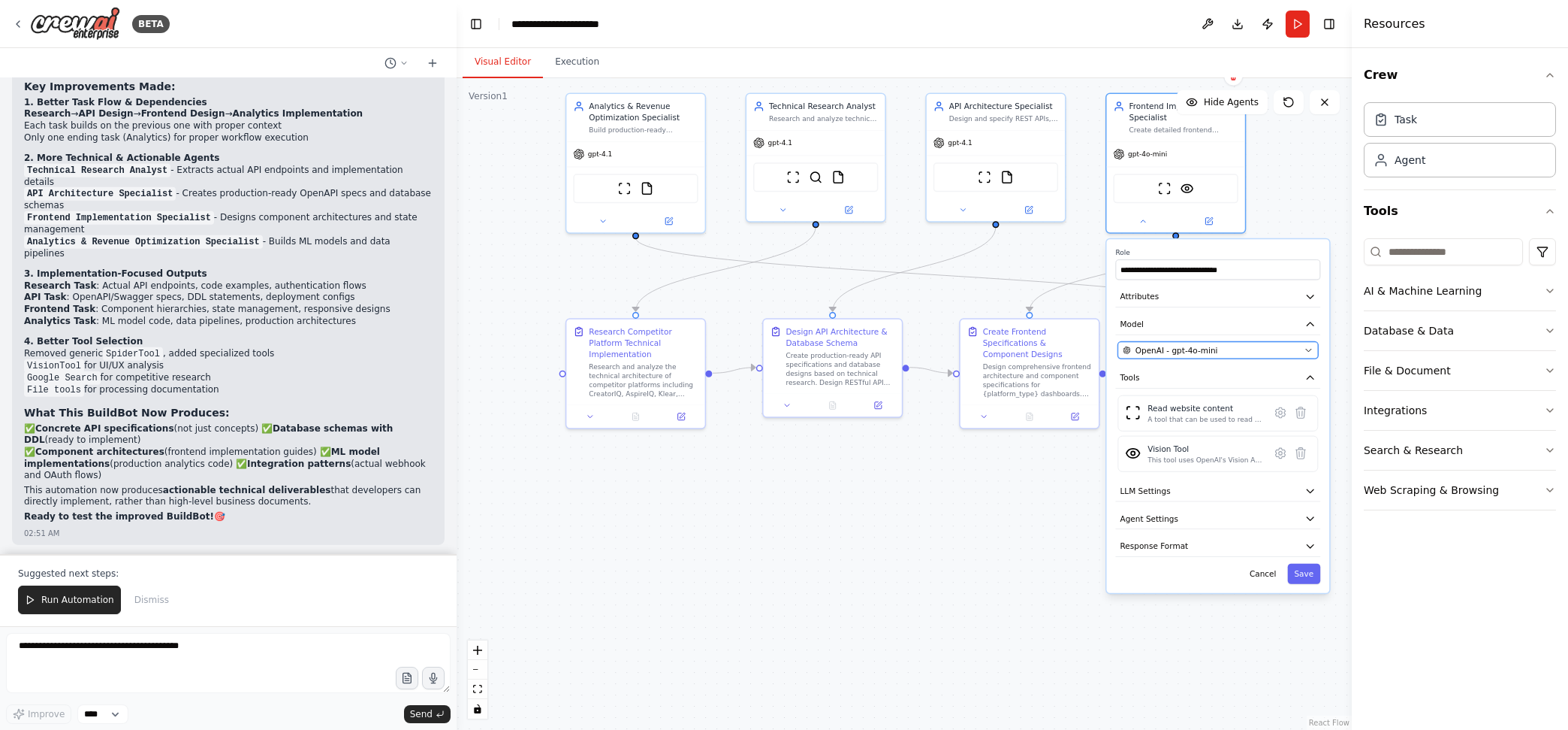
click at [1188, 355] on button "OpenAI - gpt-4o-mini" at bounding box center [1219, 350] width 201 height 16
click at [1192, 351] on span "OpenAI - gpt-4o-mini" at bounding box center [1177, 350] width 83 height 12
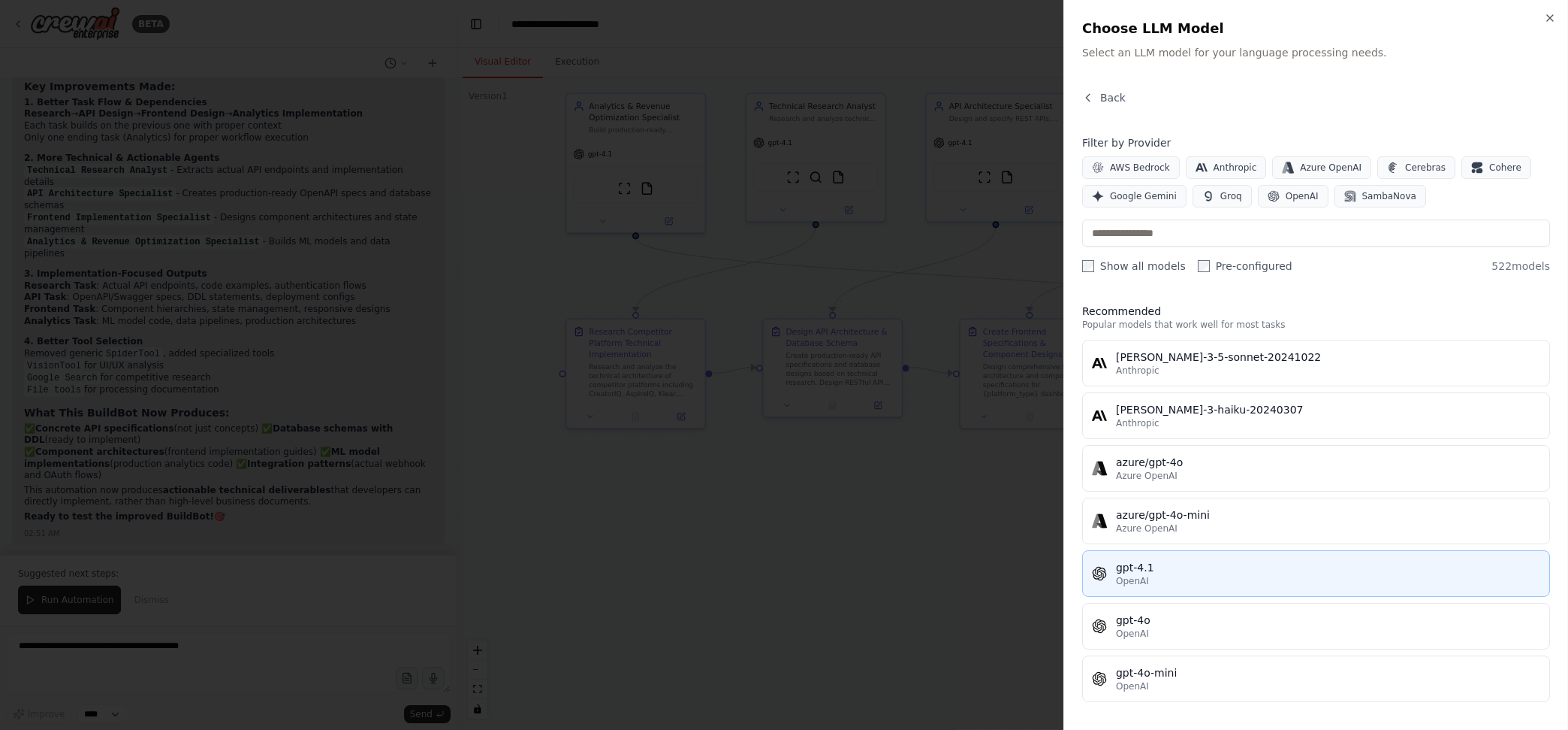
click at [1139, 559] on button "gpt-4.1 OpenAI" at bounding box center [1317, 573] width 468 height 47
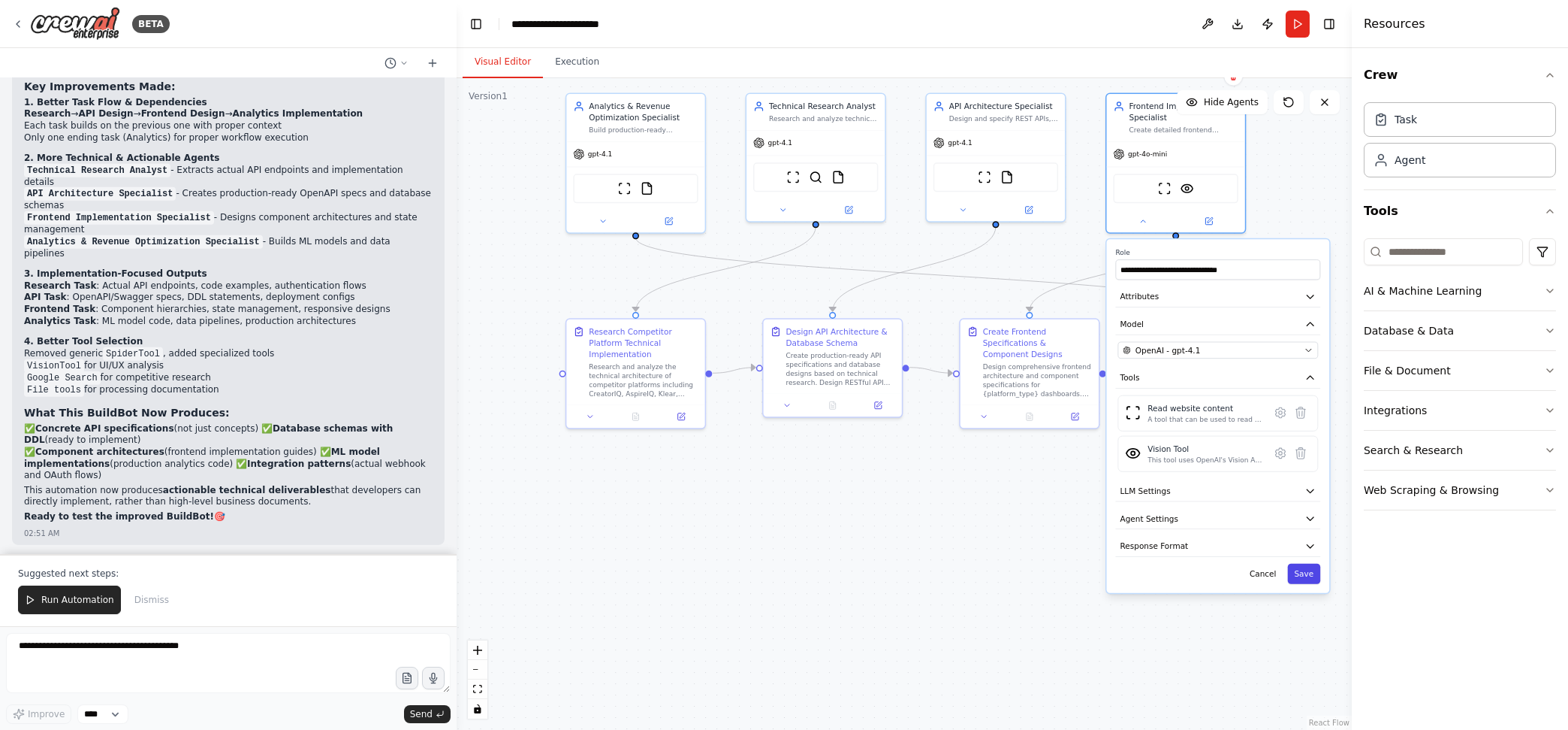
click at [1312, 577] on button "Save" at bounding box center [1304, 573] width 33 height 21
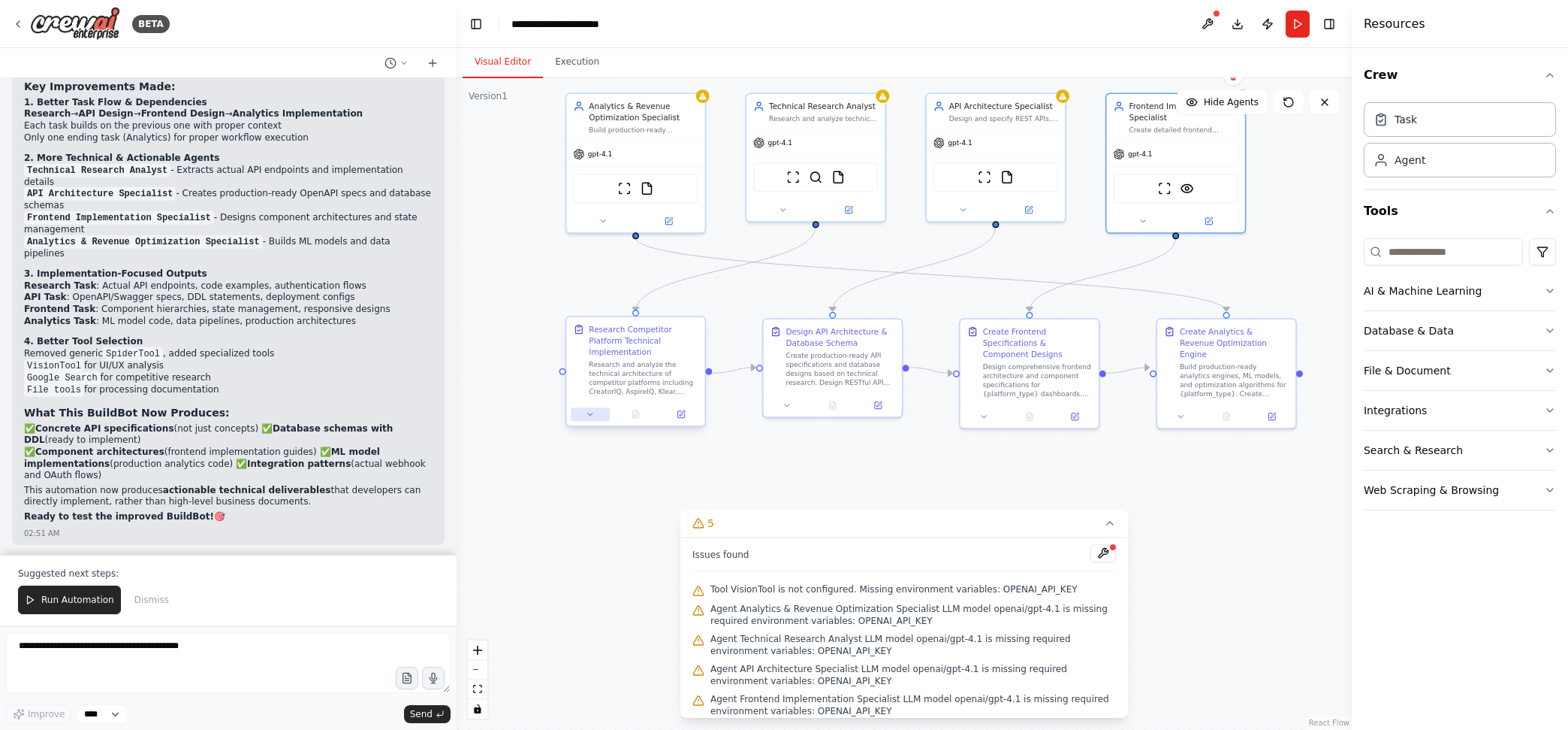
click at [594, 415] on button at bounding box center [590, 414] width 39 height 14
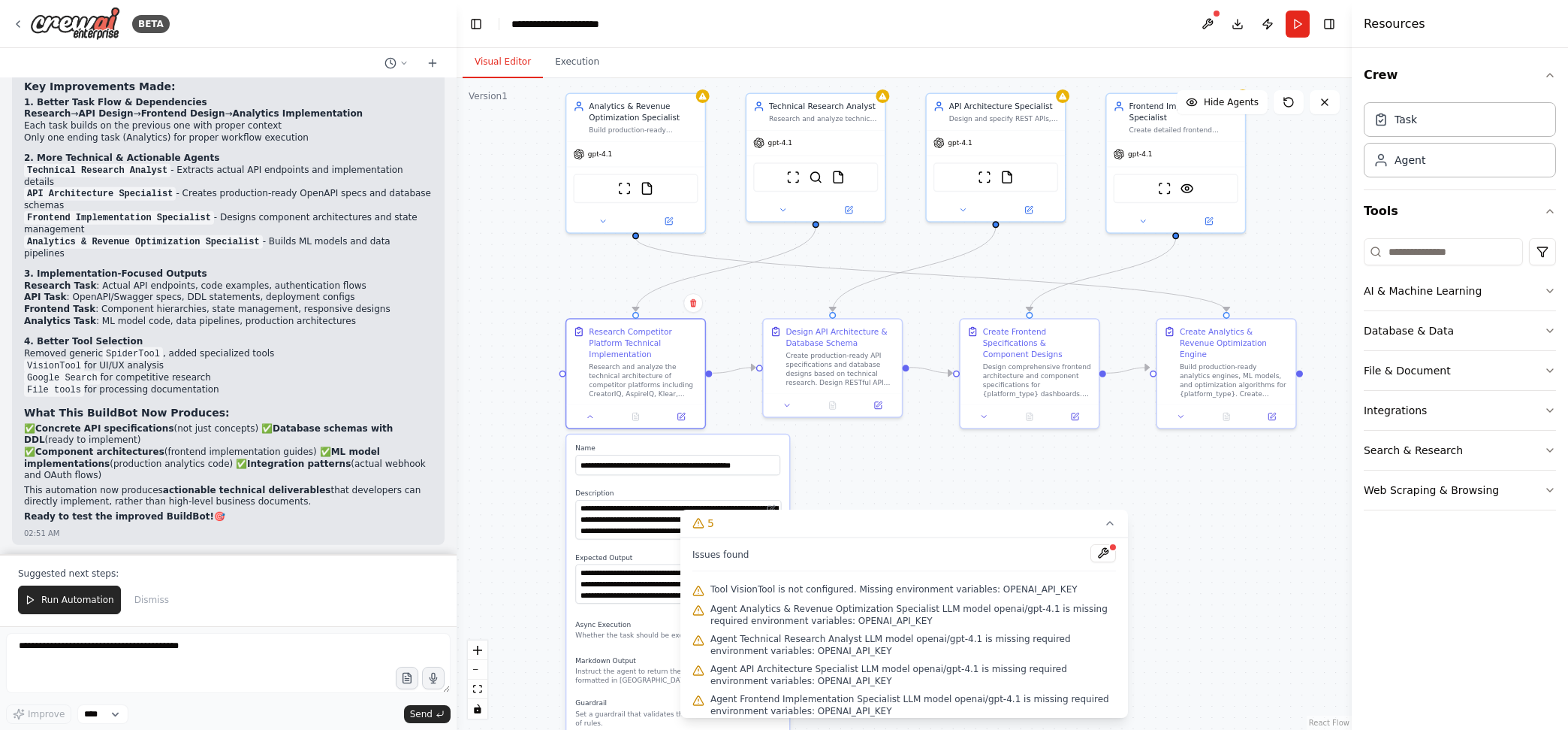
click at [950, 462] on div ".deletable-edge-delete-btn { width: 20px; height: 20px; border: 0px solid #ffff…" at bounding box center [904, 404] width 895 height 652
click at [1109, 525] on icon at bounding box center [1110, 523] width 12 height 12
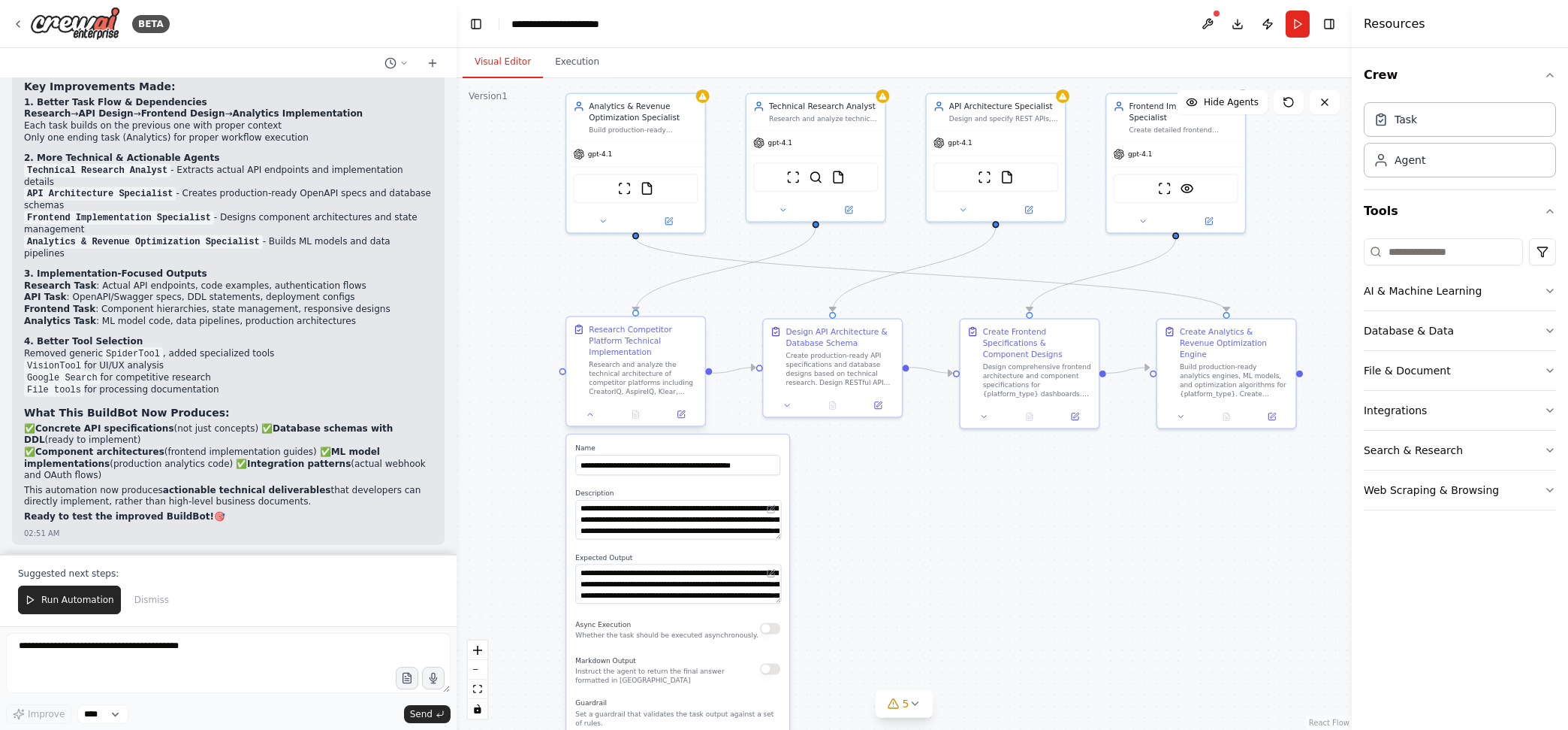
click at [598, 424] on div at bounding box center [635, 415] width 138 height 23
click at [590, 421] on div at bounding box center [635, 415] width 138 height 23
click at [592, 414] on icon at bounding box center [590, 414] width 9 height 9
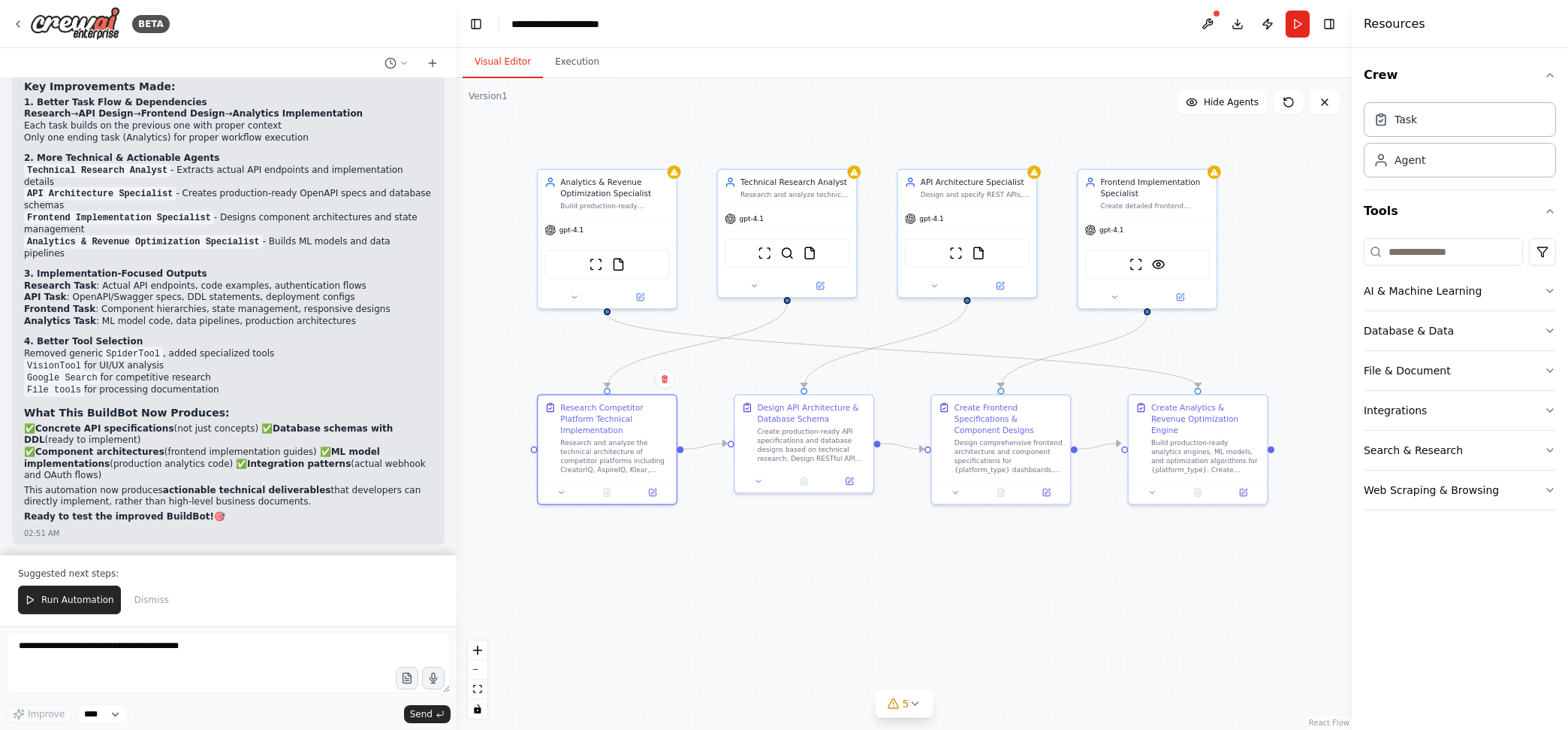
drag, startPoint x: 1128, startPoint y: 497, endPoint x: 1092, endPoint y: 588, distance: 97.9
click at [1092, 588] on div ".deletable-edge-delete-btn { width: 20px; height: 20px; border: 0px solid #ffff…" at bounding box center [904, 404] width 895 height 652
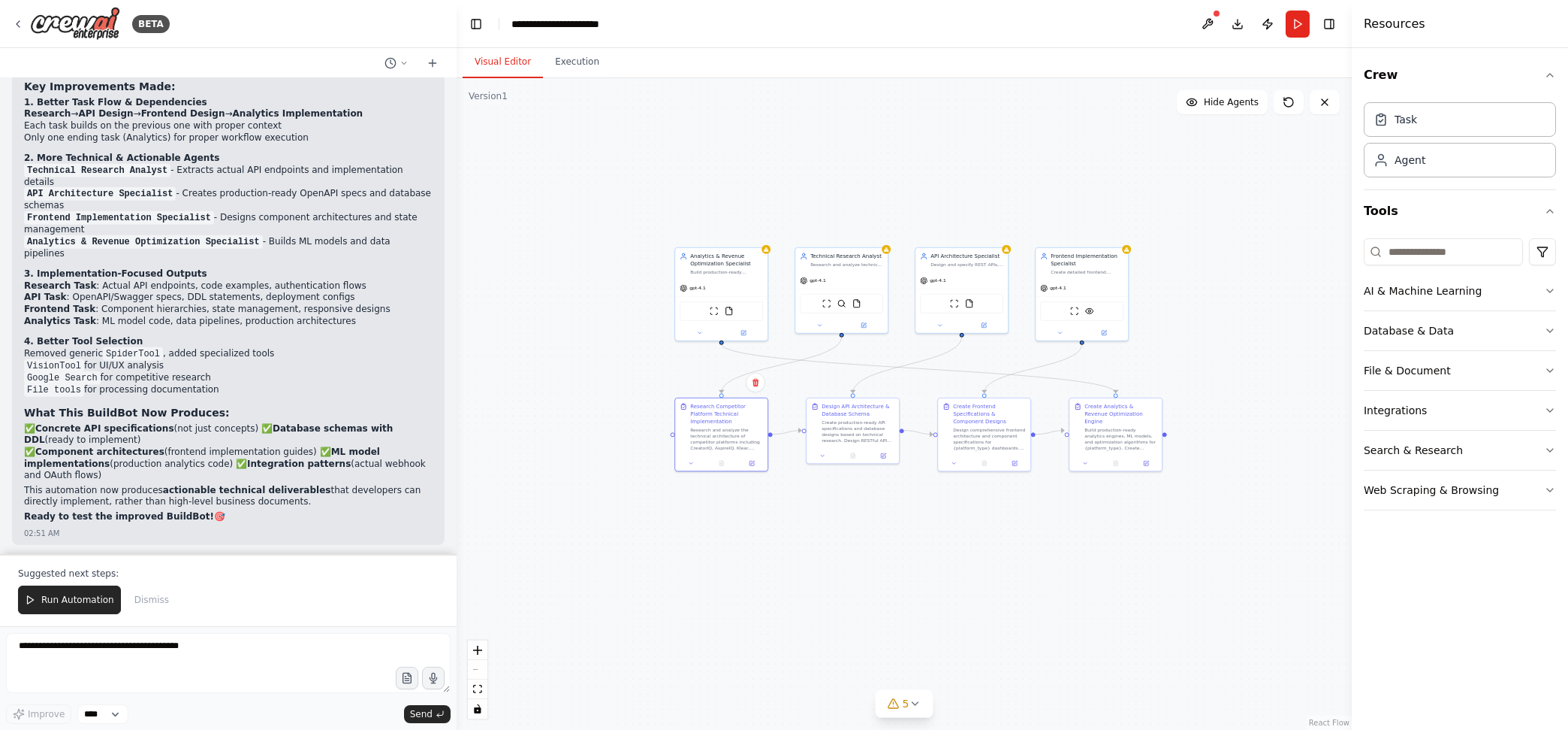
drag, startPoint x: 1000, startPoint y: 649, endPoint x: 970, endPoint y: 588, distance: 68.0
click at [970, 588] on div ".deletable-edge-delete-btn { width: 20px; height: 20px; border: 0px solid #ffff…" at bounding box center [904, 404] width 895 height 652
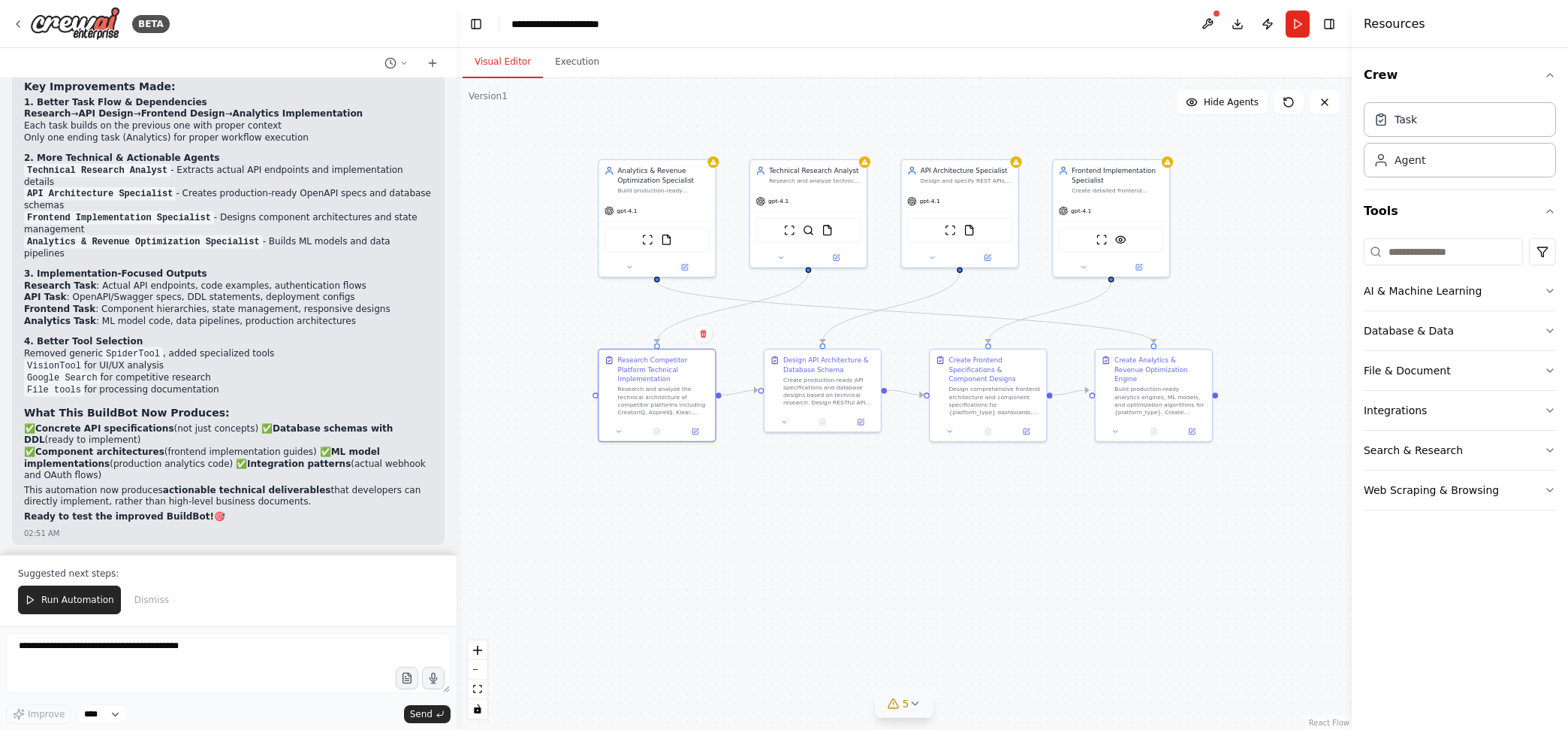
click at [916, 709] on icon at bounding box center [914, 703] width 12 height 12
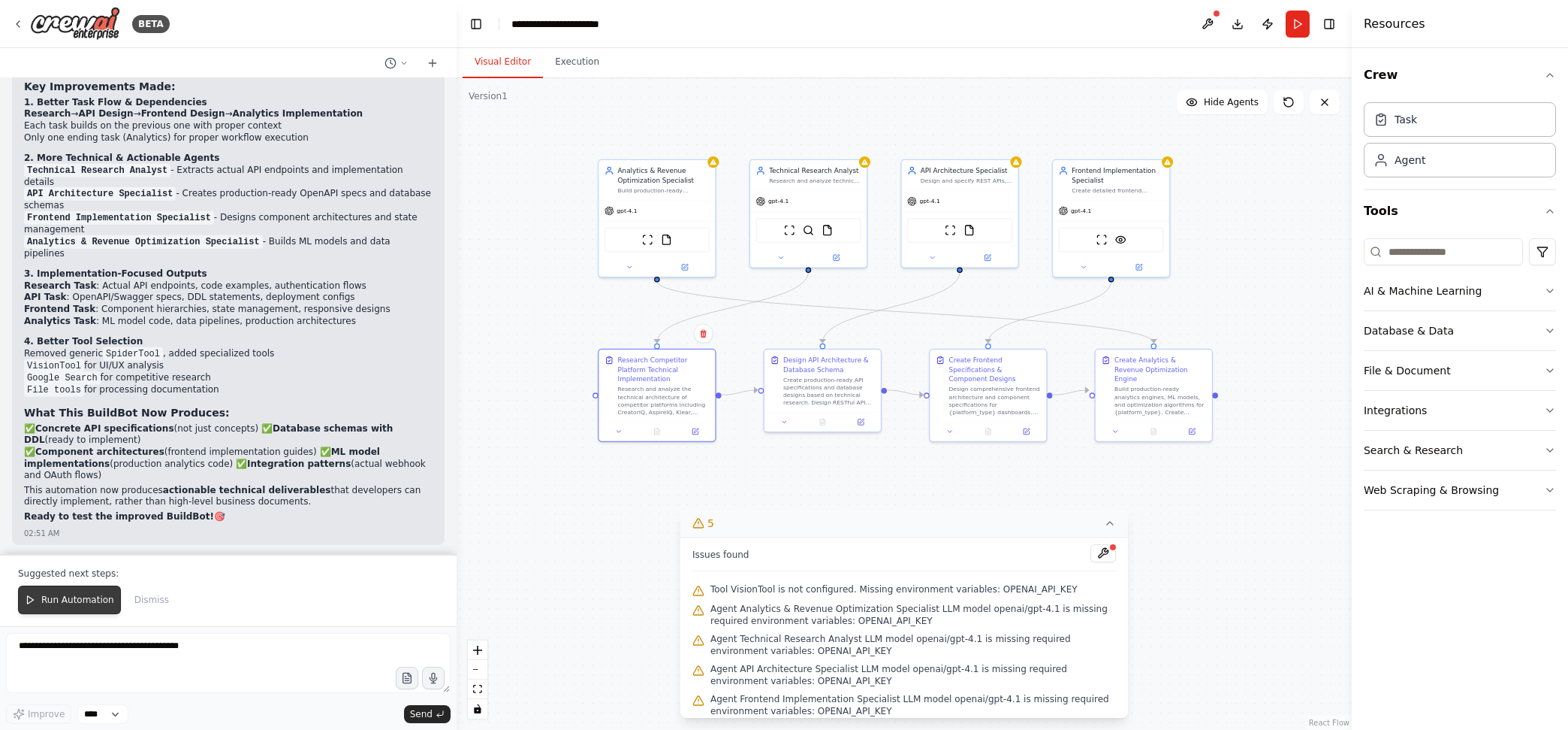
click at [77, 592] on button "Run Automation" at bounding box center [69, 600] width 103 height 29
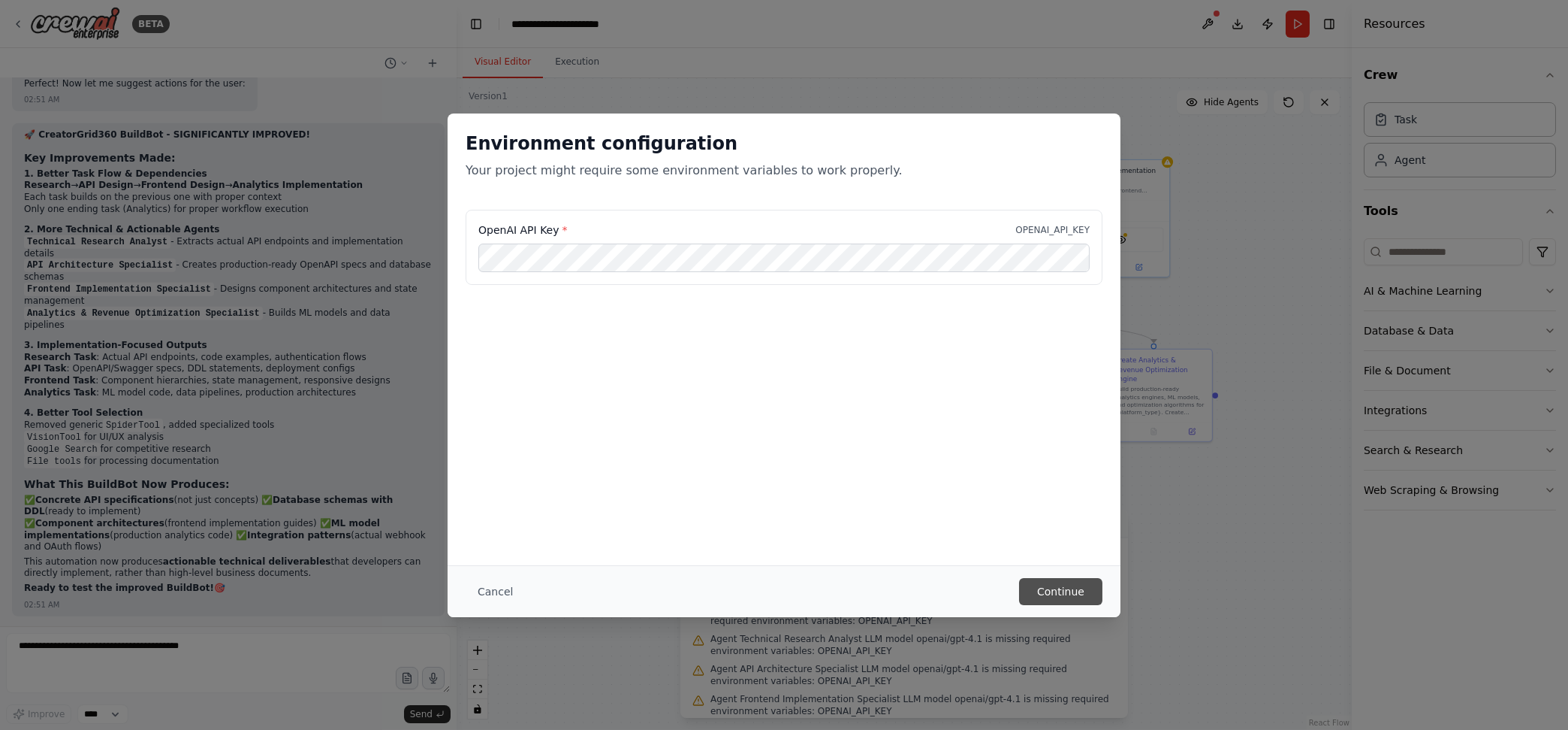
click at [1080, 592] on button "Continue" at bounding box center [1061, 591] width 84 height 27
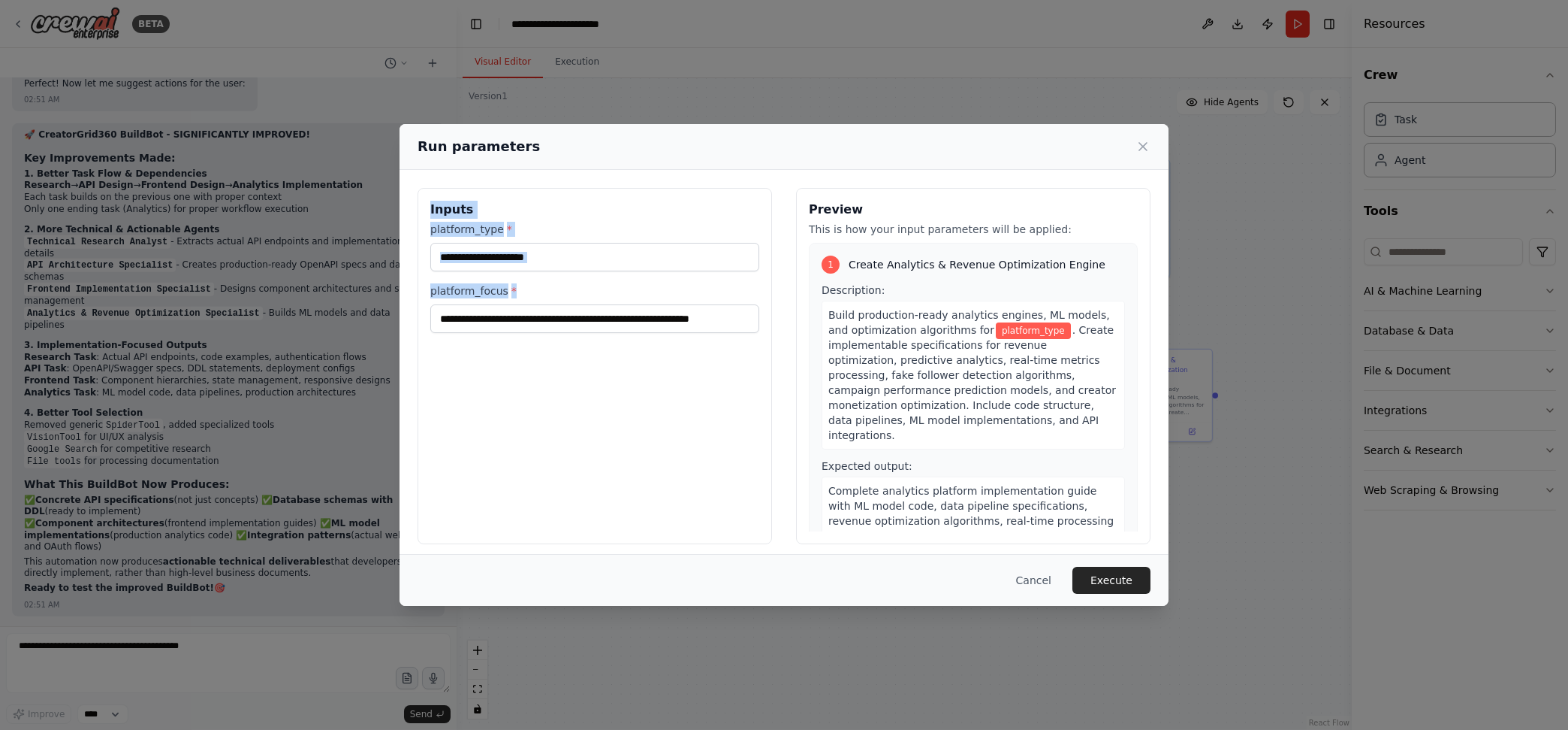
drag, startPoint x: 430, startPoint y: 202, endPoint x: 730, endPoint y: 342, distance: 331.1
click at [730, 342] on div "**********" at bounding box center [595, 365] width 355 height 356
copy div "Inputs platform_type * platform_focus *"
click at [635, 260] on input "platform_type *" at bounding box center [594, 257] width 329 height 29
drag, startPoint x: 576, startPoint y: 260, endPoint x: 443, endPoint y: 256, distance: 133.1
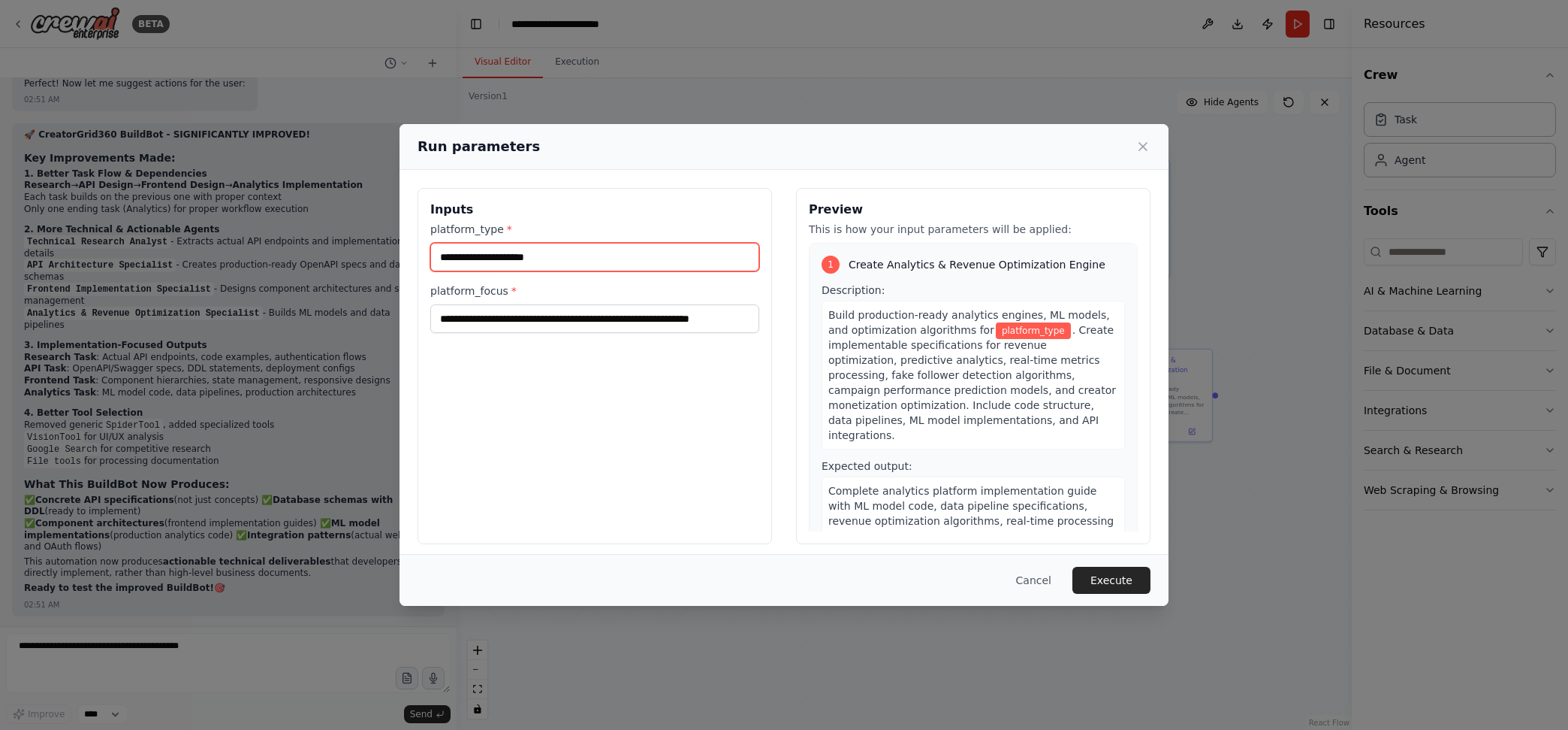
click at [443, 256] on input "platform_type *" at bounding box center [594, 257] width 329 height 29
paste input "**********"
type input "**********"
click at [593, 319] on input "**********" at bounding box center [594, 319] width 329 height 29
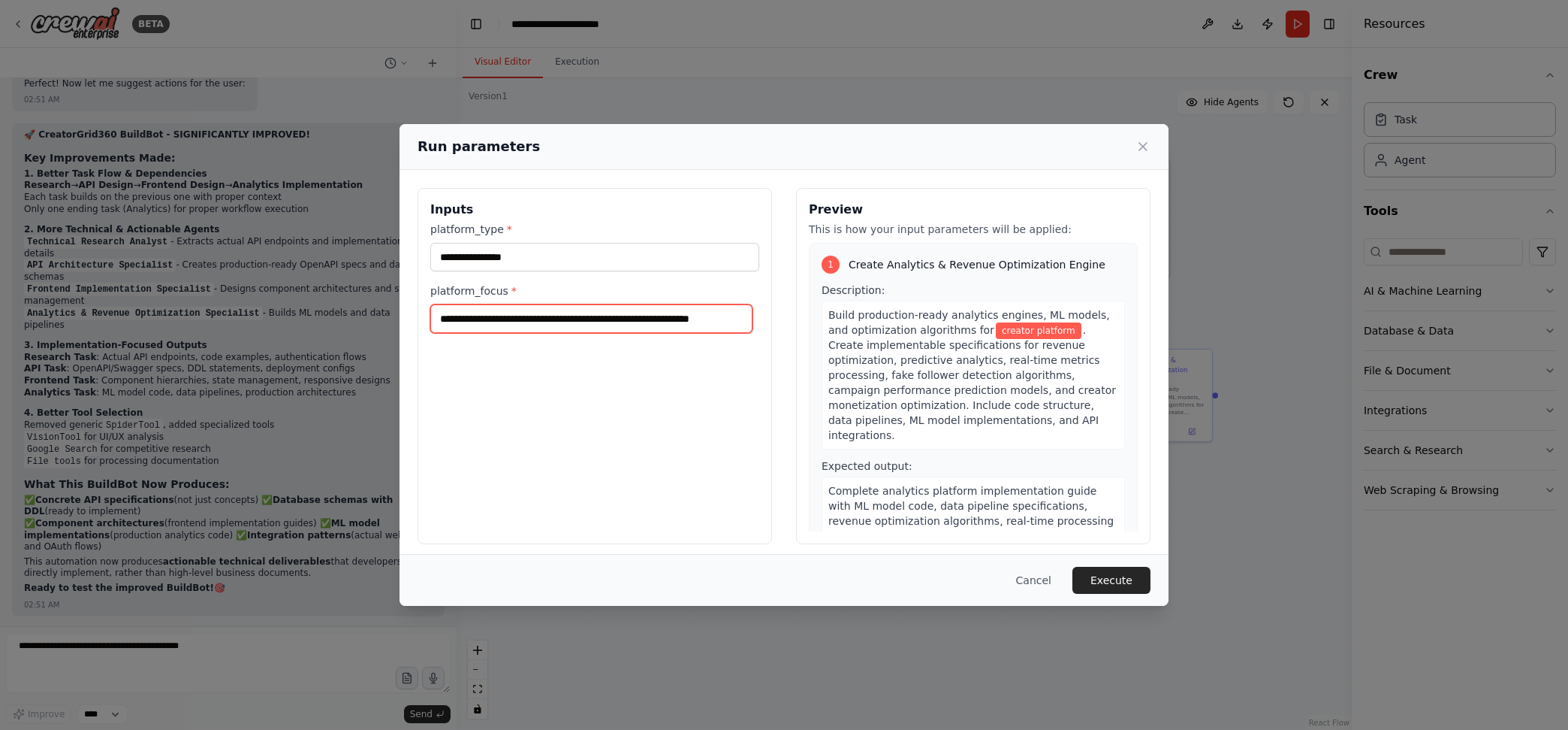
drag, startPoint x: 739, startPoint y: 321, endPoint x: 332, endPoint y: 298, distance: 407.6
click at [332, 298] on div "**********" at bounding box center [784, 365] width 1568 height 730
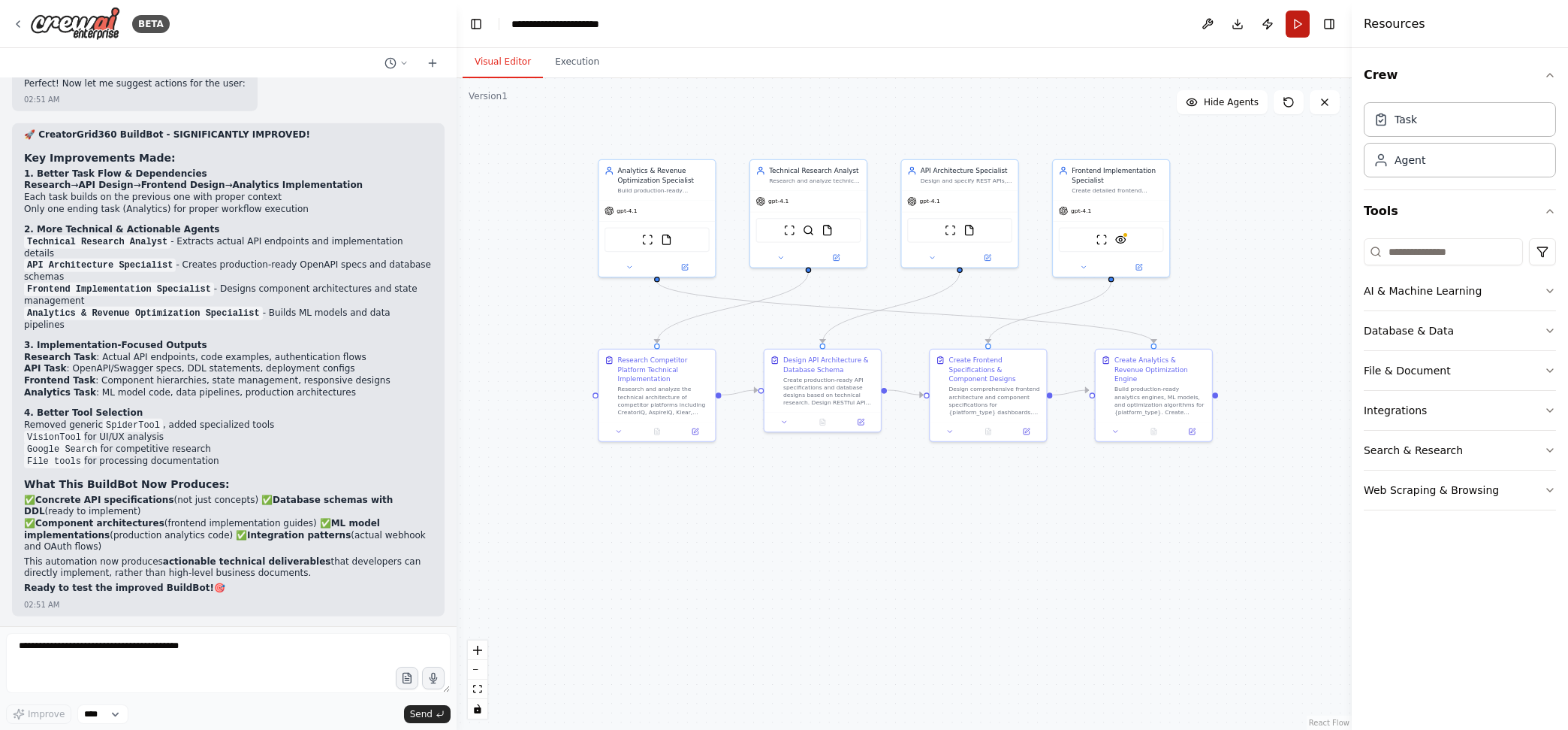
click at [1301, 26] on button "Run" at bounding box center [1298, 24] width 24 height 27
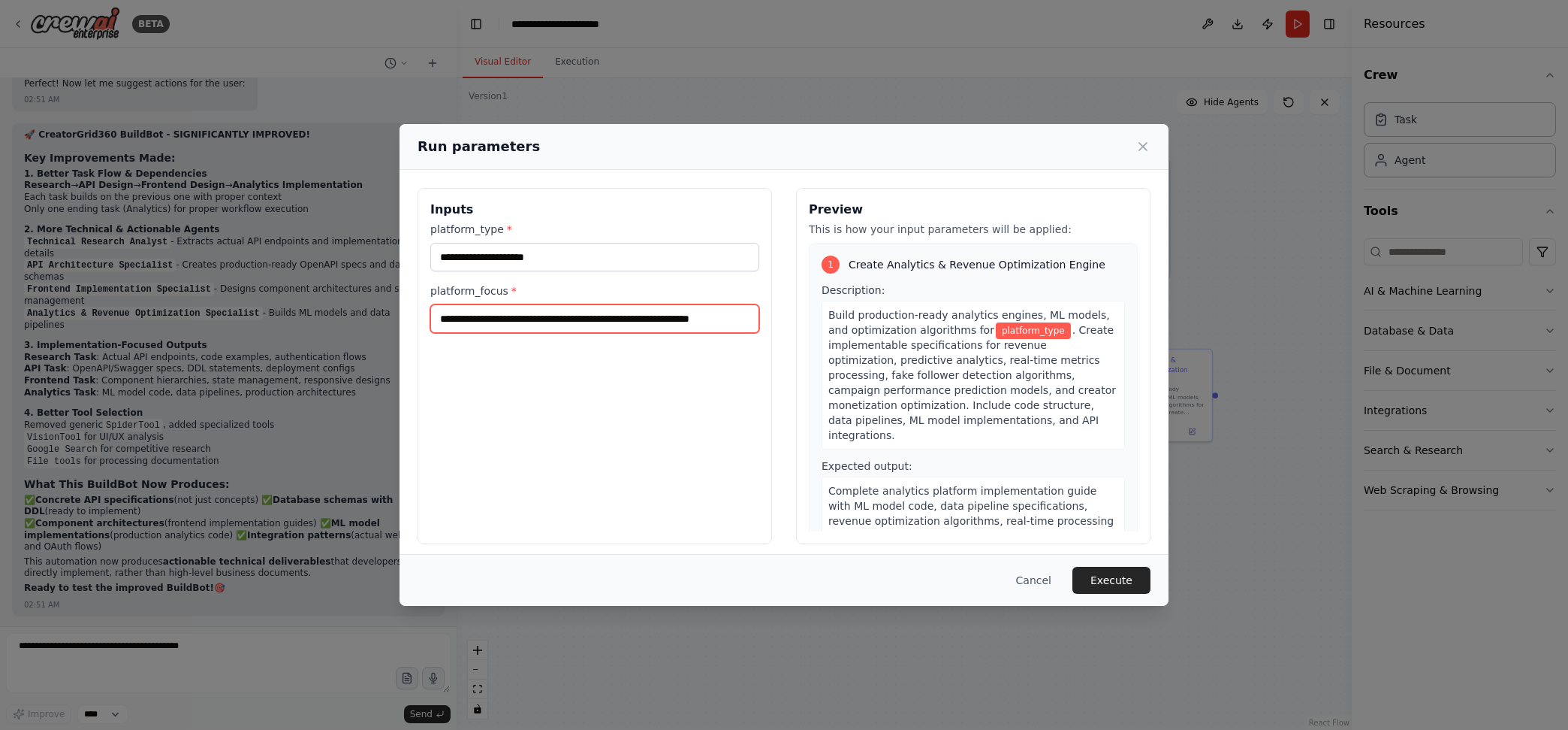
click at [639, 315] on input "**********" at bounding box center [594, 319] width 329 height 29
click at [499, 259] on input "platform_type *" at bounding box center [594, 257] width 329 height 29
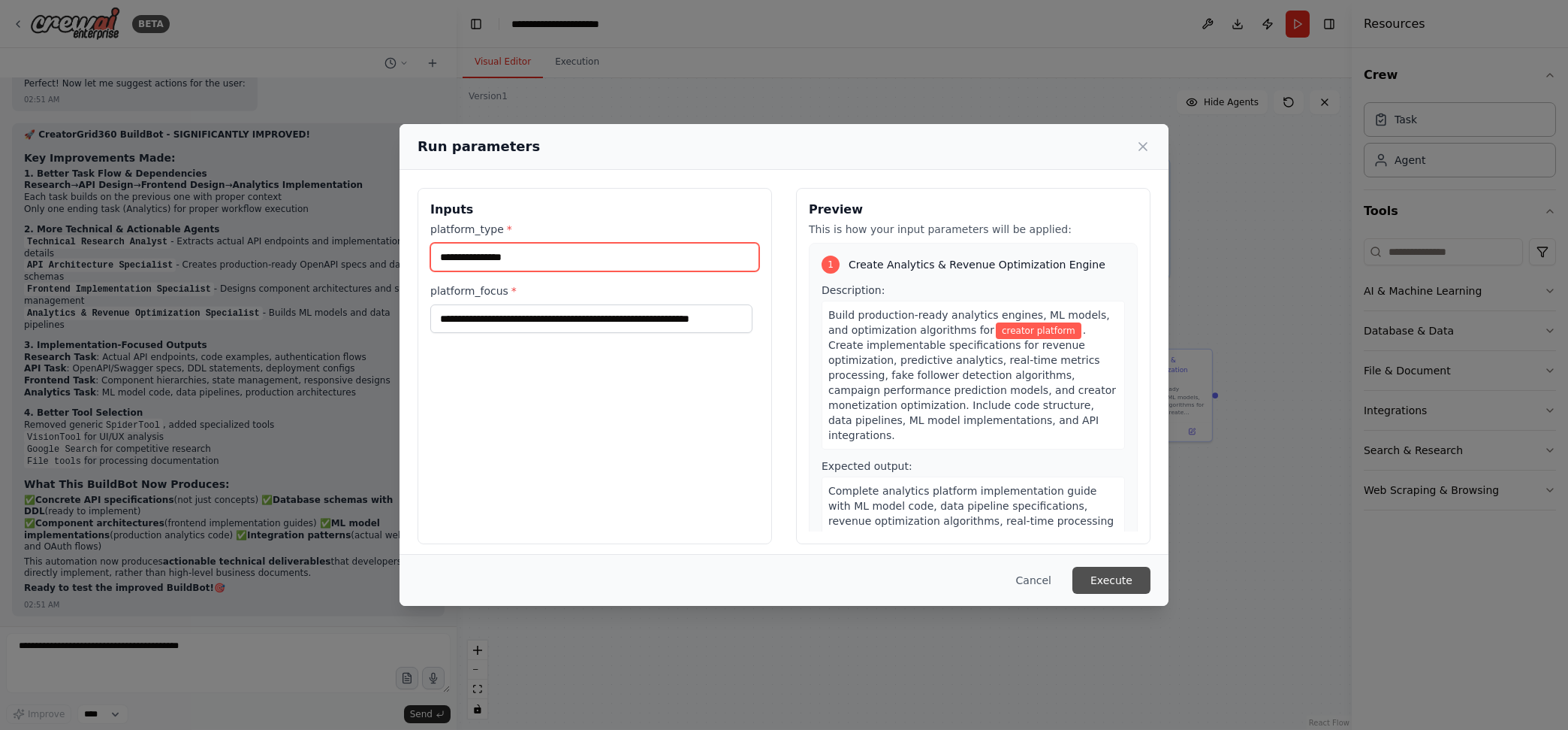
type input "**********"
click at [1115, 582] on button "Execute" at bounding box center [1111, 580] width 78 height 27
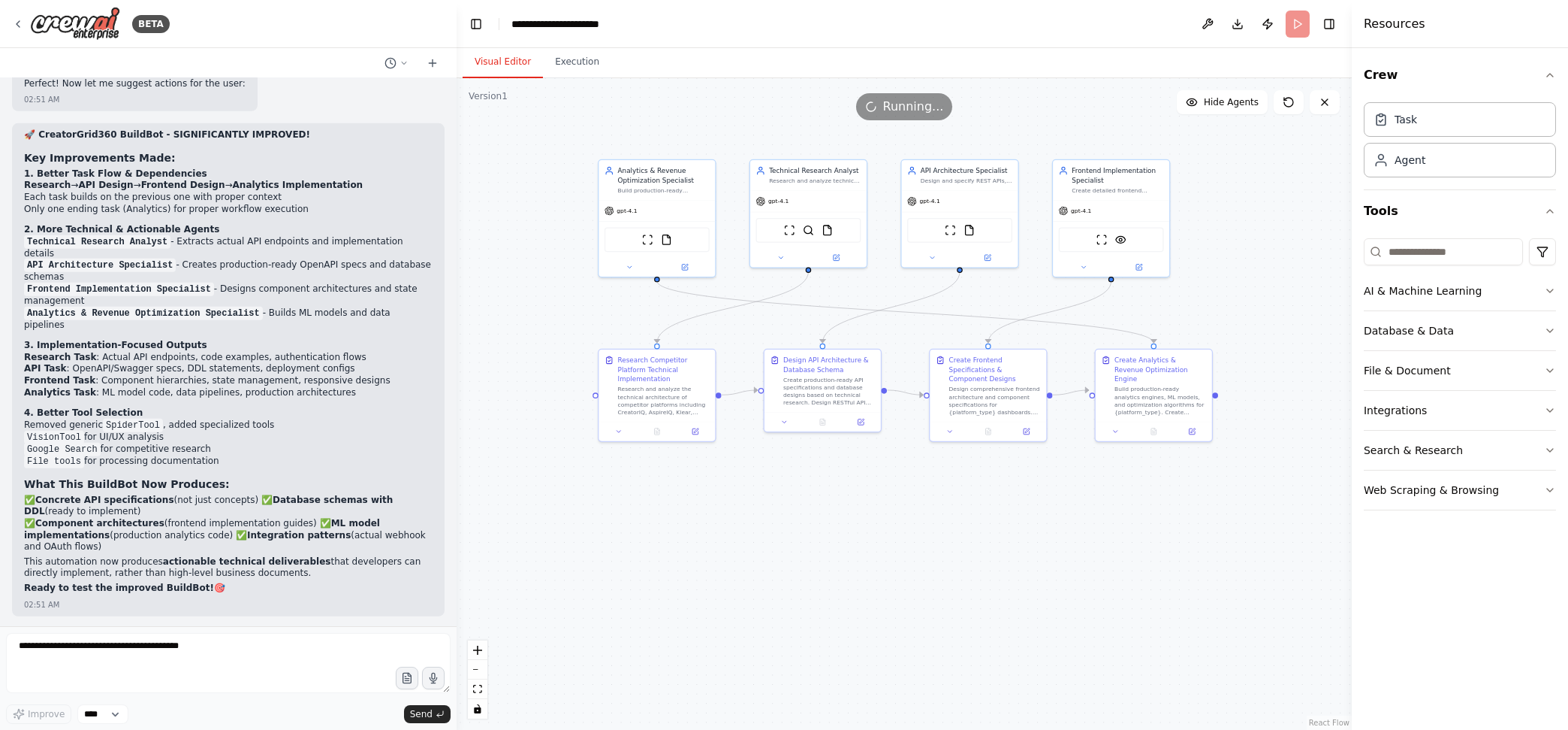
click at [511, 60] on button "Visual Editor" at bounding box center [503, 62] width 80 height 32
click at [560, 56] on button "Execution" at bounding box center [577, 62] width 68 height 32
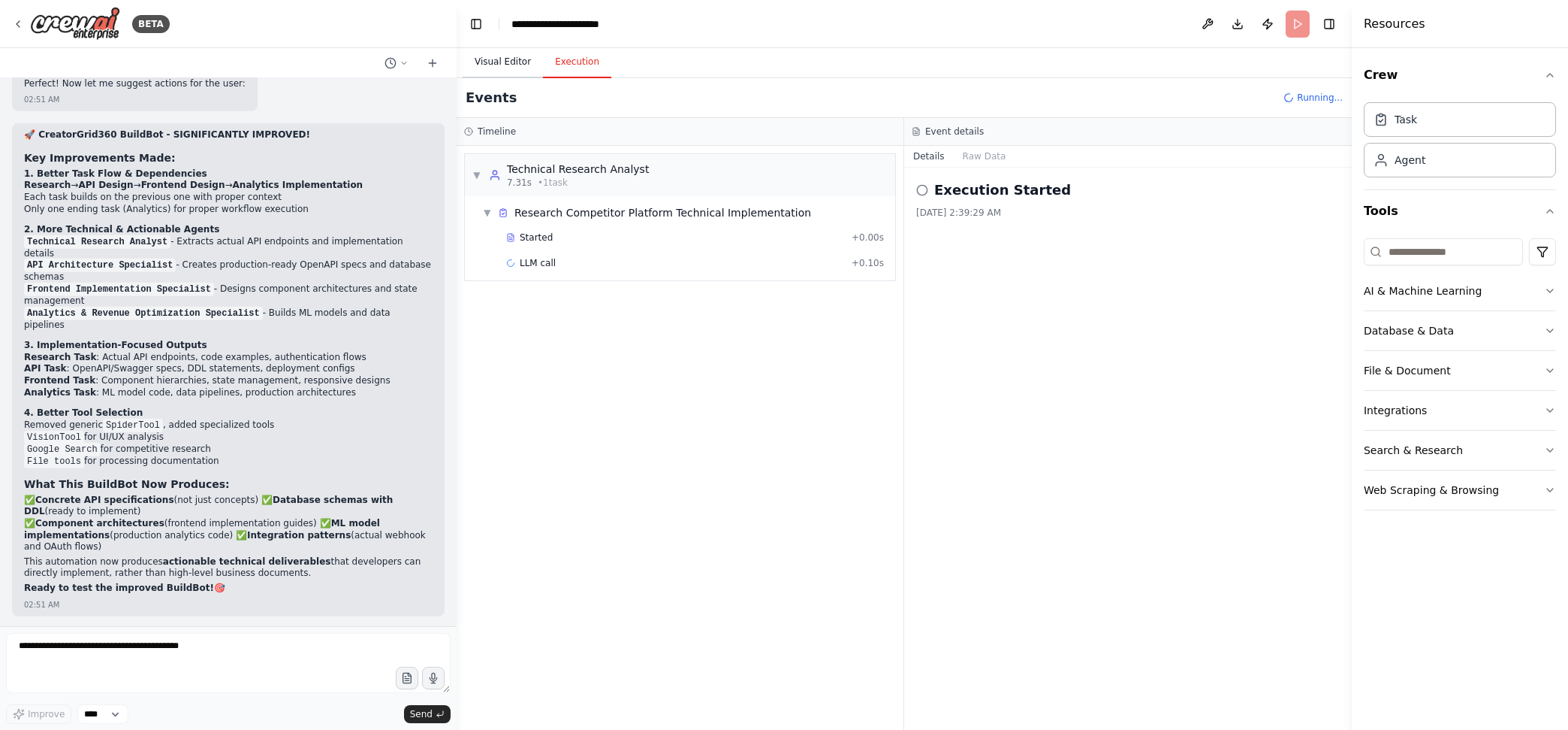
scroll to position [7542, 0]
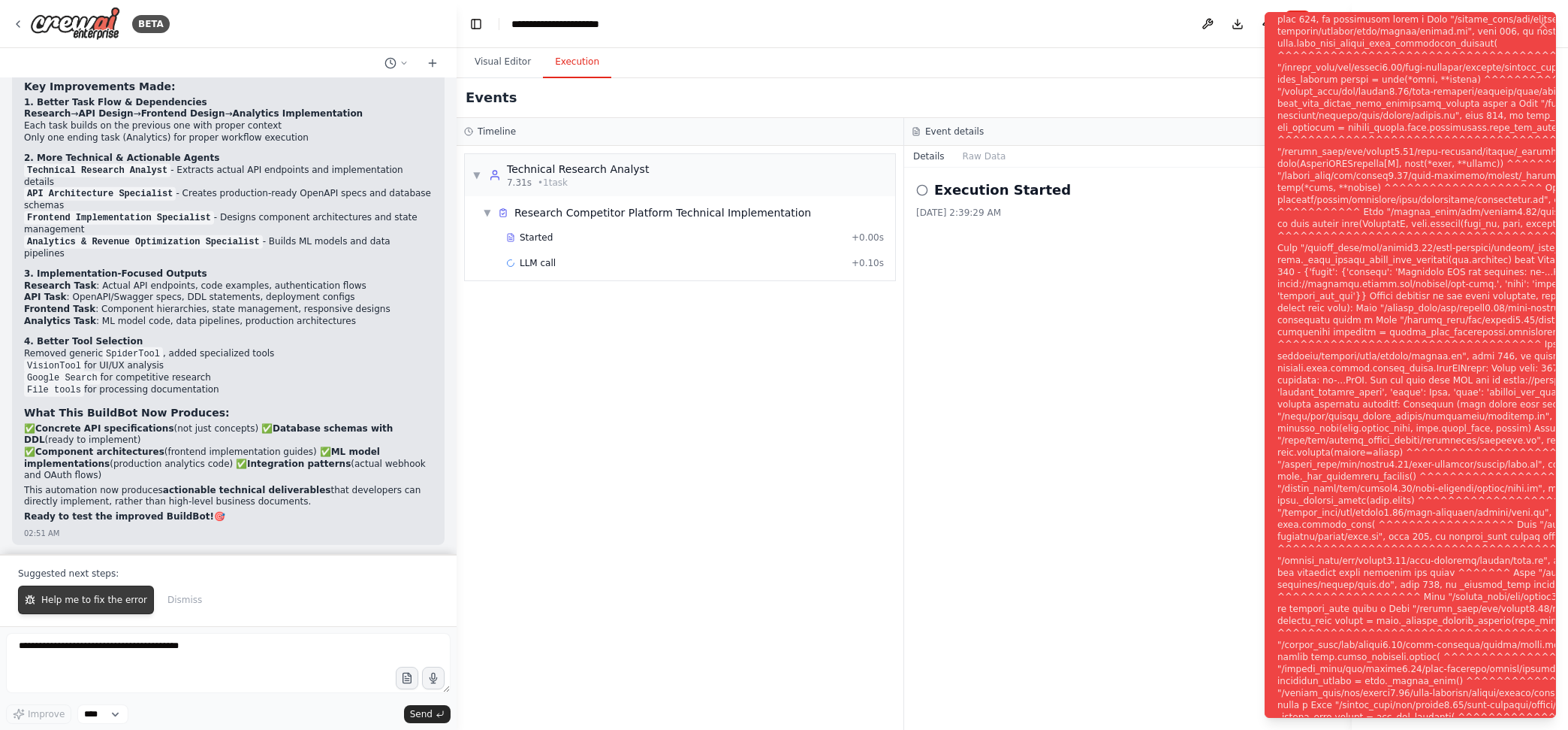
click at [97, 595] on span "Help me to fix the error" at bounding box center [95, 599] width 106 height 12
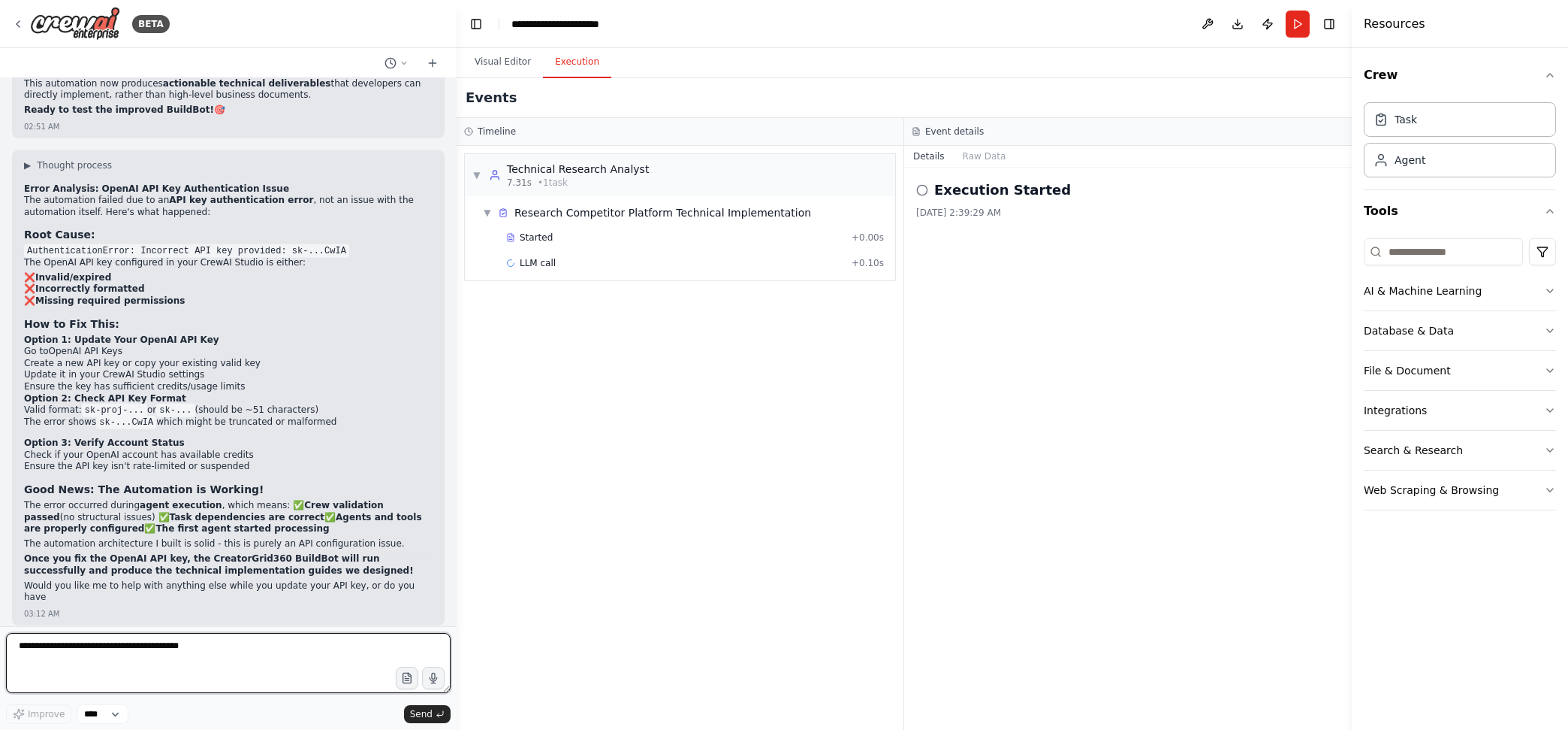
scroll to position [7961, 0]
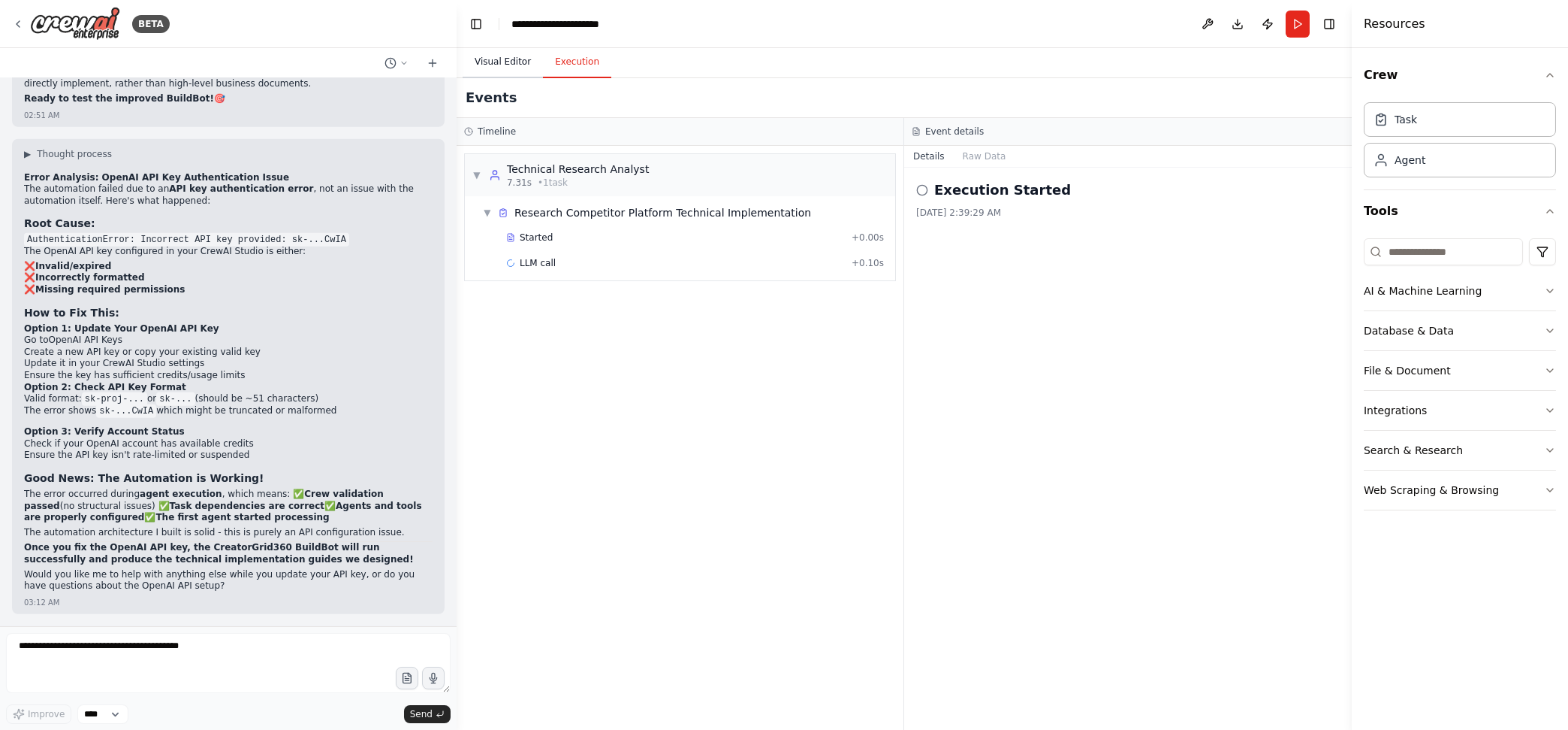
click at [503, 61] on button "Visual Editor" at bounding box center [503, 62] width 80 height 32
